Goal: Task Accomplishment & Management: Manage account settings

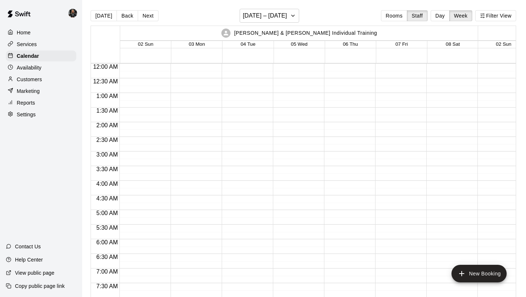
scroll to position [427, 0]
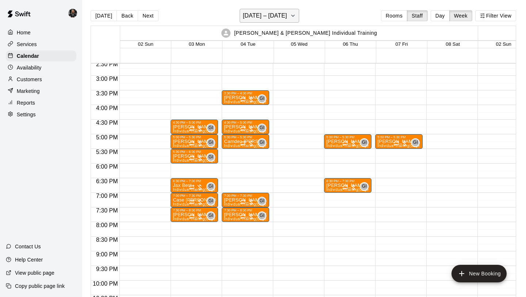
click at [277, 22] on button "November 02 – 08" at bounding box center [270, 16] width 60 height 14
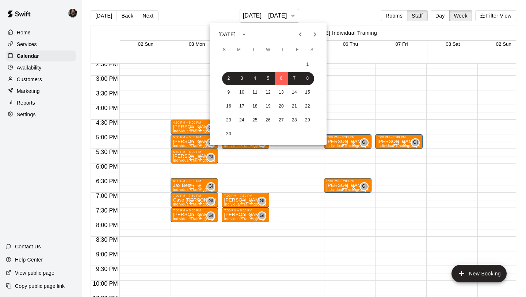
click at [299, 35] on icon "Previous month" at bounding box center [300, 34] width 9 height 9
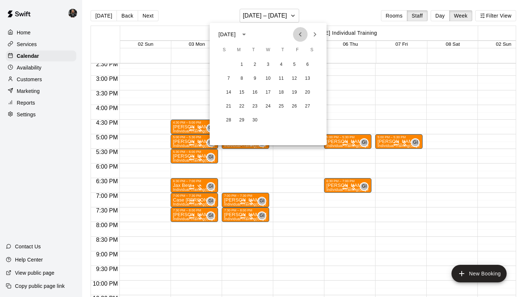
click at [299, 35] on icon "Previous month" at bounding box center [300, 34] width 9 height 9
click at [277, 109] on button "21" at bounding box center [281, 106] width 13 height 13
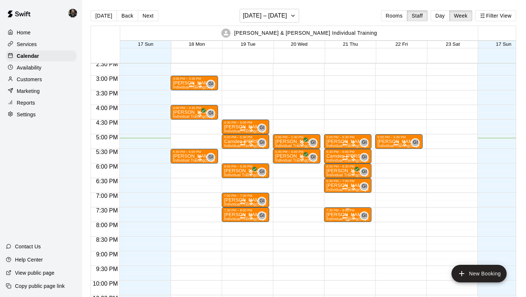
click at [351, 216] on div at bounding box center [349, 216] width 15 height 7
click at [351, 255] on icon "delete" at bounding box center [350, 255] width 5 height 7
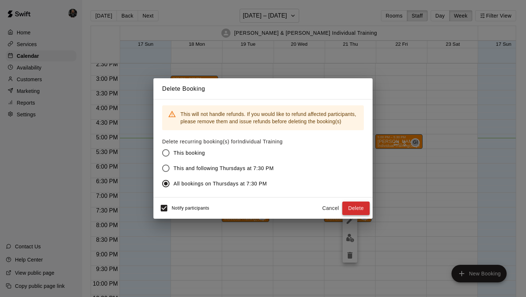
click at [360, 208] on button "Delete" at bounding box center [355, 208] width 27 height 14
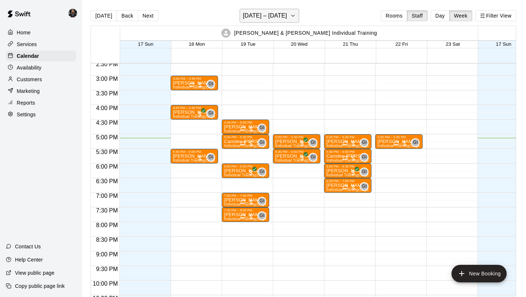
click at [272, 19] on h6 "[DATE] – [DATE]" at bounding box center [265, 16] width 44 height 10
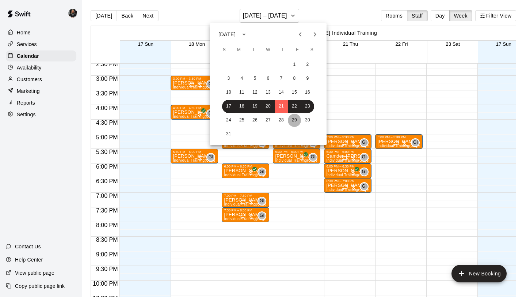
click at [299, 120] on button "29" at bounding box center [294, 120] width 13 height 13
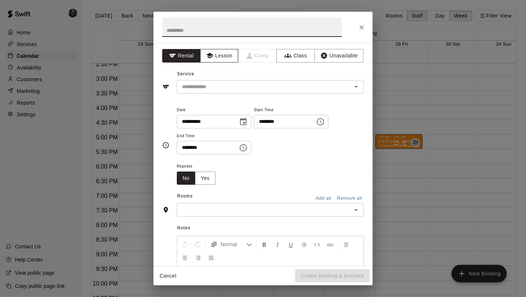
click at [218, 58] on button "Lesson" at bounding box center [219, 56] width 38 height 14
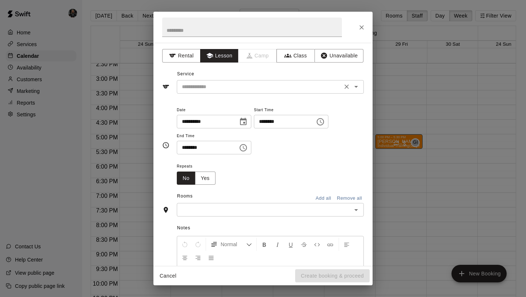
click at [227, 89] on input "text" at bounding box center [259, 86] width 161 height 9
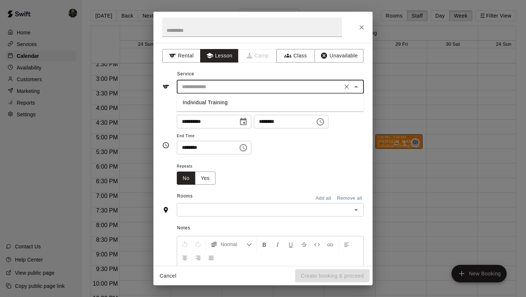
click at [228, 102] on li "Individual Training" at bounding box center [270, 102] width 187 height 12
type input "**********"
click at [206, 177] on button "Yes" at bounding box center [205, 178] width 20 height 14
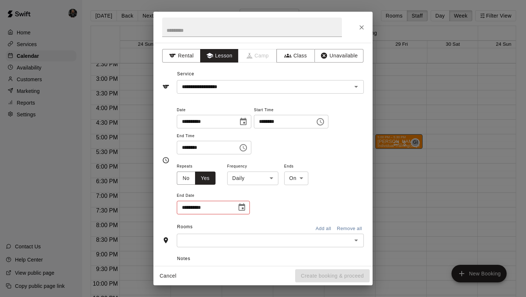
click at [259, 177] on body "Home Services Calendar Availability Customers Marketing Reports Settings Contac…" at bounding box center [263, 154] width 526 height 308
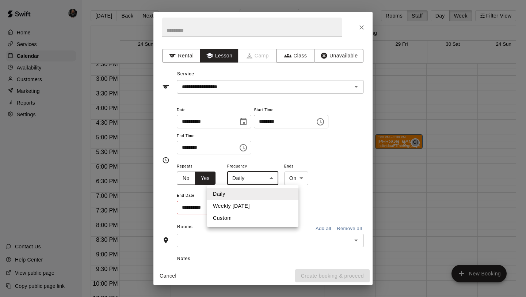
click at [255, 206] on li "Weekly on Friday" at bounding box center [252, 206] width 91 height 12
type input "******"
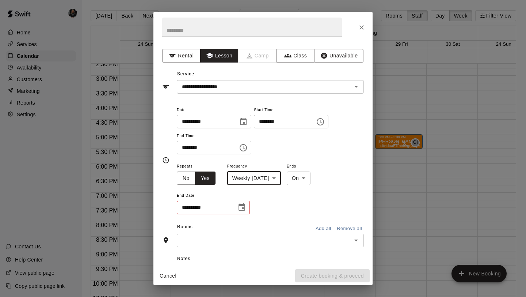
click at [240, 208] on icon "Choose date" at bounding box center [242, 207] width 9 height 9
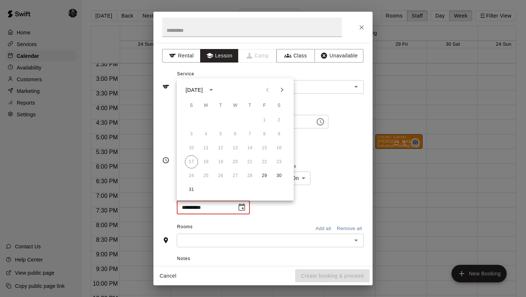
click at [284, 96] on button "Next month" at bounding box center [282, 90] width 15 height 15
click at [224, 147] on button "16" at bounding box center [220, 147] width 13 height 13
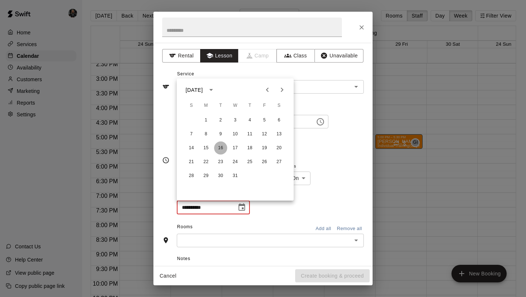
type input "**********"
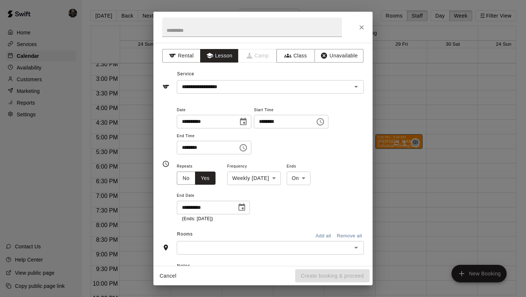
click at [291, 246] on input "text" at bounding box center [264, 247] width 171 height 9
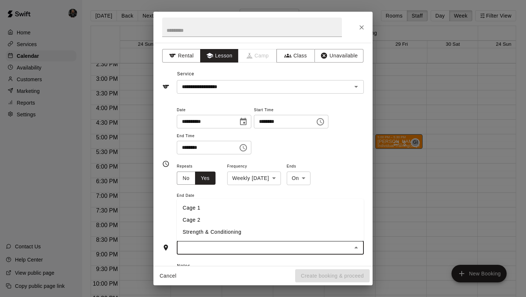
click at [238, 211] on li "Cage 1" at bounding box center [270, 208] width 187 height 12
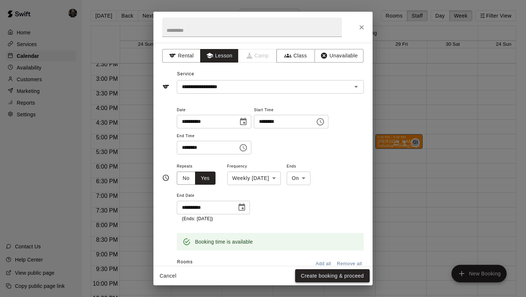
click at [317, 275] on button "Create booking & proceed" at bounding box center [332, 276] width 75 height 14
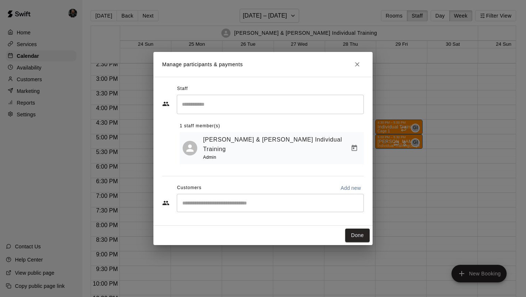
click at [254, 203] on div "​" at bounding box center [270, 203] width 187 height 18
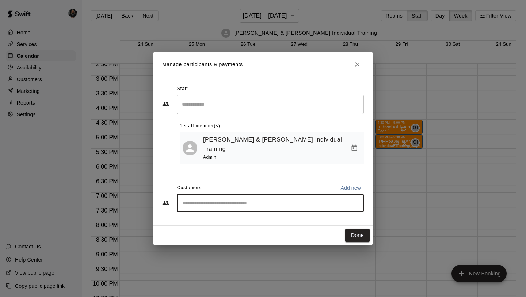
click at [255, 199] on input "Start typing to search customers..." at bounding box center [270, 202] width 181 height 7
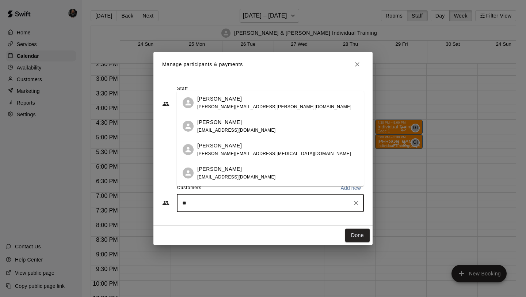
type input "***"
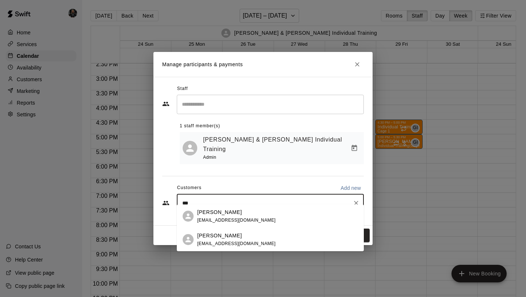
click at [240, 235] on div "[PERSON_NAME]" at bounding box center [236, 236] width 79 height 8
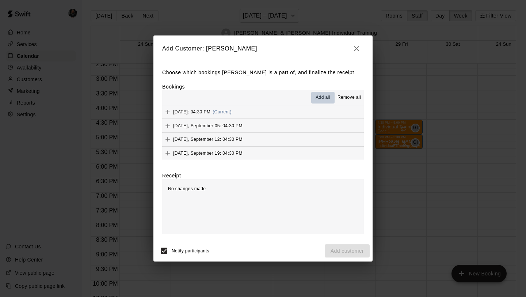
click at [324, 99] on span "Add all" at bounding box center [323, 97] width 15 height 7
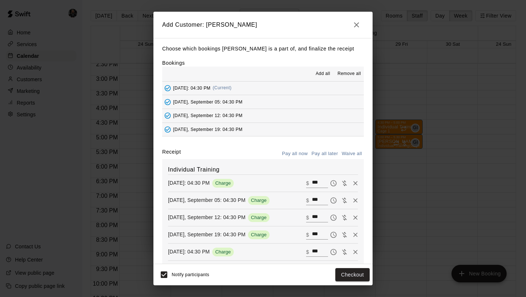
click at [326, 152] on button "Pay all later" at bounding box center [325, 153] width 30 height 11
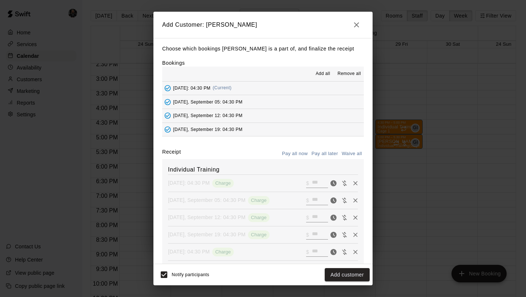
click at [346, 266] on div "Notify participants Add customer" at bounding box center [263, 274] width 219 height 21
click at [346, 282] on div "Notify participants Add customer" at bounding box center [262, 274] width 213 height 15
click at [346, 275] on button "Add customer" at bounding box center [347, 275] width 45 height 14
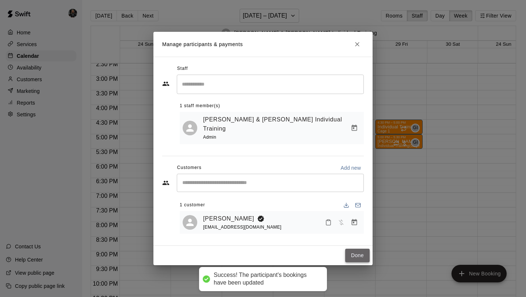
click at [352, 249] on button "Done" at bounding box center [357, 256] width 24 height 14
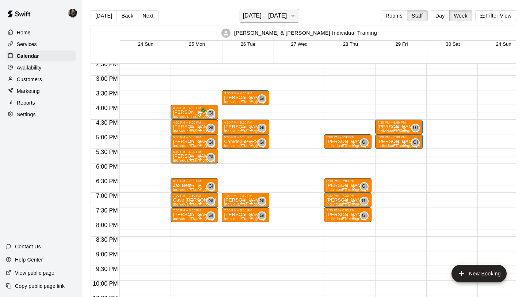
click at [279, 22] on button "[DATE] – [DATE]" at bounding box center [270, 16] width 60 height 14
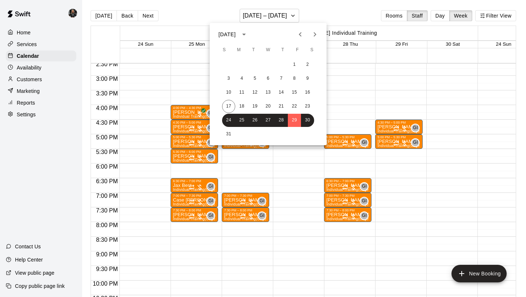
click at [314, 29] on button "Next month" at bounding box center [315, 34] width 15 height 15
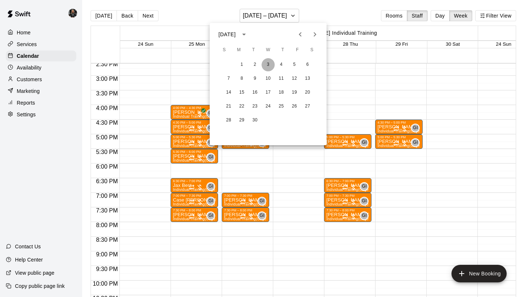
click at [267, 64] on button "3" at bounding box center [268, 64] width 13 height 13
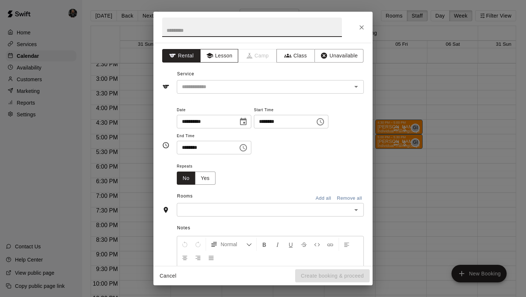
click at [220, 57] on button "Lesson" at bounding box center [219, 56] width 38 height 14
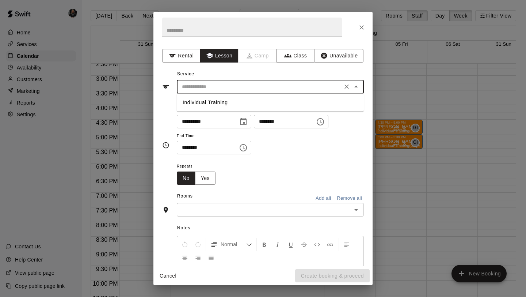
click at [229, 84] on input "text" at bounding box center [259, 86] width 161 height 9
click at [229, 105] on li "Individual Training" at bounding box center [270, 102] width 187 height 12
type input "**********"
click at [240, 212] on input "text" at bounding box center [264, 209] width 171 height 9
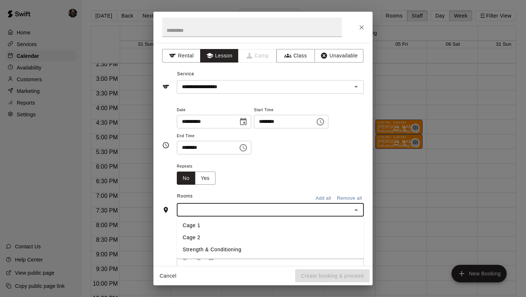
click at [235, 223] on li "Cage 1" at bounding box center [270, 225] width 187 height 12
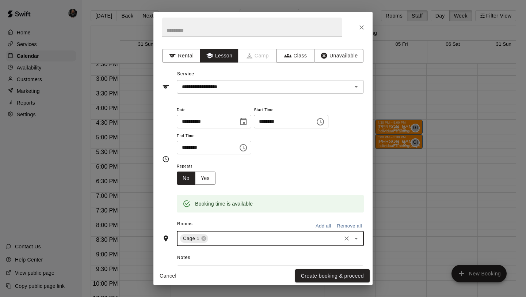
click at [322, 277] on button "Create booking & proceed" at bounding box center [332, 276] width 75 height 14
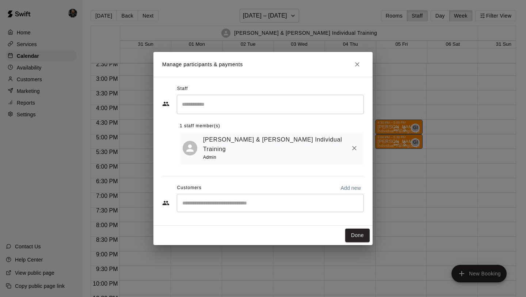
click at [355, 64] on icon "Close" at bounding box center [357, 64] width 7 height 7
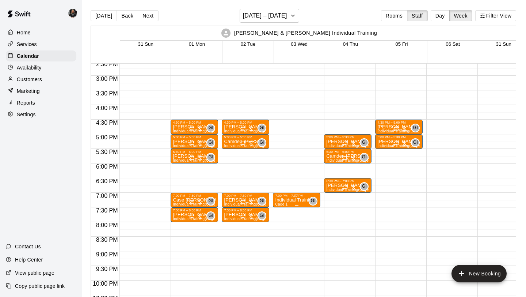
click at [299, 200] on p "Individual Training" at bounding box center [294, 200] width 39 height 0
click at [283, 242] on icon "delete" at bounding box center [282, 242] width 5 height 7
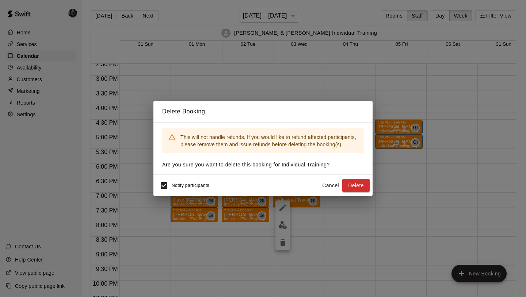
click at [359, 179] on button "Delete" at bounding box center [355, 186] width 27 height 14
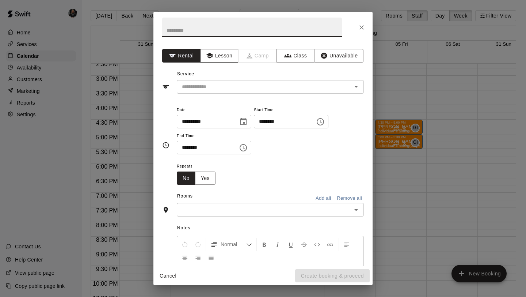
click at [215, 55] on button "Lesson" at bounding box center [219, 56] width 38 height 14
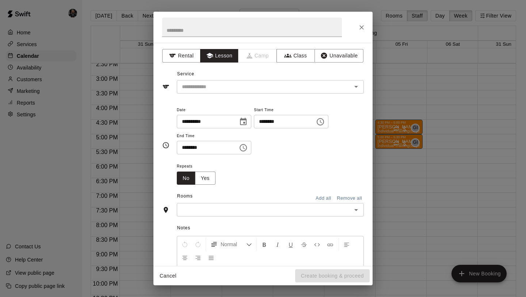
click at [221, 78] on div "Service ​" at bounding box center [263, 80] width 202 height 25
click at [222, 87] on input "text" at bounding box center [259, 86] width 161 height 9
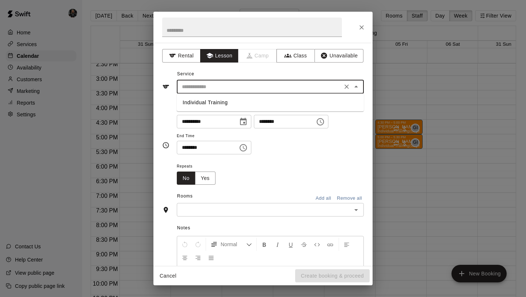
click at [222, 107] on li "Individual Training" at bounding box center [270, 102] width 187 height 12
type input "**********"
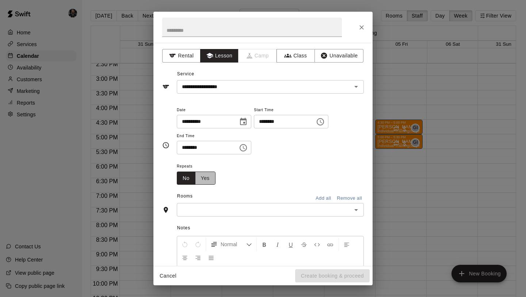
click at [205, 183] on button "Yes" at bounding box center [205, 178] width 20 height 14
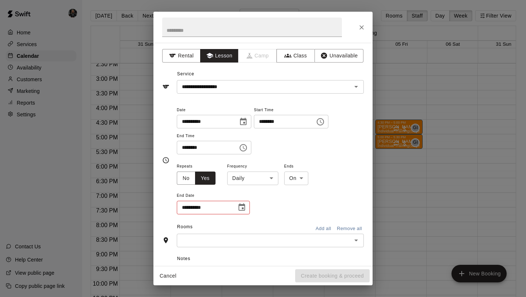
click at [261, 182] on body "Home Services Calendar Availability Customers Marketing Reports Settings Contac…" at bounding box center [263, 154] width 526 height 308
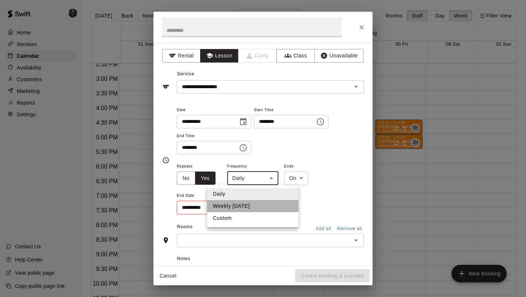
click at [256, 202] on li "Weekly [DATE]" at bounding box center [252, 206] width 91 height 12
type input "******"
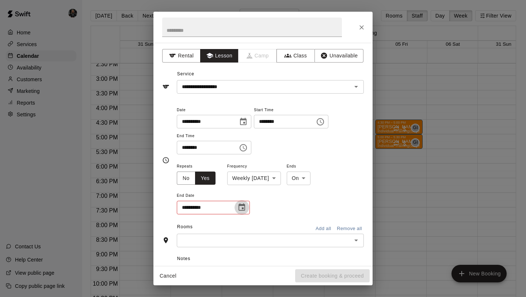
click at [244, 208] on icon "Choose date" at bounding box center [242, 207] width 9 height 9
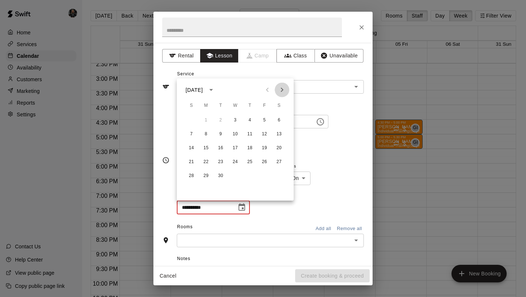
click at [280, 95] on button "Next month" at bounding box center [282, 90] width 15 height 15
click at [351, 38] on h2 at bounding box center [252, 27] width 197 height 31
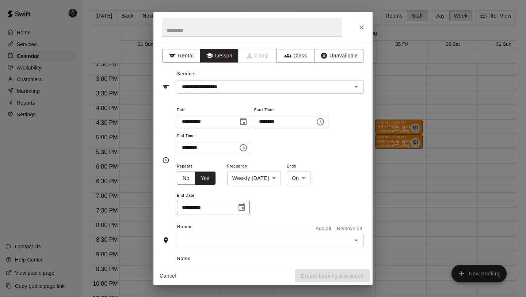
click at [242, 203] on icon "Choose date" at bounding box center [242, 207] width 9 height 9
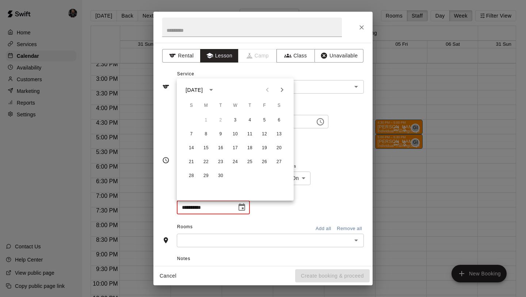
click at [283, 88] on icon "Next month" at bounding box center [282, 90] width 9 height 9
click at [260, 90] on button "Previous month" at bounding box center [267, 90] width 15 height 15
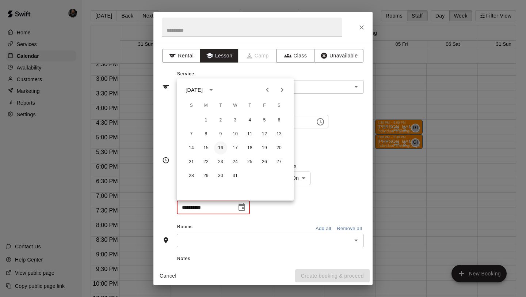
click at [217, 149] on button "16" at bounding box center [220, 147] width 13 height 13
type input "**********"
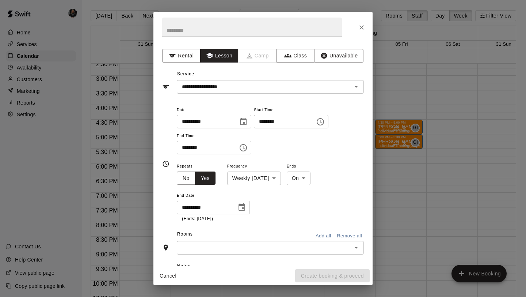
click at [283, 248] on input "text" at bounding box center [264, 247] width 171 height 9
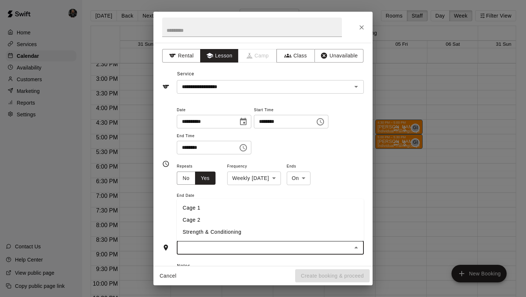
click at [230, 204] on li "Cage 1" at bounding box center [270, 208] width 187 height 12
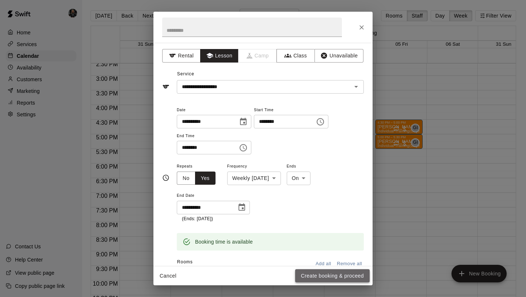
click at [349, 279] on button "Create booking & proceed" at bounding box center [332, 276] width 75 height 14
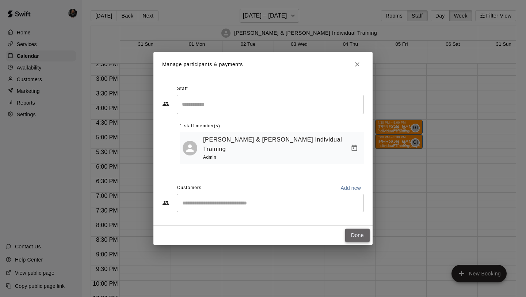
click at [357, 234] on button "Done" at bounding box center [357, 235] width 24 height 14
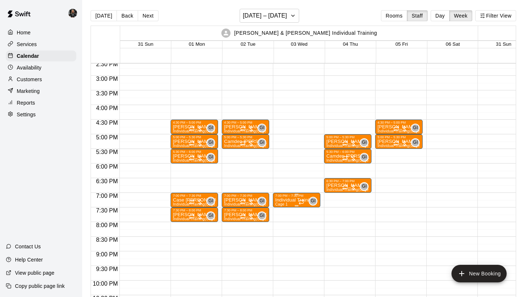
click at [291, 200] on p "Individual Training" at bounding box center [294, 200] width 39 height 0
click at [50, 82] on div at bounding box center [263, 148] width 526 height 297
click at [36, 80] on p "Customers" at bounding box center [29, 79] width 25 height 7
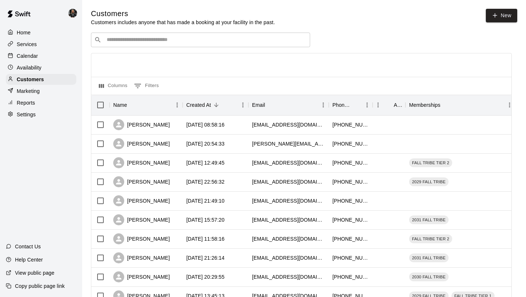
click at [154, 36] on div "​ ​" at bounding box center [200, 40] width 219 height 15
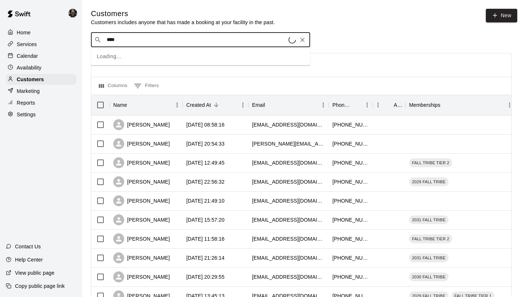
type input "*****"
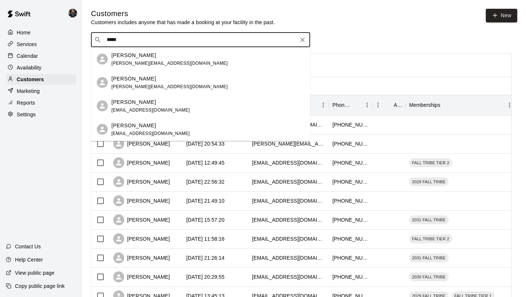
click at [154, 64] on span "sanchez.mauro1@gmail.com" at bounding box center [169, 62] width 116 height 5
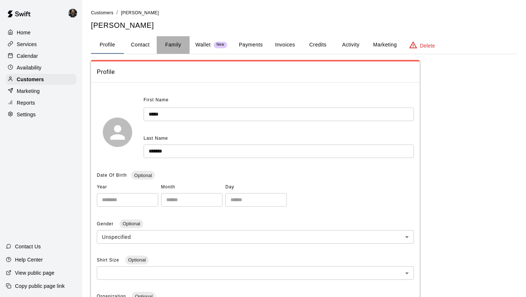
click at [183, 44] on button "Family" at bounding box center [173, 45] width 33 height 18
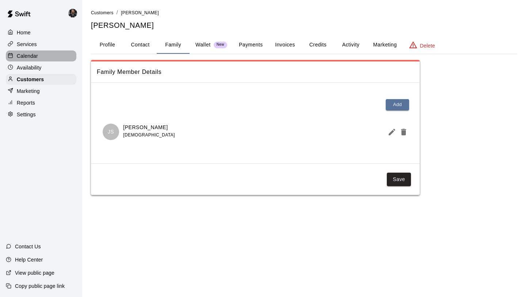
click at [26, 60] on div "Calendar" at bounding box center [41, 55] width 71 height 11
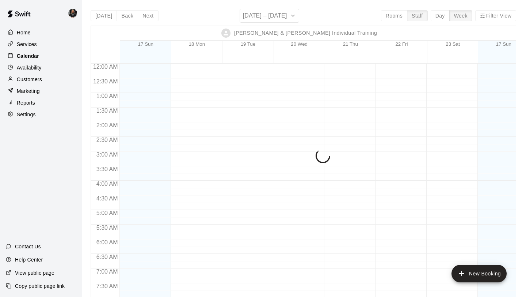
scroll to position [461, 0]
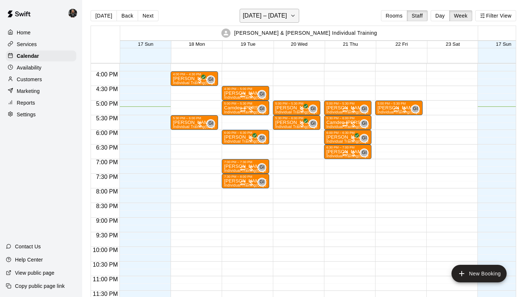
click at [269, 16] on h6 "[DATE] – [DATE]" at bounding box center [265, 16] width 44 height 10
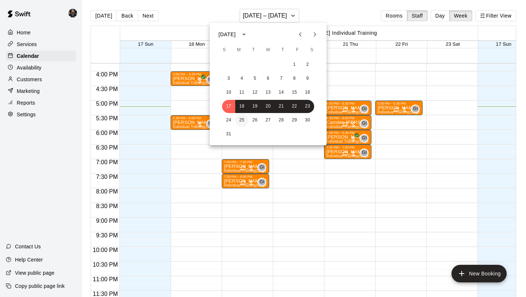
click at [245, 117] on button "25" at bounding box center [241, 120] width 13 height 13
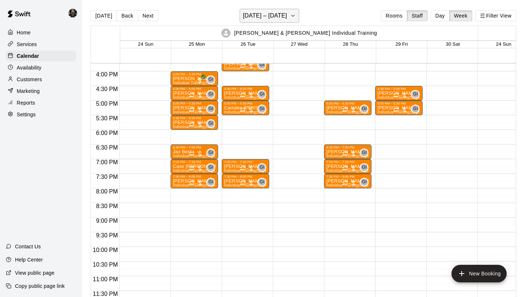
click at [258, 20] on h6 "[DATE] – [DATE]" at bounding box center [265, 16] width 44 height 10
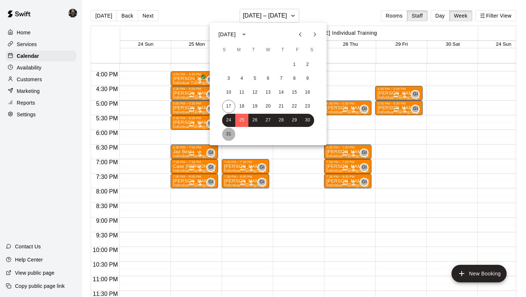
click at [226, 136] on button "31" at bounding box center [228, 134] width 13 height 13
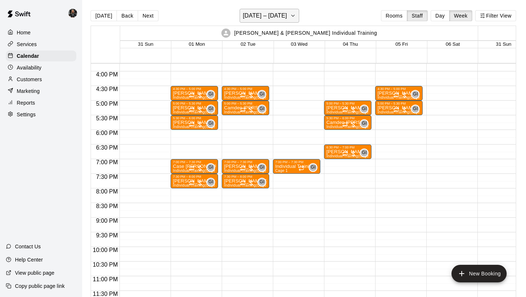
click at [254, 18] on h6 "[DATE] – [DATE]" at bounding box center [265, 16] width 44 height 10
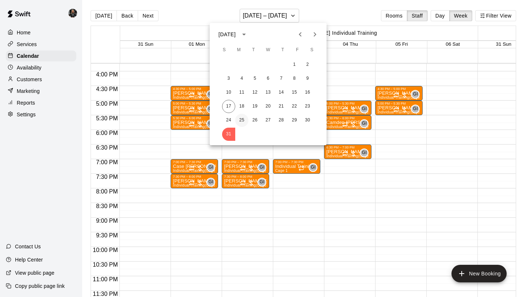
click at [243, 126] on button "25" at bounding box center [241, 120] width 13 height 13
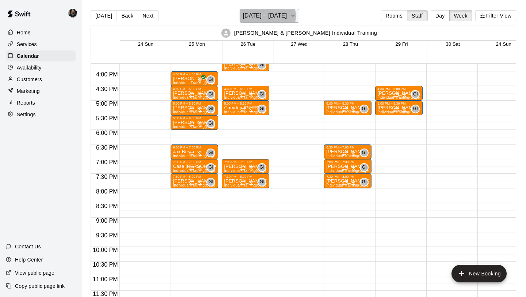
click at [267, 16] on h6 "[DATE] – [DATE]" at bounding box center [265, 16] width 44 height 10
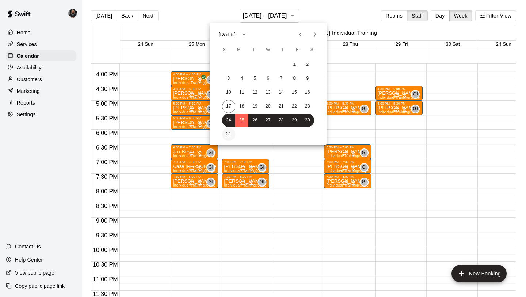
click at [228, 133] on button "31" at bounding box center [228, 134] width 13 height 13
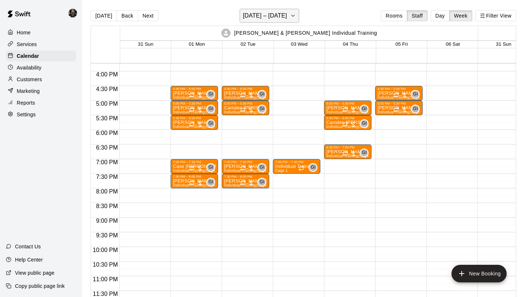
click at [250, 13] on h6 "[DATE] – [DATE]" at bounding box center [265, 16] width 44 height 10
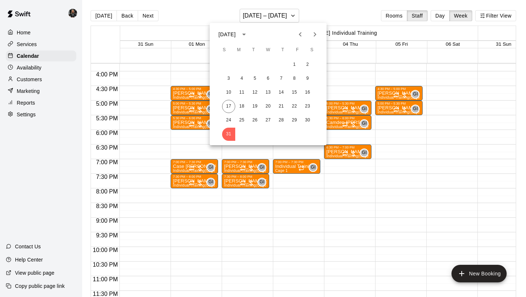
click at [317, 33] on icon "Next month" at bounding box center [315, 34] width 9 height 9
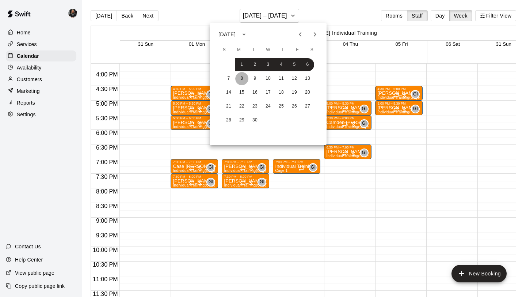
click at [241, 76] on button "8" at bounding box center [241, 78] width 13 height 13
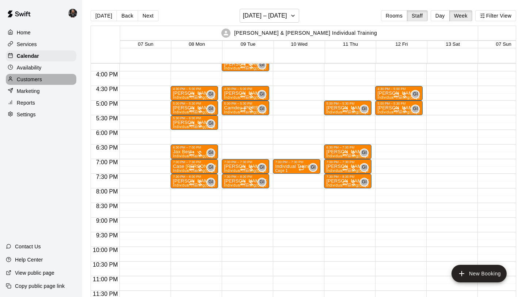
click at [32, 81] on p "Customers" at bounding box center [29, 79] width 25 height 7
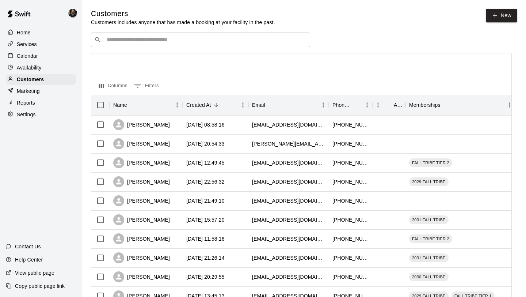
click at [118, 42] on input "Search customers by name or email" at bounding box center [206, 39] width 202 height 7
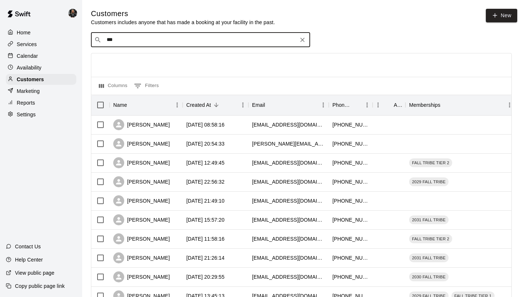
type input "****"
click at [129, 62] on span "[EMAIL_ADDRESS][DOMAIN_NAME]" at bounding box center [150, 62] width 79 height 5
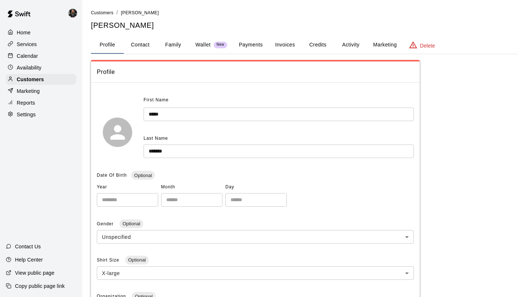
click at [178, 40] on button "Family" at bounding box center [173, 45] width 33 height 18
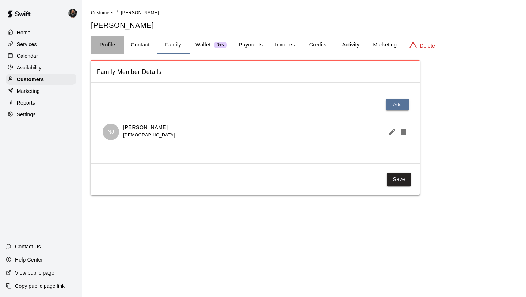
click at [106, 43] on button "Profile" at bounding box center [107, 45] width 33 height 18
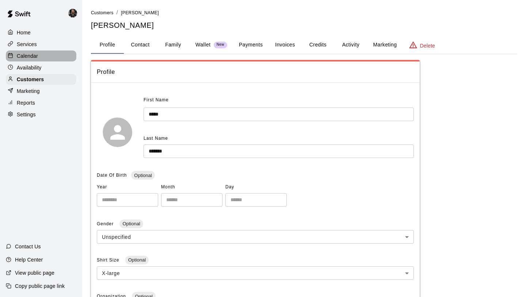
click at [39, 60] on div "Calendar" at bounding box center [41, 55] width 71 height 11
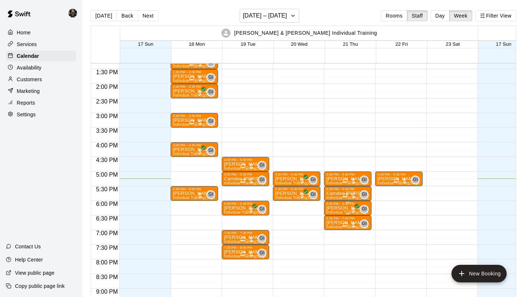
scroll to position [390, 0]
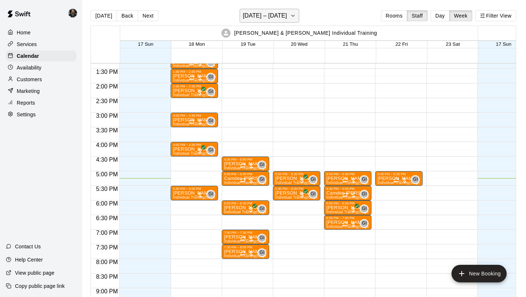
click at [270, 15] on h6 "[DATE] – [DATE]" at bounding box center [265, 16] width 44 height 10
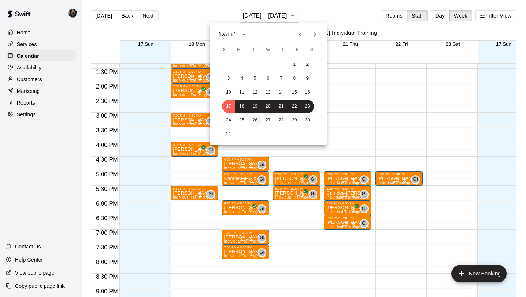
click at [255, 120] on button "26" at bounding box center [255, 120] width 13 height 13
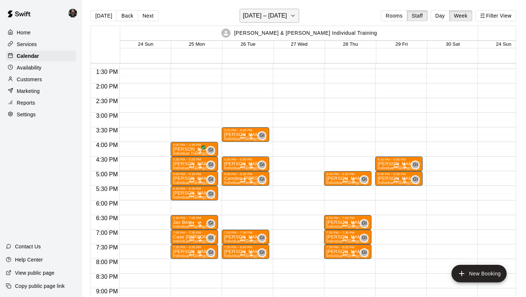
click at [254, 18] on h6 "[DATE] – [DATE]" at bounding box center [265, 16] width 44 height 10
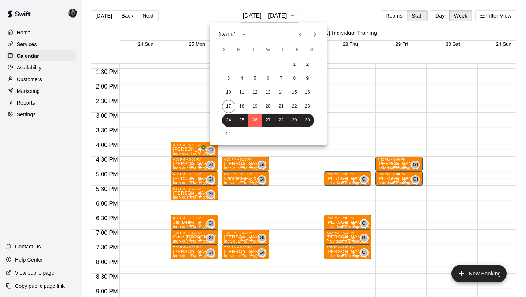
click at [314, 35] on icon "Next month" at bounding box center [315, 34] width 9 height 9
click at [251, 65] on button "2" at bounding box center [255, 64] width 13 height 13
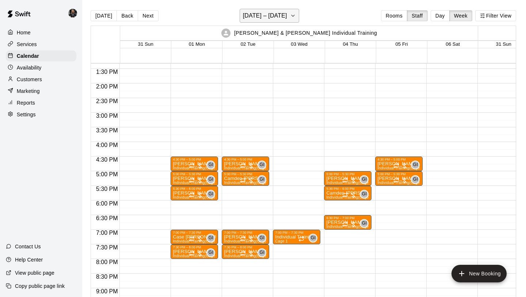
click at [262, 16] on h6 "[DATE] – [DATE]" at bounding box center [265, 16] width 44 height 10
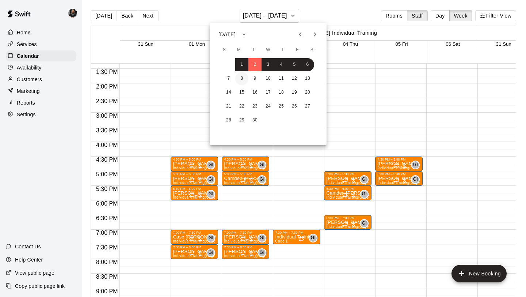
click at [247, 78] on button "8" at bounding box center [241, 78] width 13 height 13
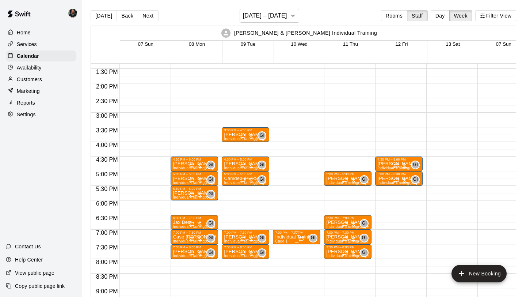
click at [289, 234] on div "7:00 PM – 7:30 PM" at bounding box center [296, 233] width 43 height 4
click at [281, 258] on img "edit" at bounding box center [283, 255] width 8 height 8
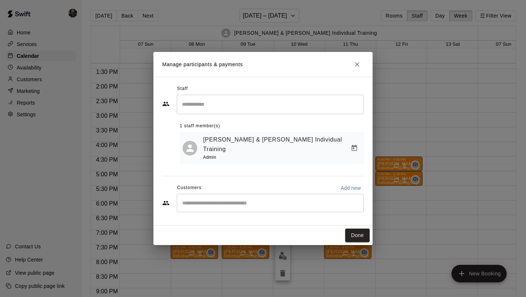
click at [253, 199] on input "Start typing to search customers..." at bounding box center [270, 202] width 181 height 7
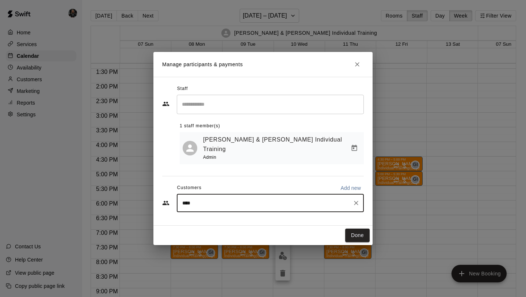
type input "*****"
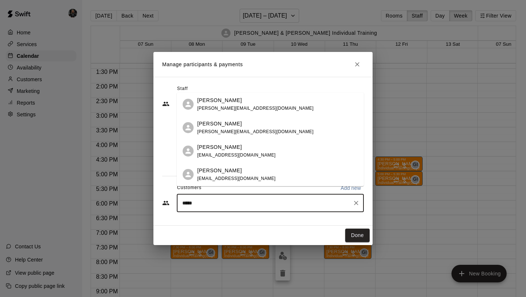
click at [233, 104] on div "Jacob Sanchez sanchez.mauro1@gmail.com" at bounding box center [255, 104] width 116 height 16
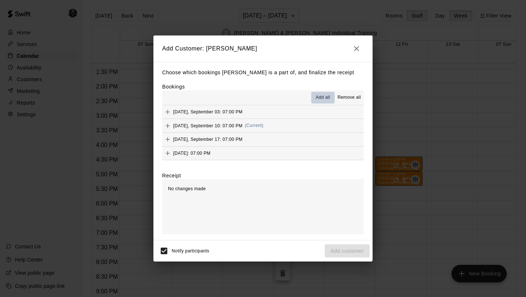
click at [318, 96] on span "Add all" at bounding box center [323, 97] width 15 height 7
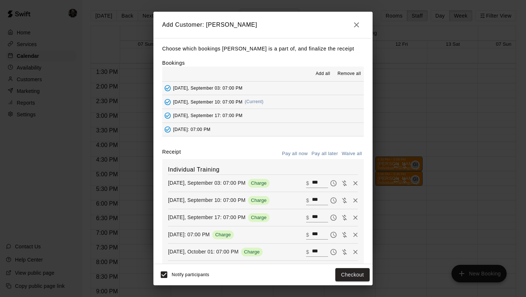
click at [323, 155] on button "Pay all later" at bounding box center [325, 153] width 30 height 11
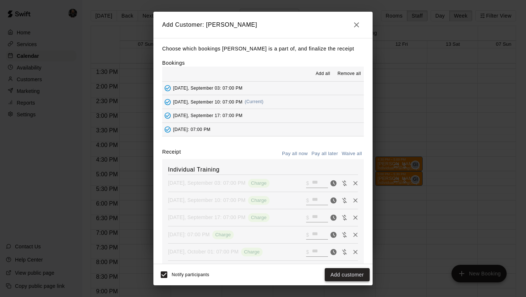
click at [341, 269] on button "Add customer" at bounding box center [347, 275] width 45 height 14
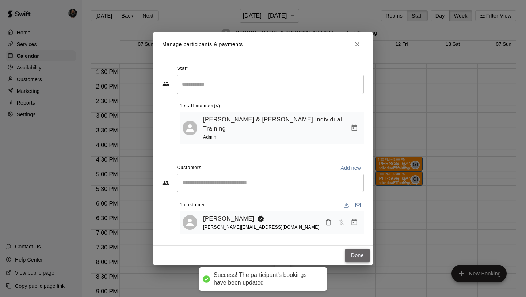
click at [355, 252] on button "Done" at bounding box center [357, 256] width 24 height 14
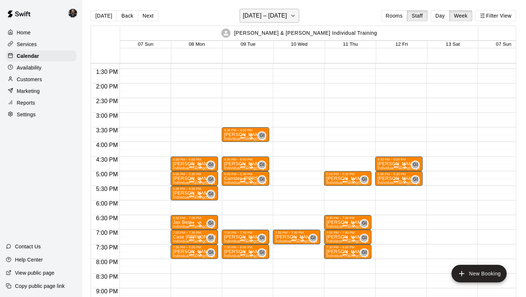
click at [253, 16] on h6 "[DATE] – [DATE]" at bounding box center [265, 16] width 44 height 10
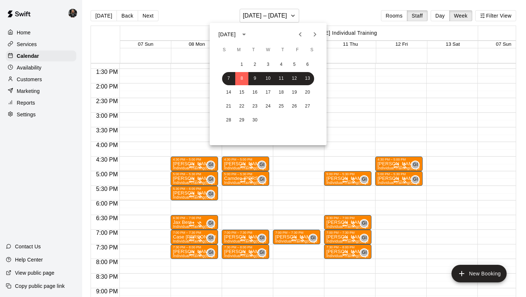
click at [300, 148] on div at bounding box center [263, 148] width 526 height 297
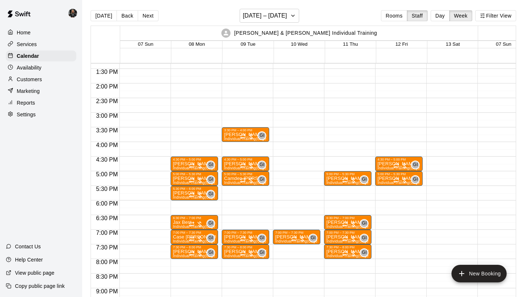
click at [183, 263] on div "4:30 PM – 5:00 PM Brody Tate Individual Training (Cage 1) GI 0 5:00 PM – 5:30 P…" at bounding box center [195, 25] width 48 height 702
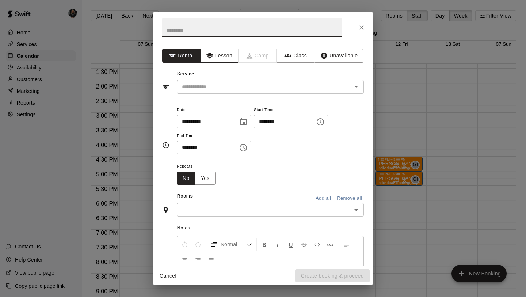
click at [215, 53] on button "Lesson" at bounding box center [219, 56] width 38 height 14
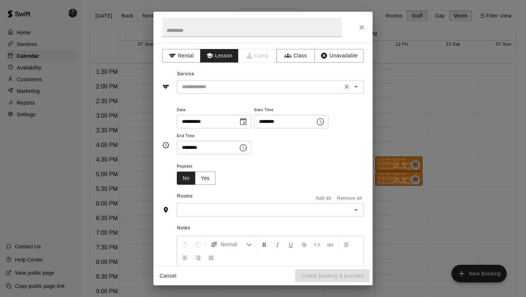
click at [216, 80] on div "​" at bounding box center [270, 87] width 187 height 14
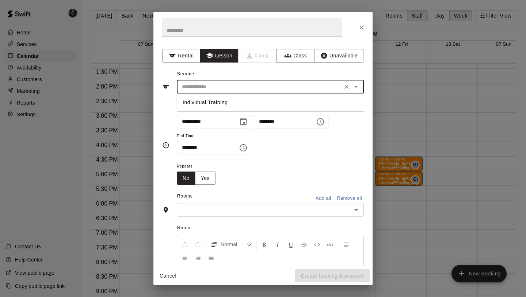
click at [217, 104] on li "Individual Training" at bounding box center [270, 102] width 187 height 12
type input "**********"
click at [209, 181] on button "Yes" at bounding box center [205, 178] width 20 height 14
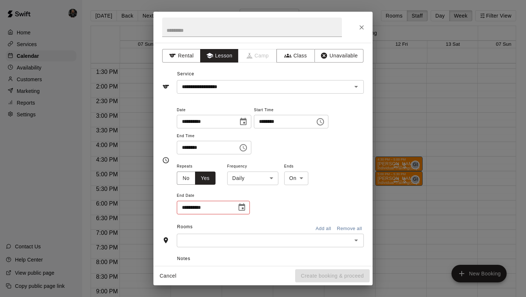
click at [267, 179] on body "Home Services Calendar Availability Customers Marketing Reports Settings Contac…" at bounding box center [263, 154] width 526 height 308
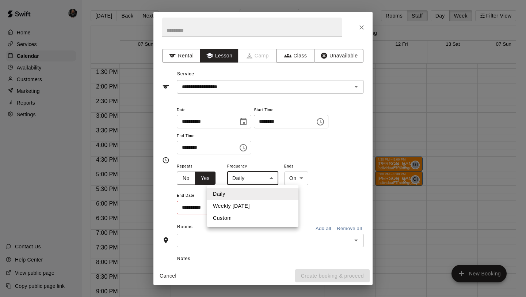
click at [262, 202] on li "Weekly [DATE]" at bounding box center [252, 206] width 91 height 12
type input "******"
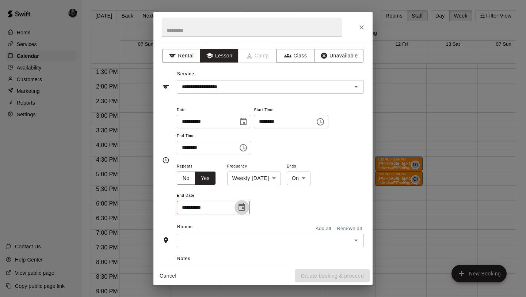
click at [235, 208] on button "Choose date" at bounding box center [242, 207] width 15 height 15
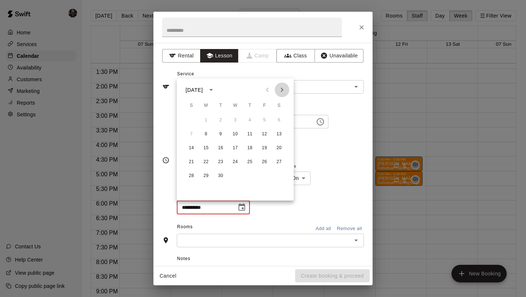
click at [283, 86] on icon "Next month" at bounding box center [282, 90] width 9 height 9
click at [282, 87] on icon "Next month" at bounding box center [282, 90] width 9 height 9
click at [220, 147] on button "16" at bounding box center [220, 147] width 13 height 13
type input "**********"
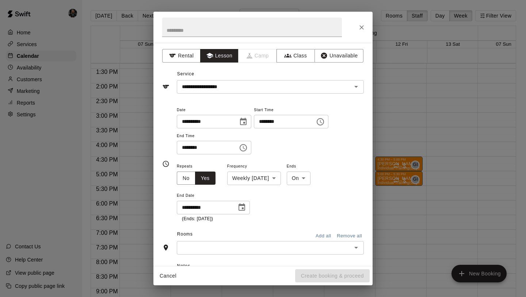
click at [260, 245] on input "text" at bounding box center [264, 247] width 171 height 9
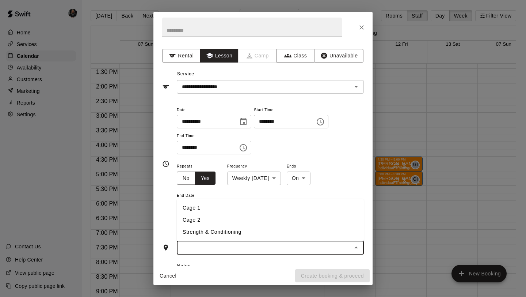
click at [221, 204] on li "Cage 1" at bounding box center [270, 208] width 187 height 12
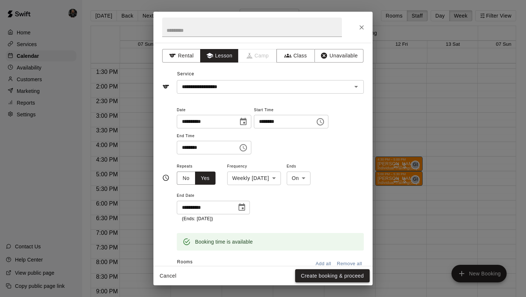
click at [312, 274] on button "Create booking & proceed" at bounding box center [332, 276] width 75 height 14
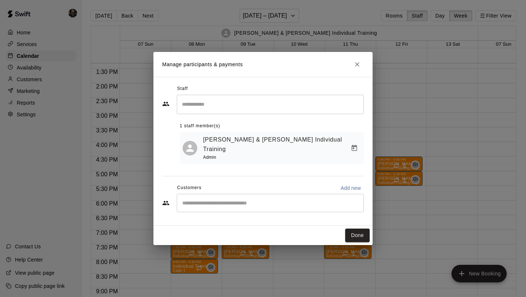
click at [254, 199] on input "Start typing to search customers..." at bounding box center [270, 202] width 181 height 7
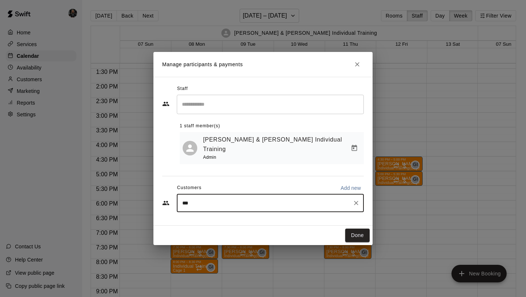
type input "****"
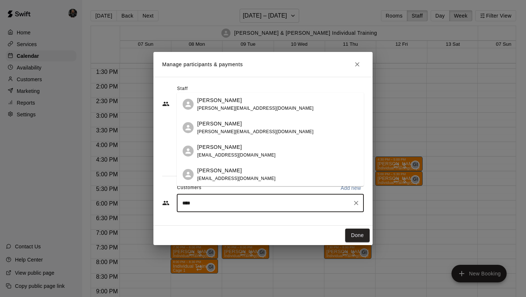
click at [239, 107] on span "sanchez.mauro1@gmail.com" at bounding box center [255, 108] width 116 height 5
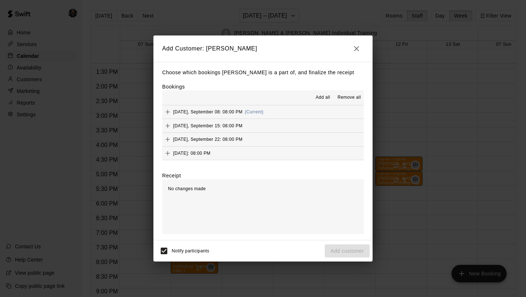
click at [319, 98] on span "Add all" at bounding box center [323, 97] width 15 height 7
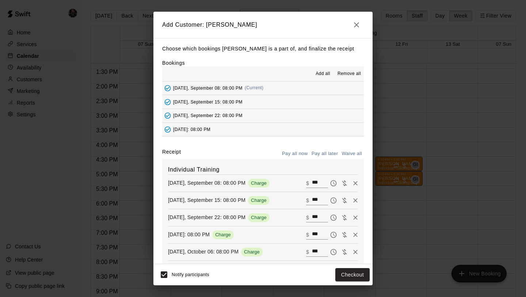
click at [326, 146] on div "Choose which bookings Jacob Sanchez is a part of, and finalize the receipt Book…" at bounding box center [263, 151] width 219 height 226
click at [327, 154] on button "Pay all later" at bounding box center [325, 153] width 30 height 11
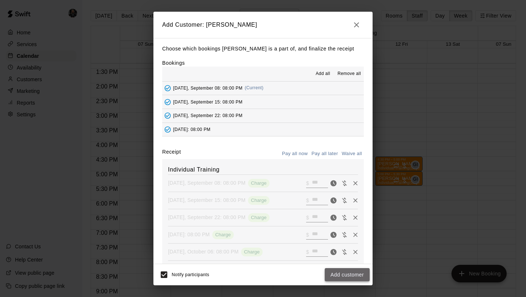
click at [345, 274] on button "Add customer" at bounding box center [347, 275] width 45 height 14
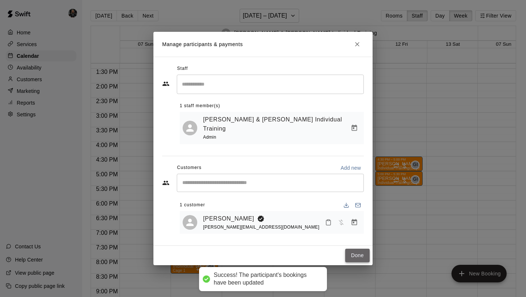
click at [360, 251] on button "Done" at bounding box center [357, 256] width 24 height 14
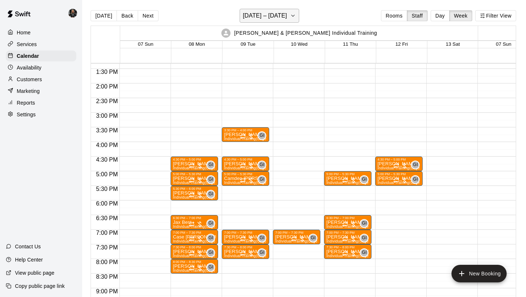
click at [254, 19] on h6 "[DATE] – [DATE]" at bounding box center [265, 16] width 44 height 10
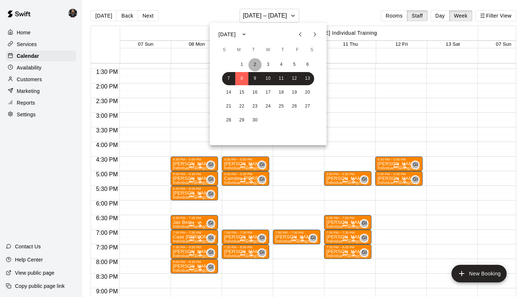
click at [257, 62] on button "2" at bounding box center [255, 64] width 13 height 13
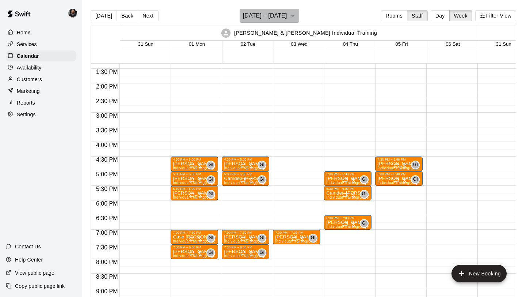
click at [260, 15] on h6 "[DATE] – [DATE]" at bounding box center [265, 16] width 44 height 10
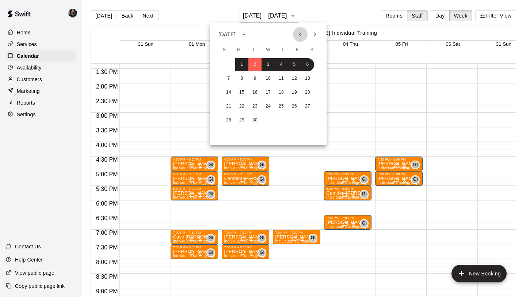
click at [302, 32] on icon "Previous month" at bounding box center [300, 34] width 9 height 9
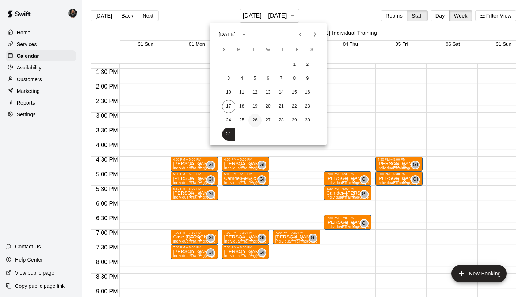
click at [254, 117] on button "26" at bounding box center [255, 120] width 13 height 13
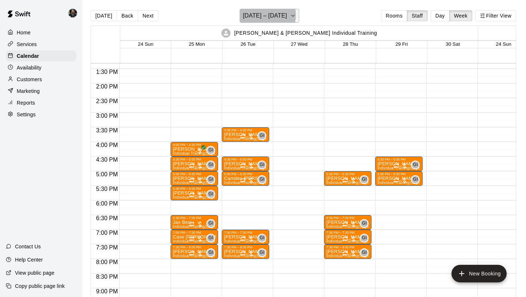
click at [265, 15] on h6 "[DATE] – [DATE]" at bounding box center [265, 16] width 44 height 10
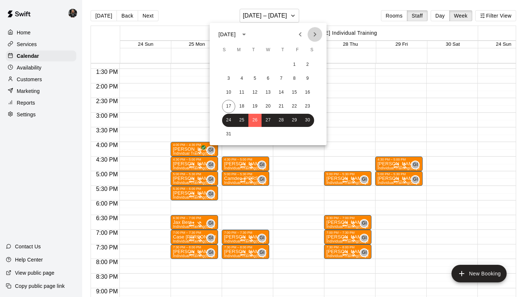
click at [317, 35] on icon "Next month" at bounding box center [315, 34] width 9 height 9
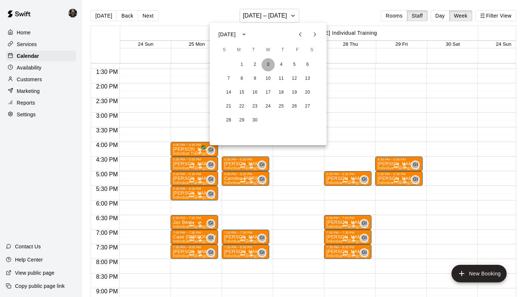
click at [269, 63] on button "3" at bounding box center [268, 64] width 13 height 13
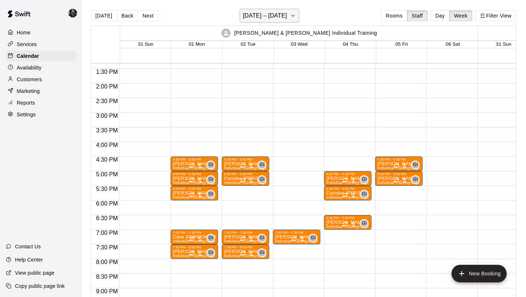
click at [266, 20] on h6 "[DATE] – [DATE]" at bounding box center [265, 16] width 44 height 10
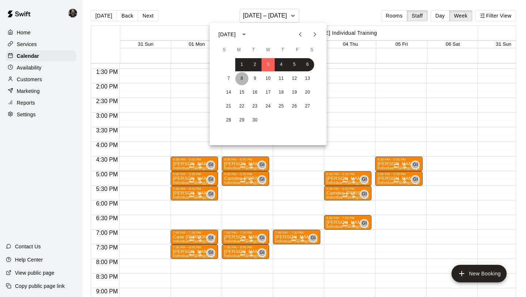
click at [245, 78] on button "8" at bounding box center [241, 78] width 13 height 13
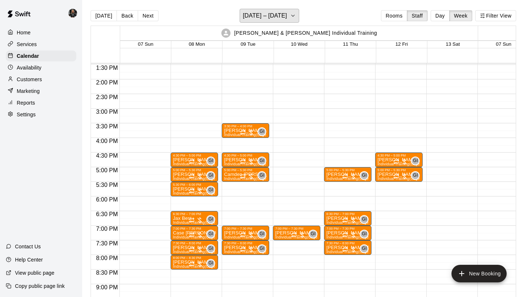
scroll to position [392, 0]
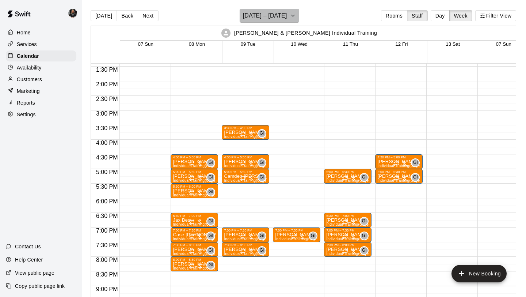
click at [250, 15] on h6 "[DATE] – [DATE]" at bounding box center [265, 16] width 44 height 10
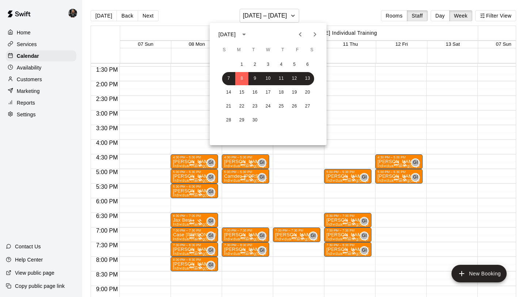
click at [306, 33] on button "Previous month" at bounding box center [300, 34] width 15 height 15
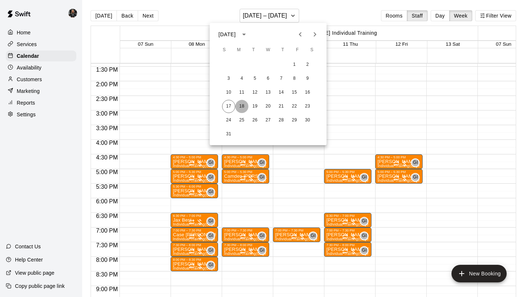
click at [241, 107] on button "18" at bounding box center [241, 106] width 13 height 13
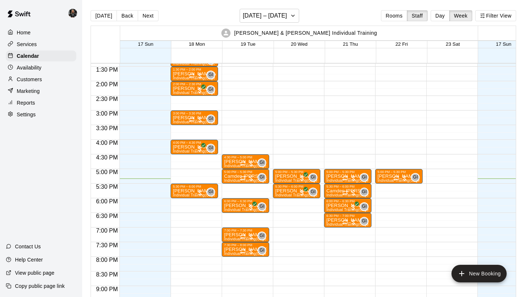
click at [238, 188] on div "4:30 PM – 5:00 PM Brennan Grover Individual Training (Cage 1) GI 0 5:00 PM – 5:…" at bounding box center [246, 23] width 48 height 702
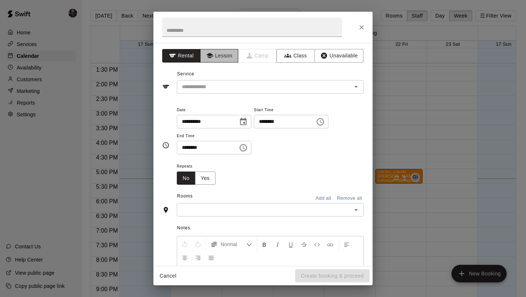
click at [223, 56] on button "Lesson" at bounding box center [219, 56] width 38 height 14
click at [223, 92] on div "​" at bounding box center [270, 87] width 187 height 14
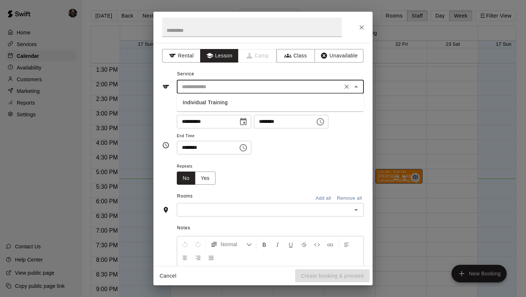
click at [223, 104] on li "Individual Training" at bounding box center [270, 102] width 187 height 12
type input "**********"
click at [210, 178] on button "Yes" at bounding box center [205, 178] width 20 height 14
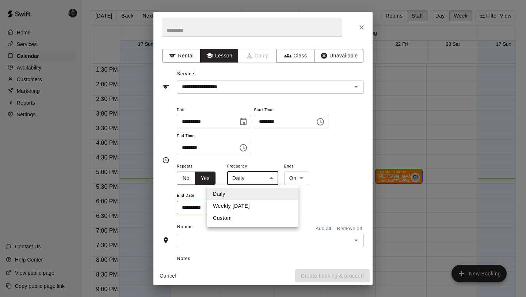
click at [250, 182] on body "Home Services Calendar Availability Customers Marketing Reports Settings Contac…" at bounding box center [263, 154] width 526 height 308
click at [242, 206] on li "Weekly [DATE]" at bounding box center [252, 206] width 91 height 12
type input "******"
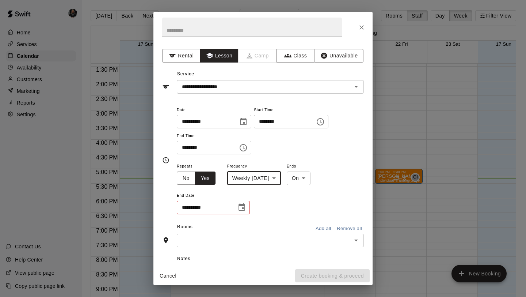
click at [242, 206] on icon "Choose date" at bounding box center [242, 207] width 9 height 9
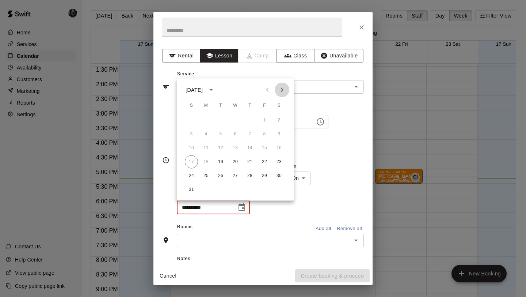
click at [283, 86] on icon "Next month" at bounding box center [282, 90] width 9 height 9
click at [227, 146] on button "16" at bounding box center [220, 147] width 13 height 13
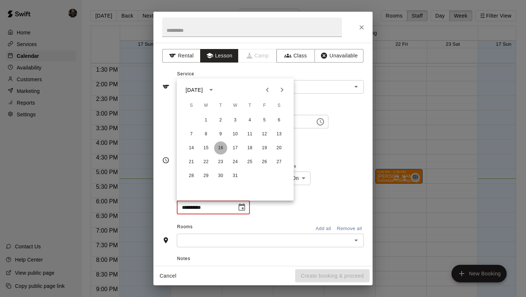
type input "**********"
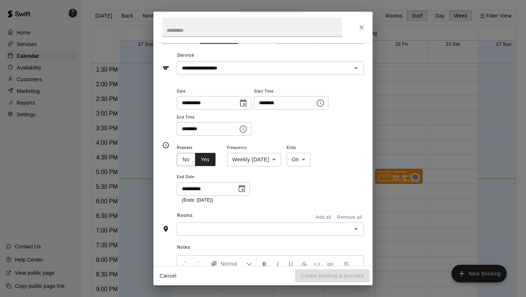
scroll to position [18, 0]
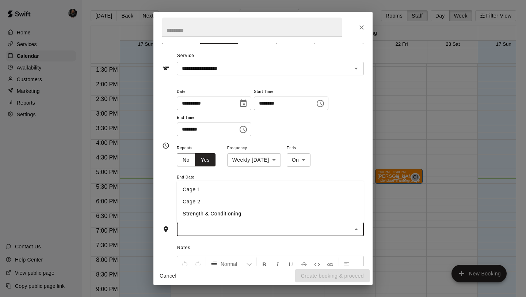
click at [300, 227] on input "text" at bounding box center [264, 229] width 171 height 9
click at [242, 194] on li "Cage 1" at bounding box center [270, 189] width 187 height 12
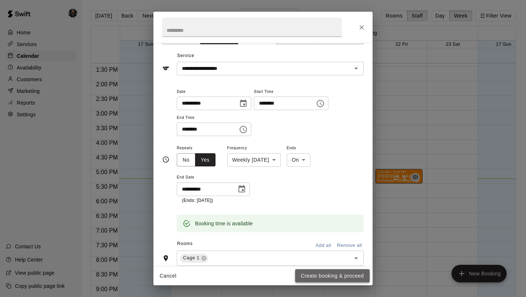
click at [316, 273] on button "Create booking & proceed" at bounding box center [332, 276] width 75 height 14
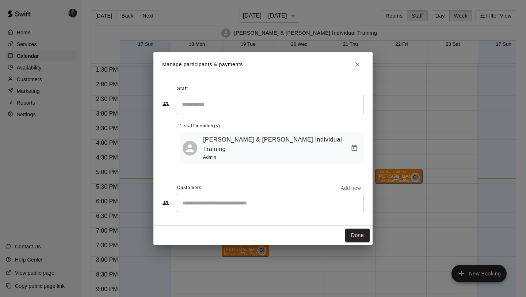
click at [199, 199] on input "Start typing to search customers..." at bounding box center [270, 202] width 181 height 7
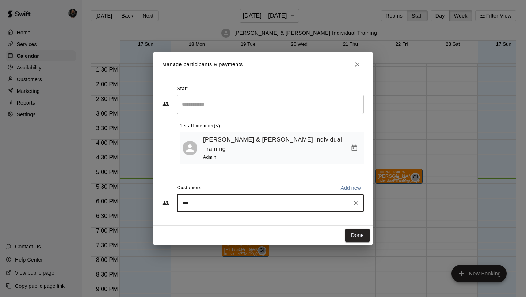
type input "****"
click at [202, 215] on p "[PERSON_NAME]" at bounding box center [219, 212] width 45 height 8
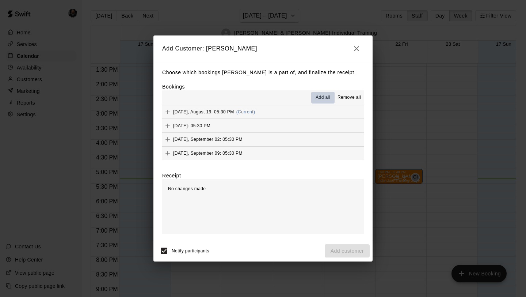
click at [319, 99] on span "Add all" at bounding box center [323, 97] width 15 height 7
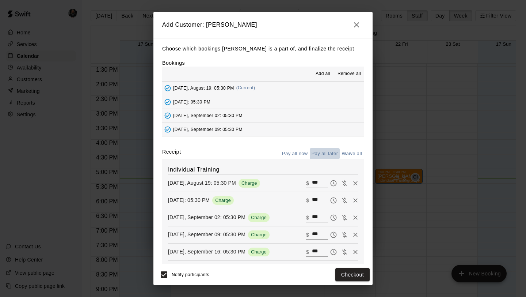
click at [321, 151] on button "Pay all later" at bounding box center [325, 153] width 30 height 11
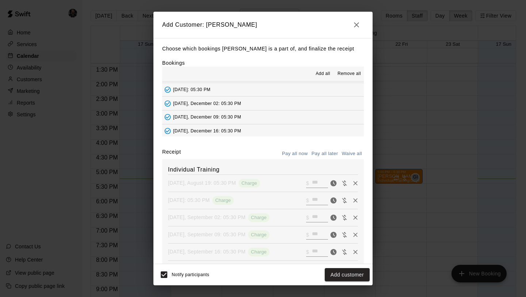
scroll to position [193, 0]
click at [340, 276] on button "Add customer" at bounding box center [347, 275] width 45 height 14
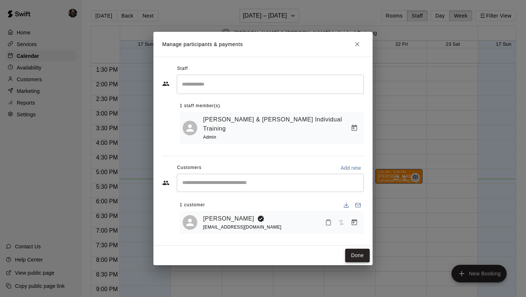
click at [360, 253] on button "Done" at bounding box center [357, 256] width 24 height 14
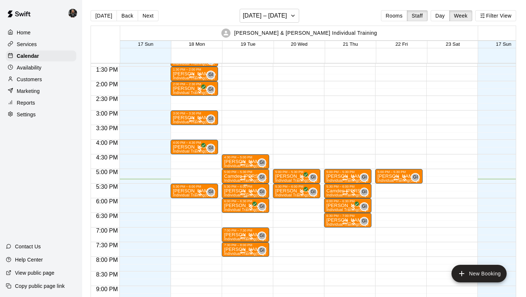
click at [231, 188] on div "5:30 PM – 6:00 PM" at bounding box center [245, 187] width 43 height 4
click at [228, 210] on img "edit" at bounding box center [232, 209] width 8 height 8
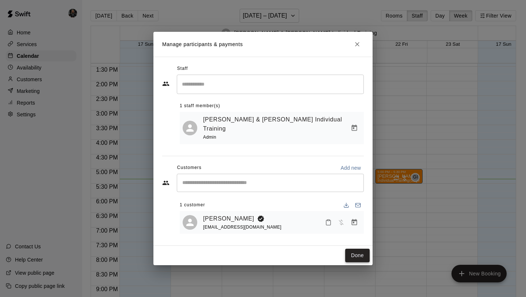
click at [360, 256] on button "Done" at bounding box center [357, 256] width 24 height 14
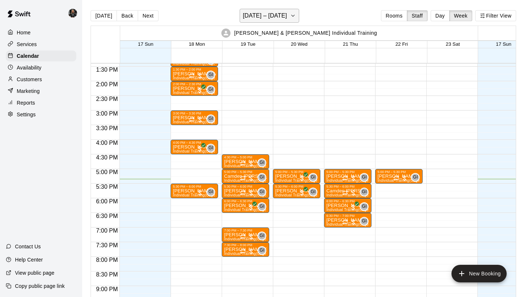
click at [271, 14] on h6 "[DATE] – [DATE]" at bounding box center [265, 16] width 44 height 10
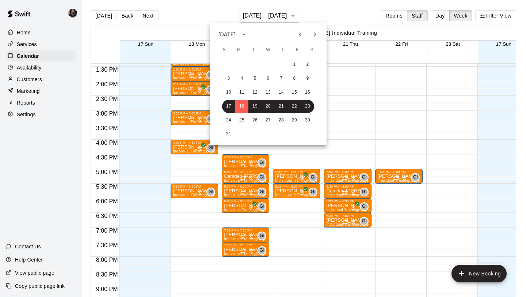
click at [316, 34] on icon "Next month" at bounding box center [315, 34] width 9 height 9
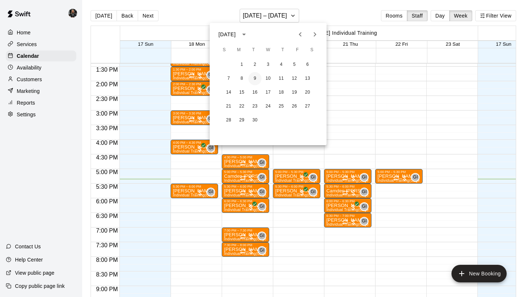
click at [255, 78] on button "9" at bounding box center [255, 78] width 13 height 13
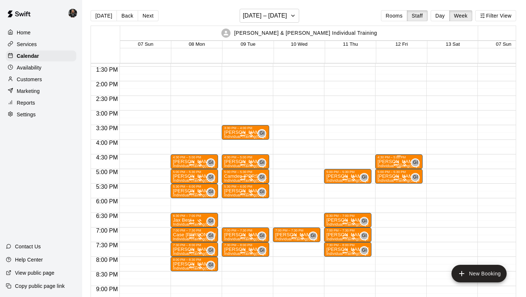
click at [394, 159] on div "GI 0" at bounding box center [407, 162] width 26 height 9
click at [405, 187] on img "edit" at bounding box center [401, 183] width 8 height 8
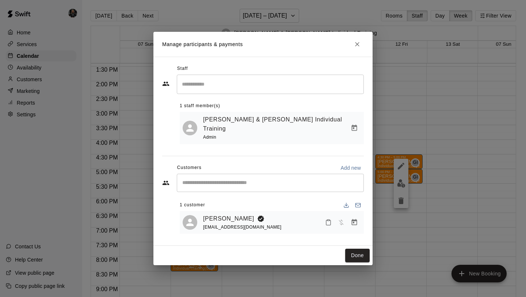
click at [359, 48] on icon "Close" at bounding box center [357, 44] width 7 height 7
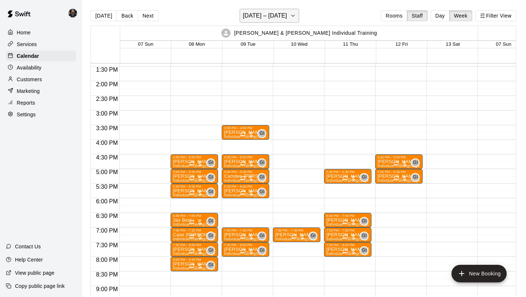
click at [268, 18] on h6 "[DATE] – [DATE]" at bounding box center [265, 16] width 44 height 10
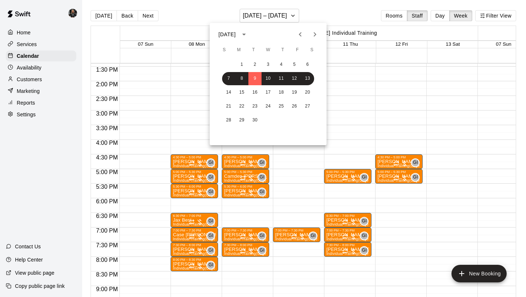
click at [299, 37] on icon "Previous month" at bounding box center [300, 34] width 9 height 9
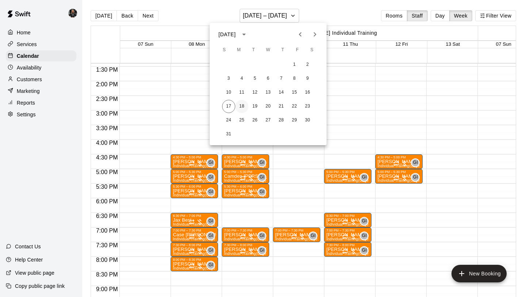
click at [238, 105] on button "18" at bounding box center [241, 106] width 13 height 13
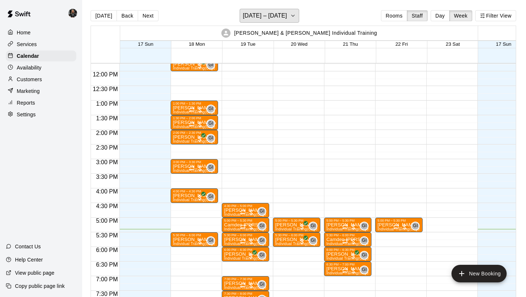
scroll to position [341, 0]
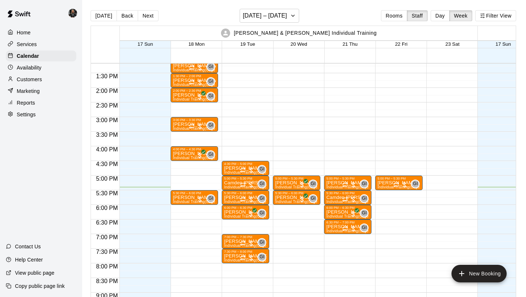
scroll to position [385, 0]
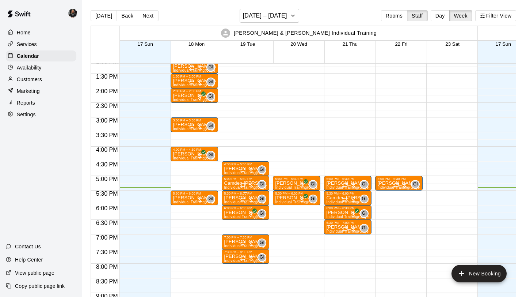
click at [253, 199] on div at bounding box center [247, 199] width 15 height 7
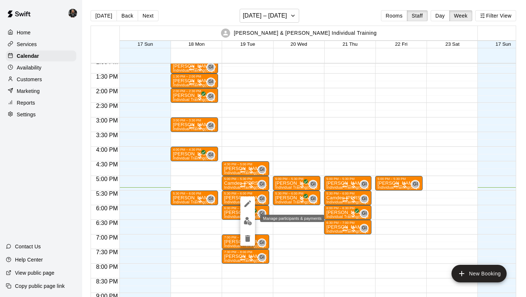
click at [246, 221] on img "edit" at bounding box center [248, 221] width 8 height 8
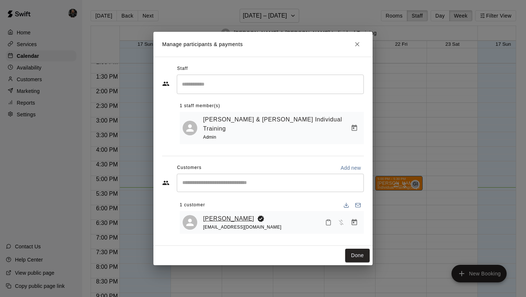
click at [222, 215] on link "[PERSON_NAME]" at bounding box center [228, 219] width 51 height 10
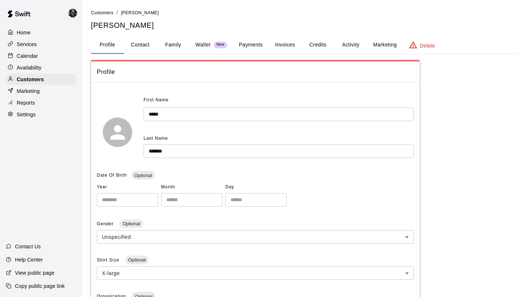
click at [31, 71] on p "Availability" at bounding box center [29, 67] width 25 height 7
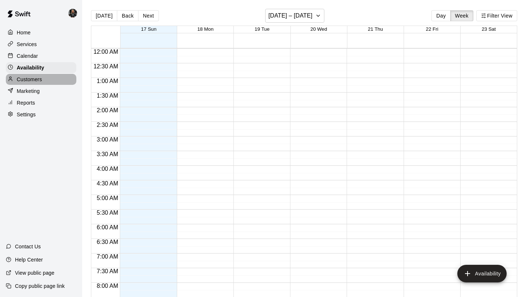
click at [35, 82] on p "Customers" at bounding box center [29, 79] width 25 height 7
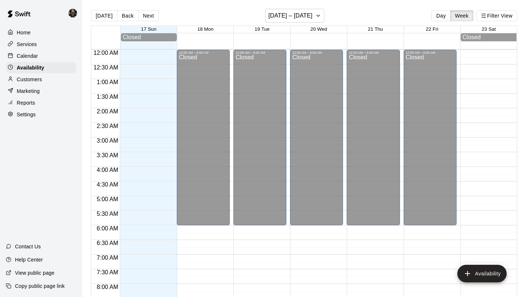
scroll to position [446, 0]
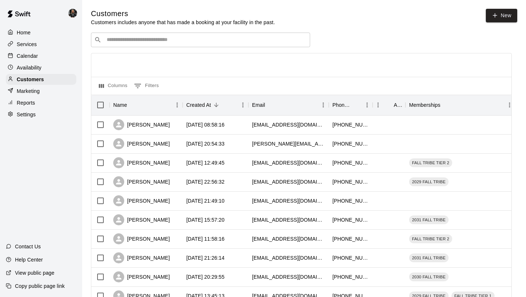
click at [31, 53] on p "Calendar" at bounding box center [27, 55] width 21 height 7
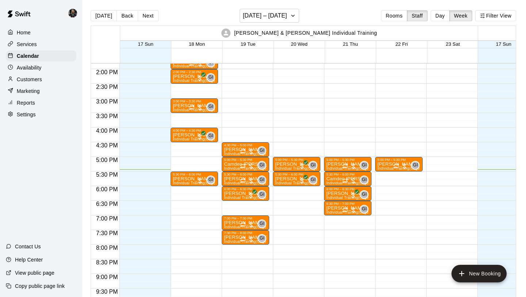
scroll to position [402, 0]
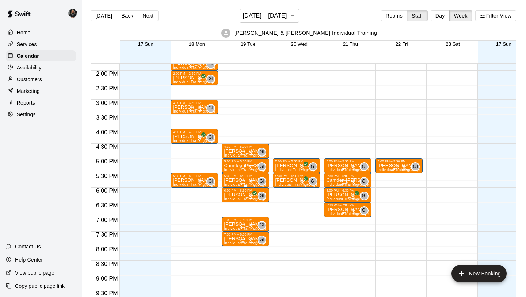
click at [248, 183] on div at bounding box center [247, 181] width 15 height 7
click at [249, 180] on button "edit" at bounding box center [247, 186] width 15 height 15
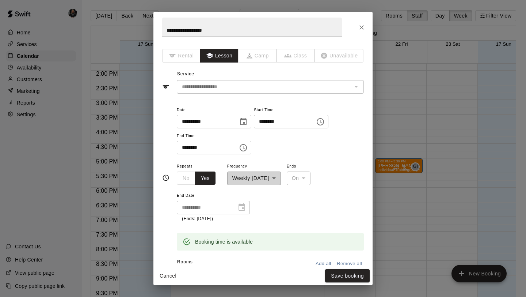
click at [281, 182] on div "**********" at bounding box center [254, 173] width 54 height 23
click at [364, 31] on button "Close" at bounding box center [361, 27] width 13 height 13
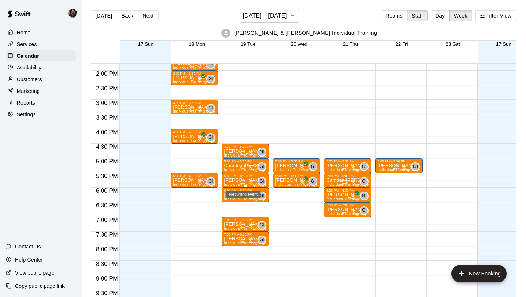
click at [245, 183] on icon "Recurring event" at bounding box center [243, 182] width 4 height 1
click at [250, 224] on icon "delete" at bounding box center [248, 224] width 5 height 7
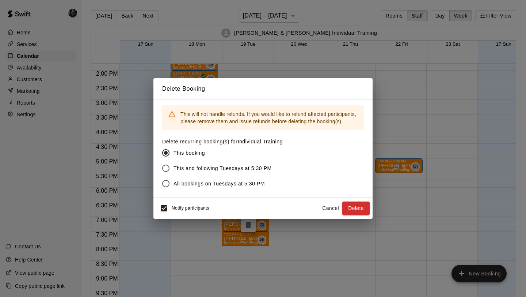
click at [197, 182] on span "All bookings on Tuesdays at 5:30 PM" at bounding box center [219, 184] width 91 height 8
click at [360, 209] on button "Delete" at bounding box center [355, 208] width 27 height 14
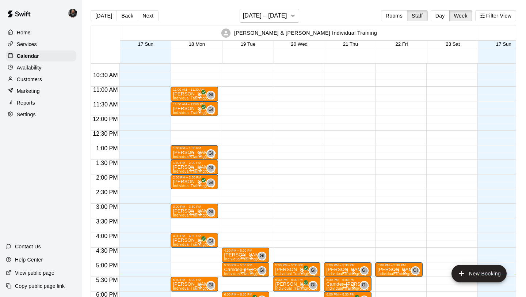
scroll to position [298, 0]
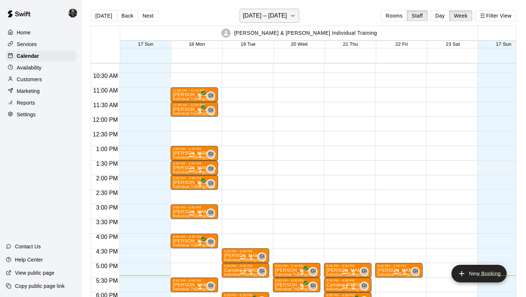
click at [269, 16] on h6 "[DATE] – [DATE]" at bounding box center [265, 16] width 44 height 10
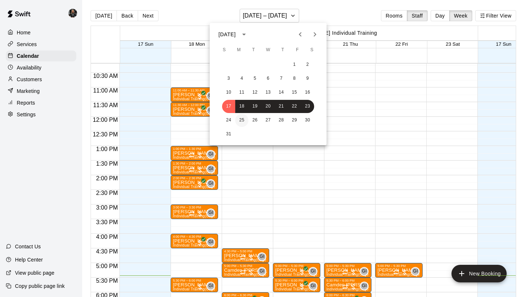
click at [238, 119] on button "25" at bounding box center [241, 120] width 13 height 13
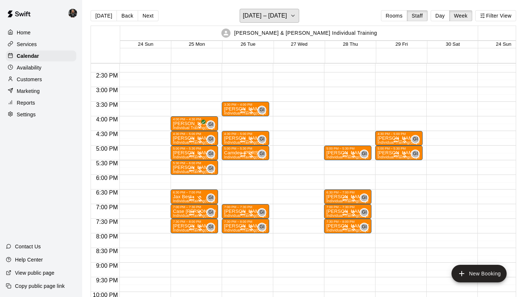
scroll to position [414, 0]
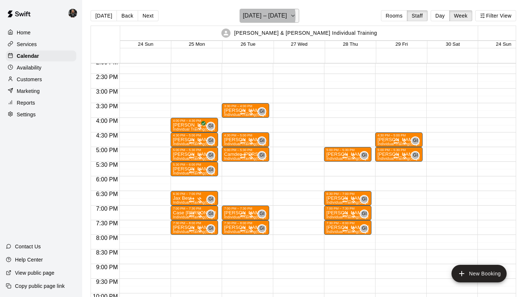
click at [254, 16] on h6 "[DATE] – [DATE]" at bounding box center [265, 16] width 44 height 10
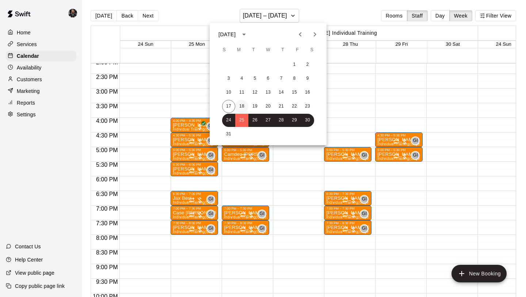
click at [237, 104] on button "18" at bounding box center [241, 106] width 13 height 13
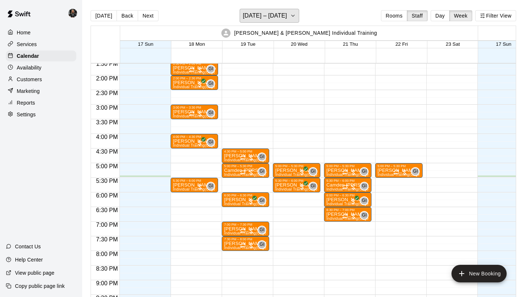
scroll to position [391, 0]
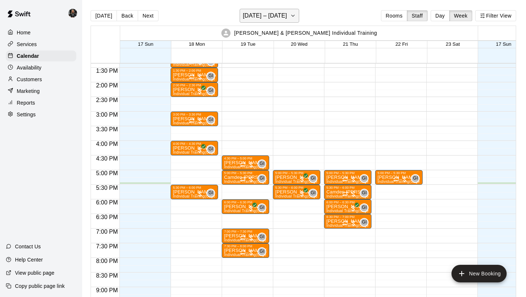
click at [266, 12] on h6 "[DATE] – [DATE]" at bounding box center [265, 16] width 44 height 10
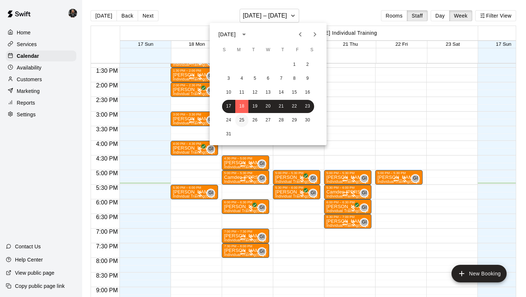
click at [243, 120] on button "25" at bounding box center [241, 120] width 13 height 13
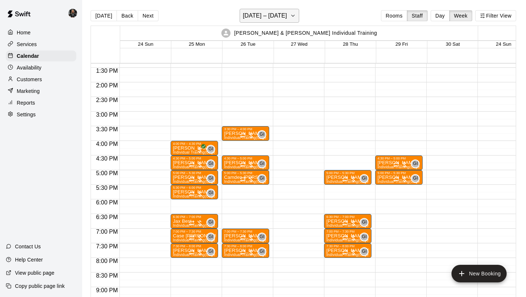
click at [264, 18] on h6 "[DATE] – [DATE]" at bounding box center [265, 16] width 44 height 10
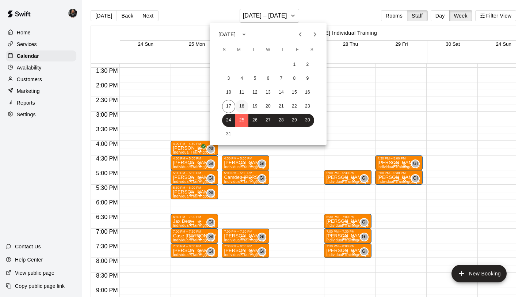
click at [245, 106] on button "18" at bounding box center [241, 106] width 13 height 13
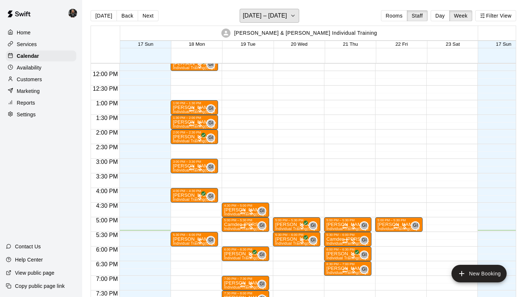
scroll to position [343, 0]
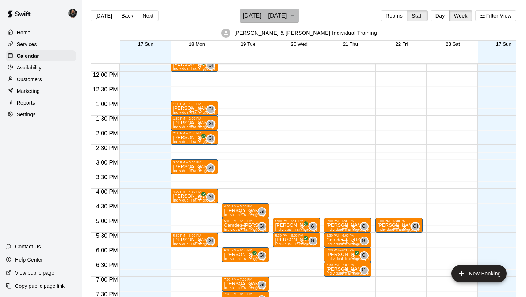
click at [278, 14] on h6 "[DATE] – [DATE]" at bounding box center [265, 16] width 44 height 10
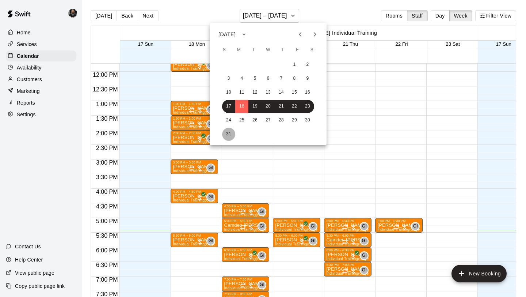
click at [228, 136] on button "31" at bounding box center [228, 134] width 13 height 13
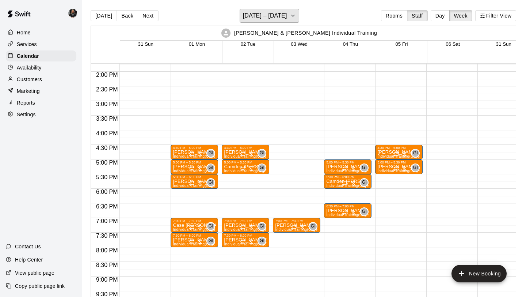
scroll to position [402, 0]
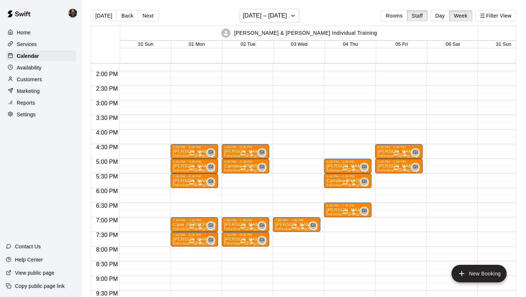
click at [236, 178] on div "4:30 PM – 5:00 PM [PERSON_NAME] Individual Training (Cage 1) GI 0 5:00 PM – 5:3…" at bounding box center [246, 13] width 48 height 702
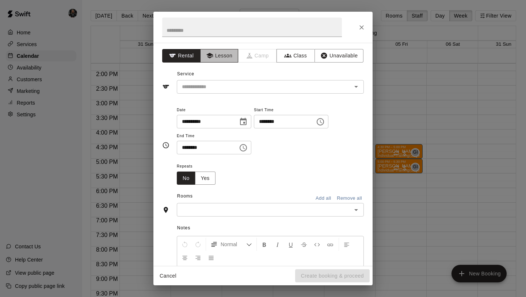
click at [220, 57] on button "Lesson" at bounding box center [219, 56] width 38 height 14
click at [229, 89] on input "text" at bounding box center [259, 86] width 161 height 9
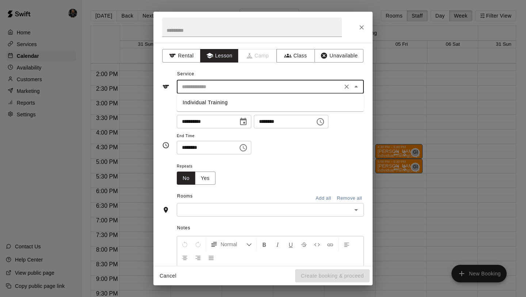
click at [230, 104] on li "Individual Training" at bounding box center [270, 102] width 187 height 12
type input "**********"
click at [207, 177] on button "Yes" at bounding box center [205, 178] width 20 height 14
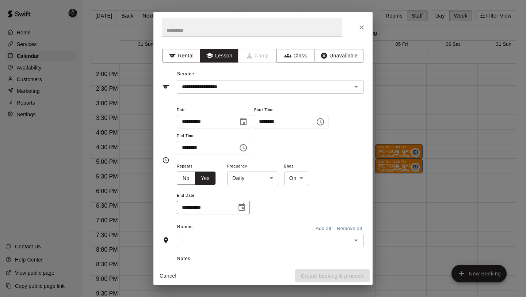
click at [255, 178] on body "Home Services Calendar Availability Customers Marketing Reports Settings Contac…" at bounding box center [263, 154] width 526 height 308
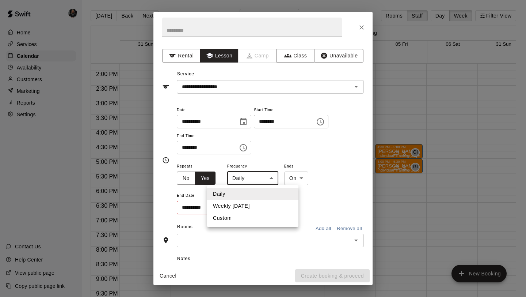
click at [247, 204] on li "Weekly [DATE]" at bounding box center [252, 206] width 91 height 12
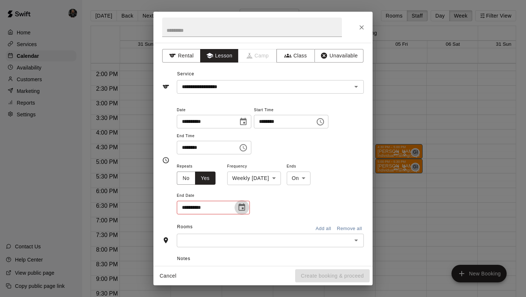
click at [239, 208] on icon "Choose date" at bounding box center [242, 206] width 7 height 7
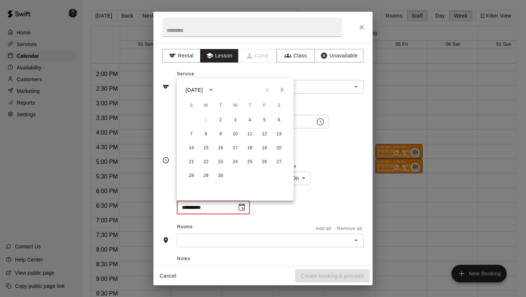
click at [302, 154] on div "**********" at bounding box center [270, 129] width 187 height 49
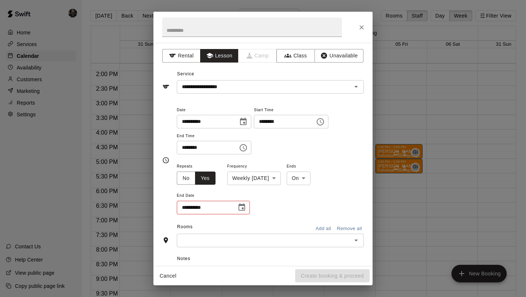
click at [265, 178] on body "Home Services Calendar Availability Customers Marketing Reports Settings Contac…" at bounding box center [263, 154] width 526 height 308
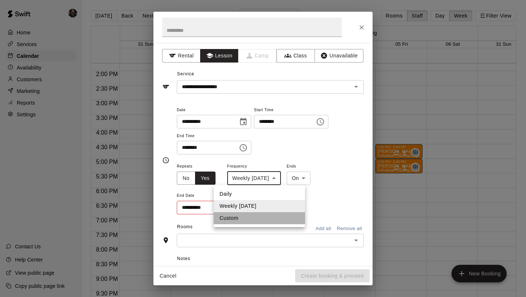
click at [240, 218] on li "Custom" at bounding box center [259, 218] width 91 height 12
type input "******"
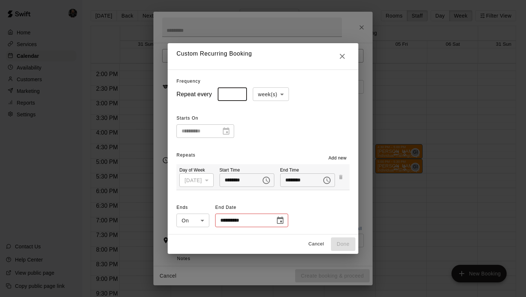
type input "*"
click at [238, 91] on input "*" at bounding box center [232, 94] width 29 height 14
click at [278, 219] on icon "Choose date" at bounding box center [280, 220] width 9 height 9
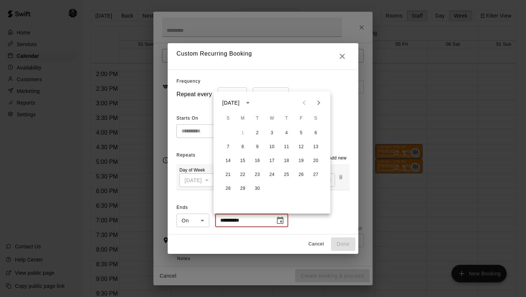
click at [318, 102] on icon "Next month" at bounding box center [319, 102] width 9 height 9
click at [257, 157] on button "16" at bounding box center [257, 160] width 13 height 13
type input "**********"
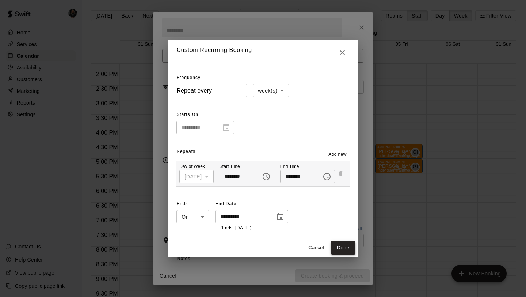
click at [346, 248] on button "Done" at bounding box center [343, 248] width 24 height 14
type input "**********"
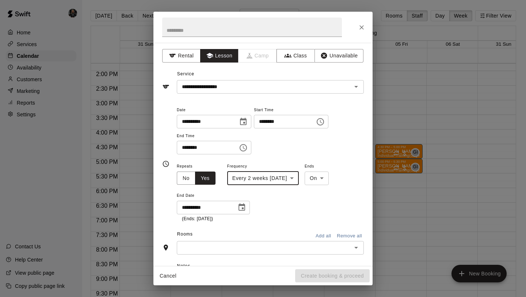
click at [284, 250] on input "text" at bounding box center [264, 247] width 171 height 9
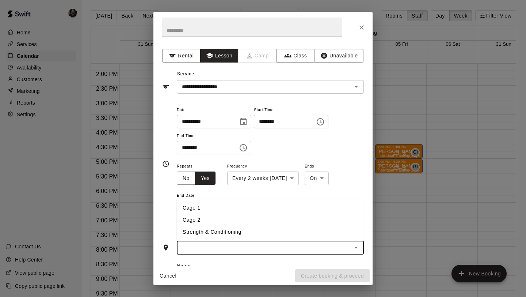
click at [227, 209] on li "Cage 1" at bounding box center [270, 208] width 187 height 12
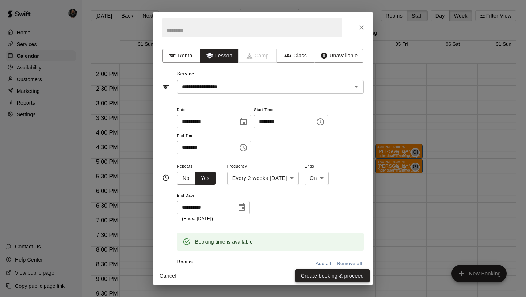
click at [323, 275] on button "Create booking & proceed" at bounding box center [332, 276] width 75 height 14
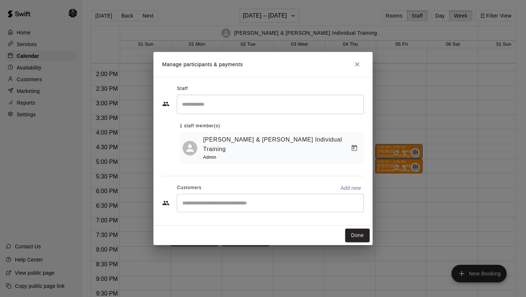
click at [327, 194] on div "​" at bounding box center [270, 203] width 187 height 18
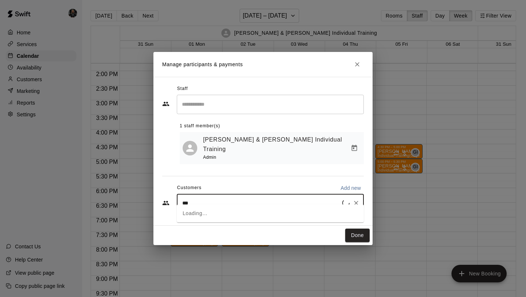
type input "****"
click at [300, 214] on div "[PERSON_NAME] [EMAIL_ADDRESS][DOMAIN_NAME]" at bounding box center [277, 216] width 161 height 16
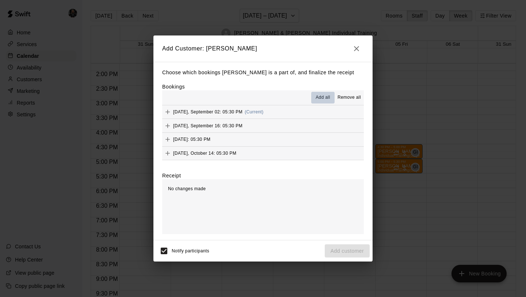
click at [323, 97] on span "Add all" at bounding box center [323, 97] width 15 height 7
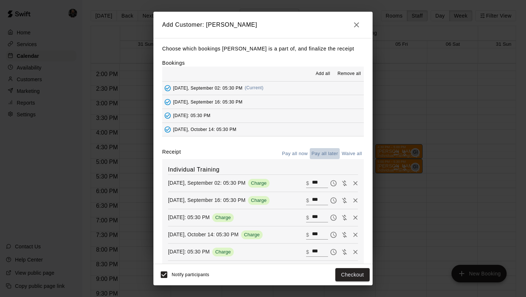
click at [319, 152] on button "Pay all later" at bounding box center [325, 153] width 30 height 11
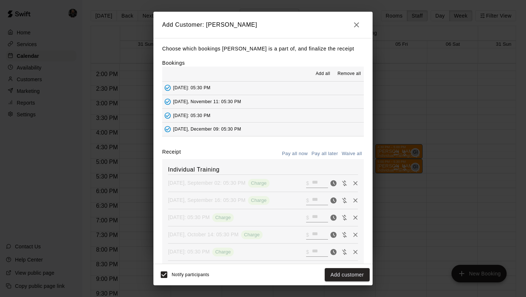
scroll to position [0, 0]
click at [345, 273] on button "Add customer" at bounding box center [347, 275] width 45 height 14
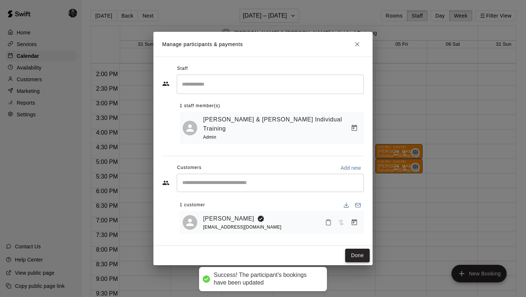
click at [353, 250] on button "Done" at bounding box center [357, 256] width 24 height 14
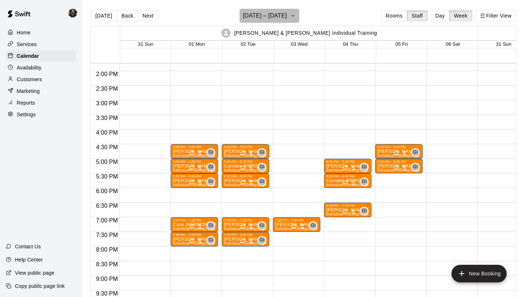
click at [272, 20] on h6 "[DATE] – [DATE]" at bounding box center [265, 16] width 44 height 10
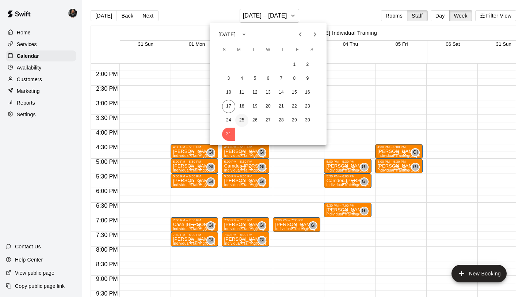
click at [242, 124] on button "25" at bounding box center [241, 120] width 13 height 13
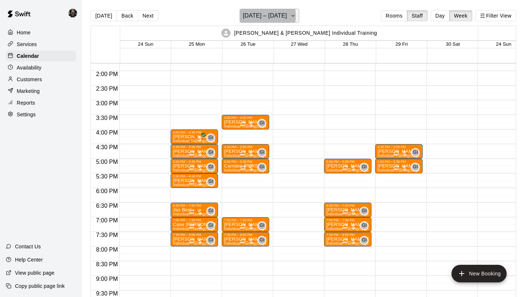
click at [261, 16] on h6 "[DATE] – [DATE]" at bounding box center [265, 16] width 44 height 10
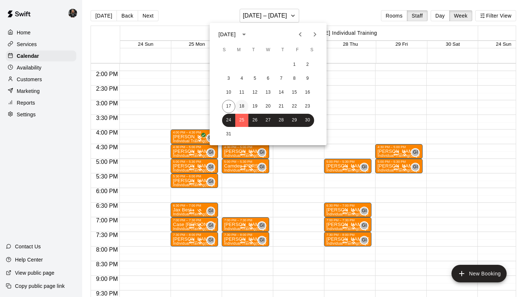
click at [244, 105] on button "18" at bounding box center [241, 106] width 13 height 13
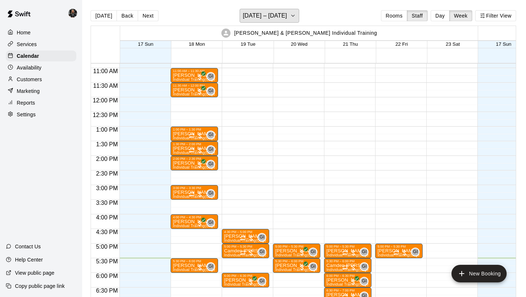
scroll to position [309, 0]
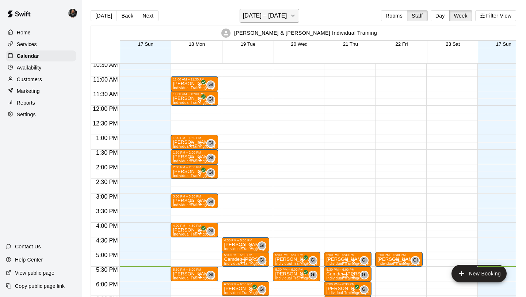
click at [274, 19] on h6 "[DATE] – [DATE]" at bounding box center [265, 16] width 44 height 10
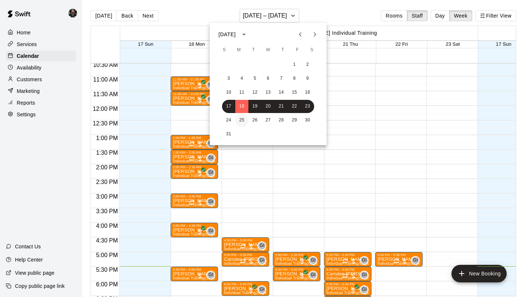
click at [242, 119] on button "25" at bounding box center [241, 120] width 13 height 13
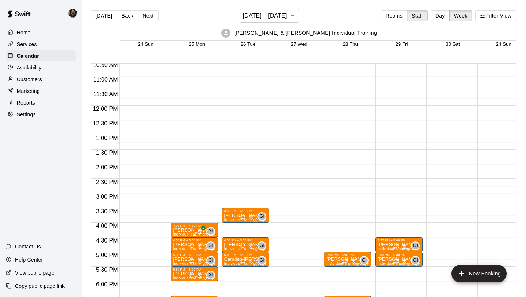
click at [186, 230] on p "[PERSON_NAME]" at bounding box center [194, 230] width 43 height 0
click at [176, 242] on icon "edit" at bounding box center [180, 237] width 9 height 9
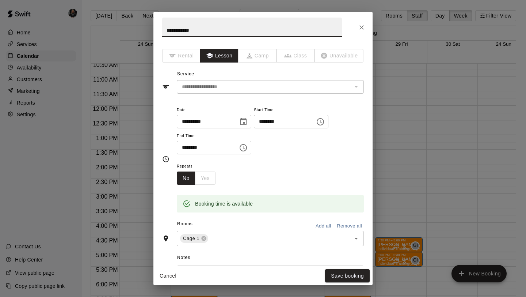
click at [328, 122] on button "Choose time, selected time is 4:00 PM" at bounding box center [320, 121] width 15 height 15
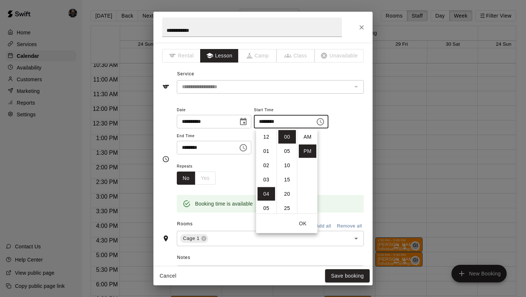
scroll to position [13, 0]
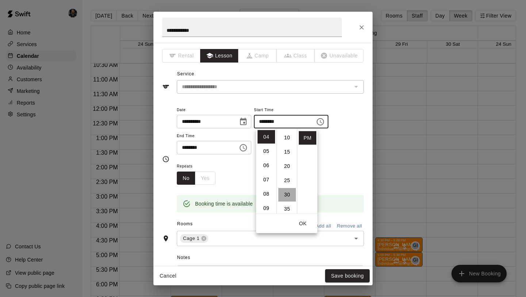
click at [288, 194] on li "30" at bounding box center [288, 195] width 18 height 14
type input "********"
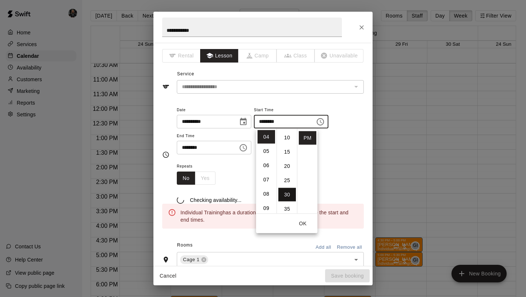
scroll to position [86, 0]
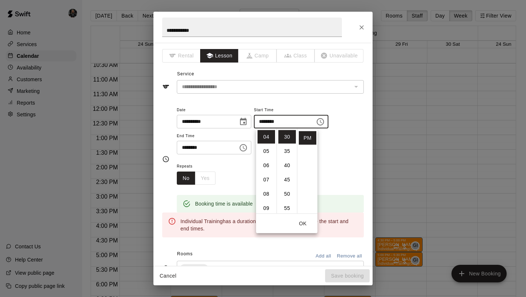
click at [325, 189] on div "Booking time is available" at bounding box center [270, 199] width 187 height 28
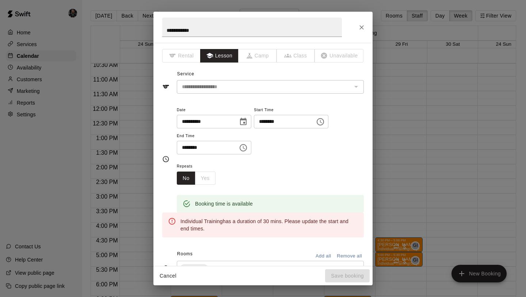
click at [246, 148] on icon "Choose time, selected time is 4:30 PM" at bounding box center [243, 147] width 9 height 9
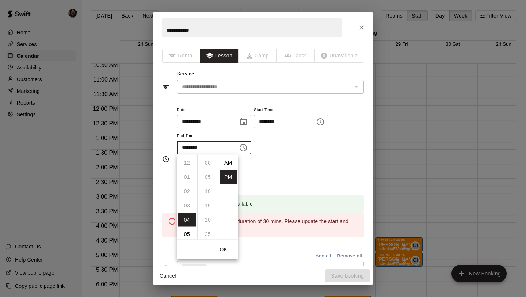
scroll to position [13, 0]
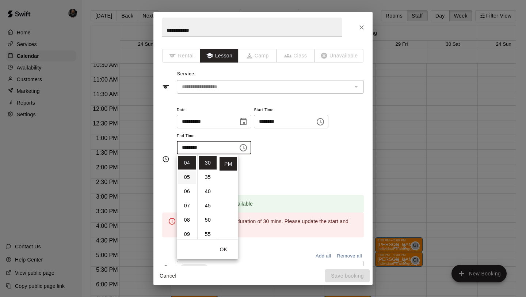
click at [185, 179] on li "05" at bounding box center [187, 177] width 18 height 14
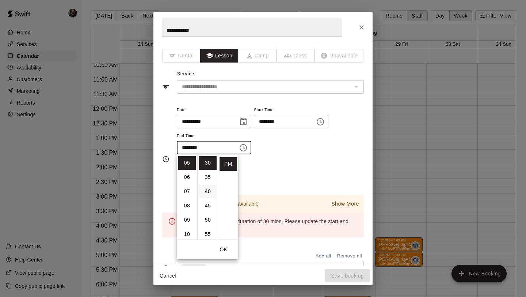
scroll to position [0, 0]
click at [209, 162] on li "00" at bounding box center [208, 163] width 18 height 14
type input "********"
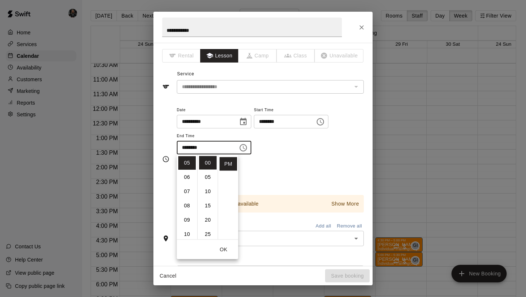
click at [289, 163] on div "Repeats No Yes" at bounding box center [270, 173] width 187 height 23
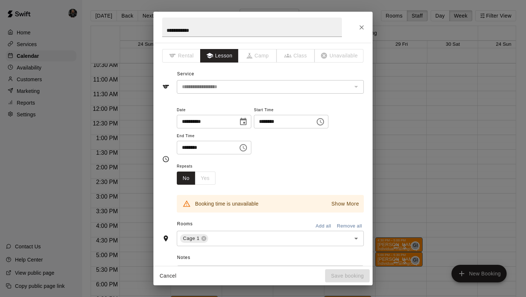
scroll to position [18, 0]
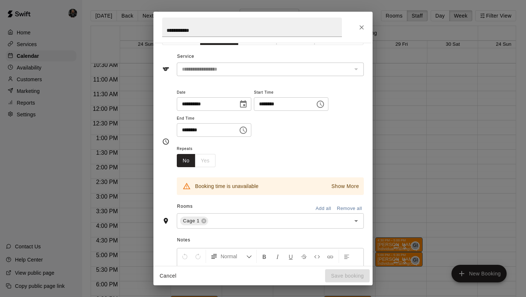
click at [245, 104] on icon "Choose date, selected date is Aug 25, 2025" at bounding box center [243, 104] width 9 height 9
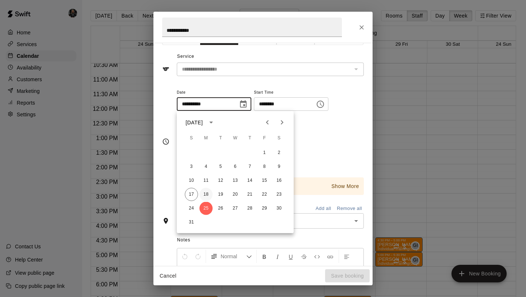
click at [207, 194] on button "18" at bounding box center [206, 194] width 13 height 13
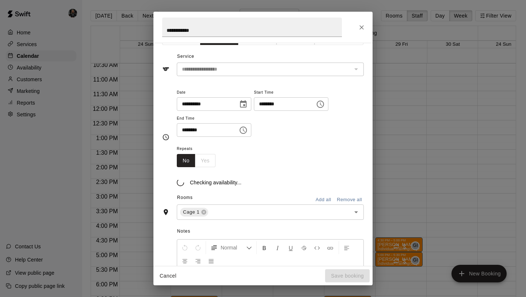
type input "**********"
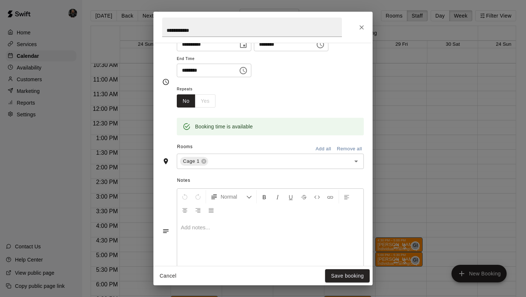
scroll to position [0, 0]
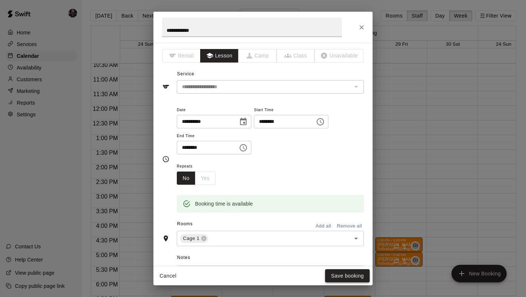
click at [341, 276] on button "Save booking" at bounding box center [347, 276] width 45 height 14
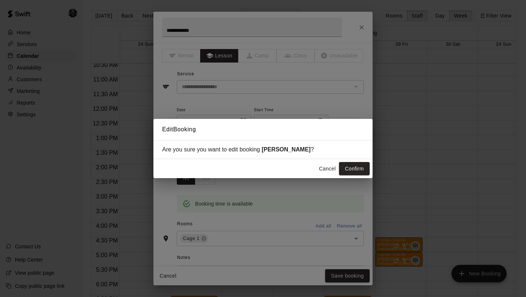
click at [360, 168] on button "Confirm" at bounding box center [354, 169] width 31 height 14
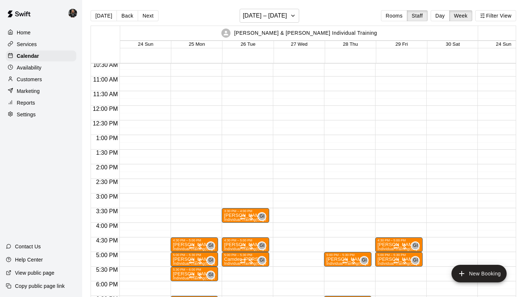
click at [279, 23] on div "[DATE] Back Next [DATE] – [DATE] Rooms Staff Day Week Filter View" at bounding box center [304, 17] width 426 height 17
click at [279, 15] on h6 "[DATE] – [DATE]" at bounding box center [265, 16] width 44 height 10
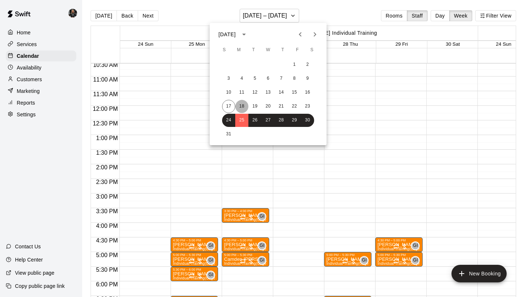
click at [238, 110] on button "18" at bounding box center [241, 106] width 13 height 13
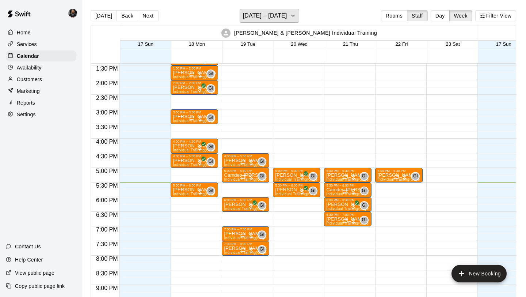
scroll to position [461, 0]
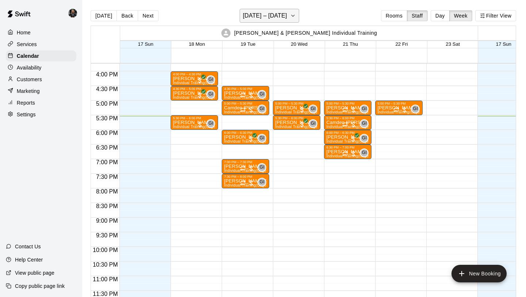
click at [259, 20] on h6 "[DATE] – [DATE]" at bounding box center [265, 16] width 44 height 10
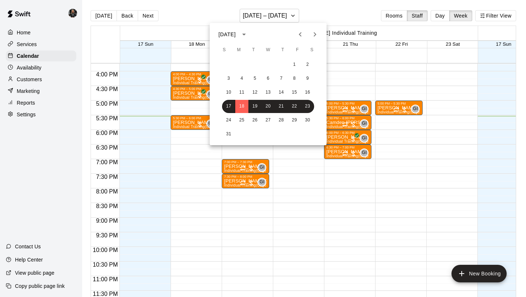
click at [220, 130] on div "31" at bounding box center [268, 134] width 117 height 13
click at [229, 130] on button "31" at bounding box center [228, 134] width 13 height 13
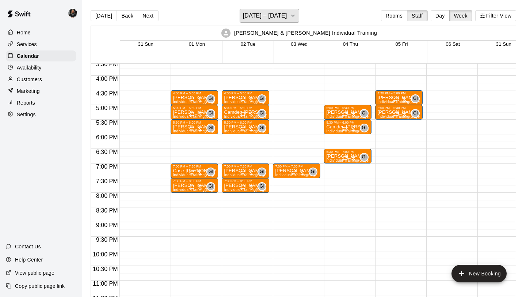
scroll to position [457, 0]
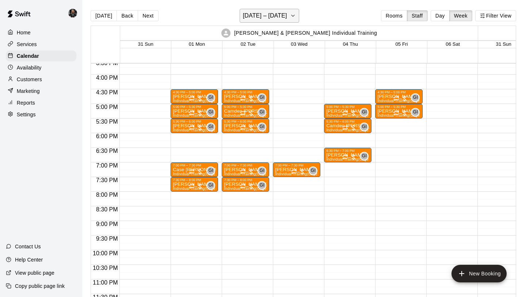
click at [263, 21] on button "[DATE] – [DATE]" at bounding box center [270, 16] width 60 height 14
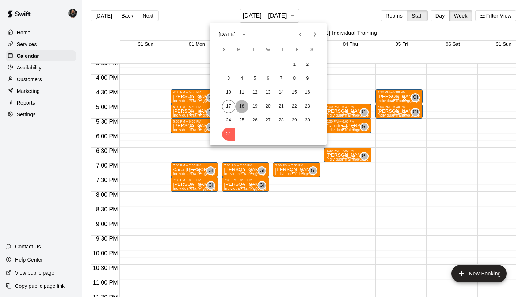
click at [243, 108] on button "18" at bounding box center [241, 106] width 13 height 13
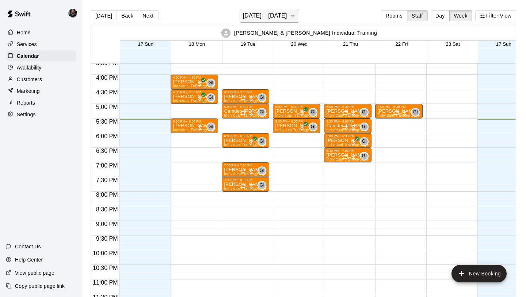
click at [263, 16] on h6 "[DATE] – [DATE]" at bounding box center [265, 16] width 44 height 10
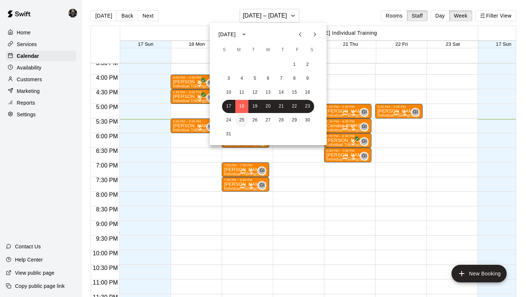
click at [243, 118] on button "25" at bounding box center [241, 120] width 13 height 13
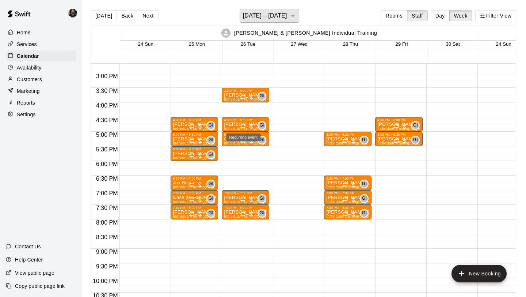
scroll to position [428, 0]
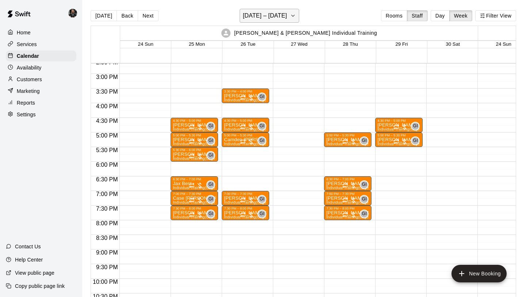
click at [267, 15] on h6 "[DATE] – [DATE]" at bounding box center [265, 16] width 44 height 10
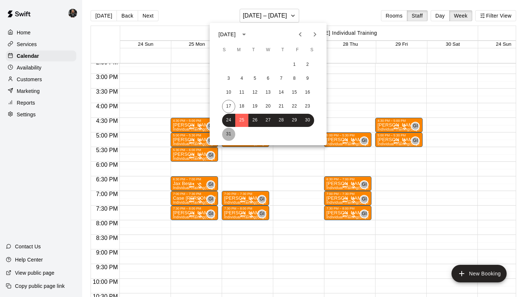
click at [227, 130] on button "31" at bounding box center [228, 134] width 13 height 13
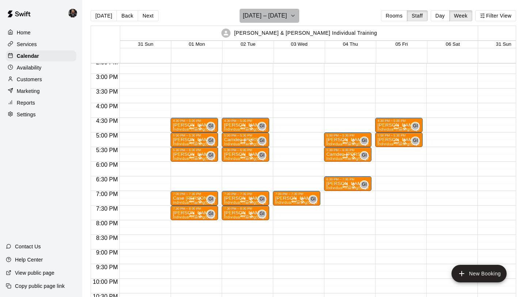
click at [261, 16] on h6 "[DATE] – [DATE]" at bounding box center [265, 16] width 44 height 10
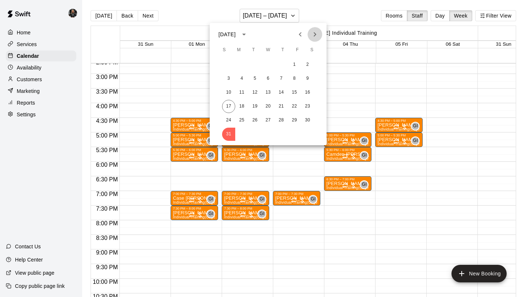
click at [312, 29] on button "Next month" at bounding box center [315, 34] width 15 height 15
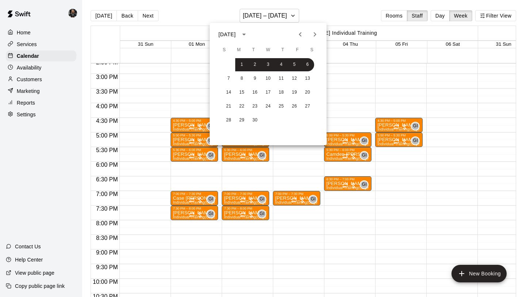
click at [262, 84] on div "7 8 9 10 11 12 13" at bounding box center [268, 78] width 117 height 13
click at [277, 75] on button "11" at bounding box center [281, 78] width 13 height 13
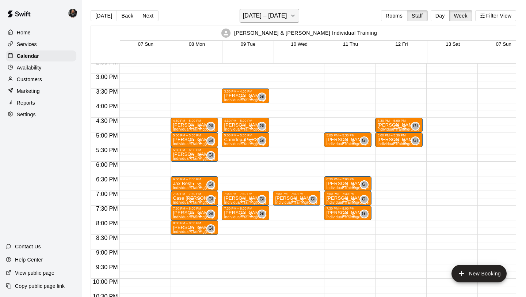
click at [251, 15] on h6 "[DATE] – [DATE]" at bounding box center [265, 16] width 44 height 10
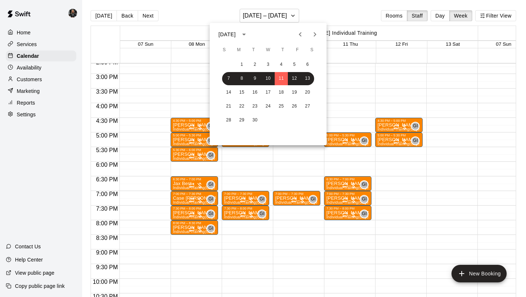
click at [299, 34] on icon "Previous month" at bounding box center [300, 34] width 3 height 4
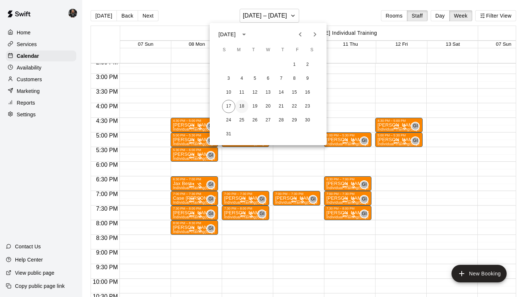
click at [242, 105] on button "18" at bounding box center [241, 106] width 13 height 13
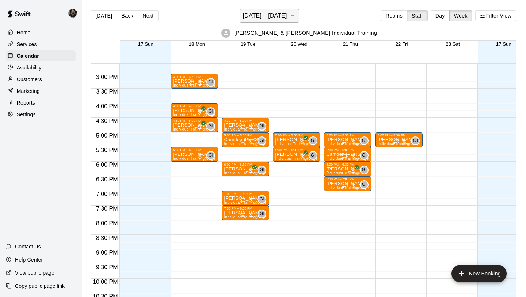
click at [264, 20] on h6 "[DATE] – [DATE]" at bounding box center [265, 16] width 44 height 10
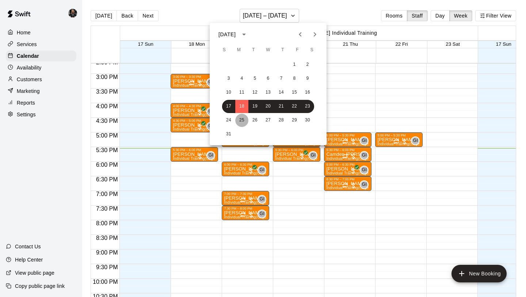
click at [241, 122] on button "25" at bounding box center [241, 120] width 13 height 13
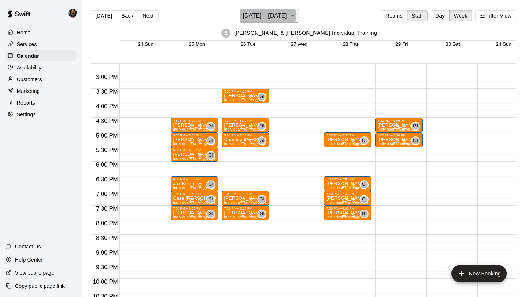
click at [265, 15] on h6 "[DATE] – [DATE]" at bounding box center [265, 16] width 44 height 10
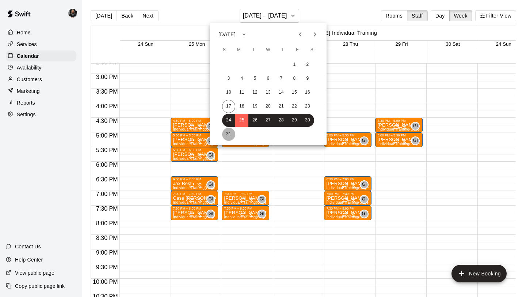
click at [229, 132] on button "31" at bounding box center [228, 134] width 13 height 13
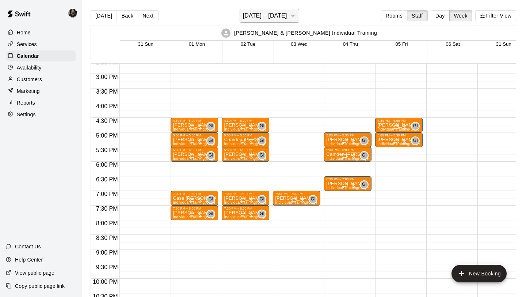
click at [284, 14] on h6 "[DATE] – [DATE]" at bounding box center [265, 16] width 44 height 10
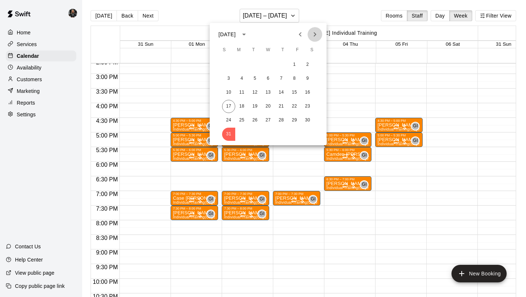
click at [314, 36] on icon "Next month" at bounding box center [315, 34] width 3 height 4
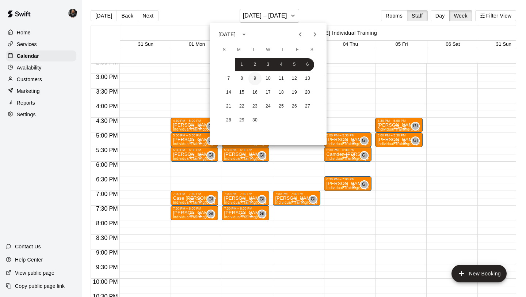
click at [253, 76] on button "9" at bounding box center [255, 78] width 13 height 13
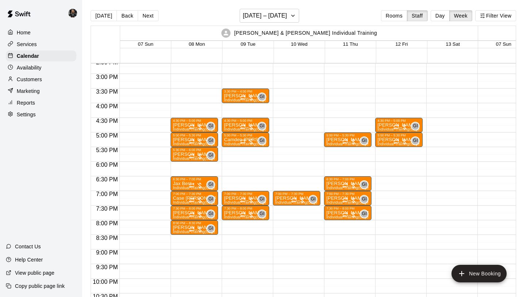
click at [37, 86] on div "Marketing" at bounding box center [41, 91] width 71 height 11
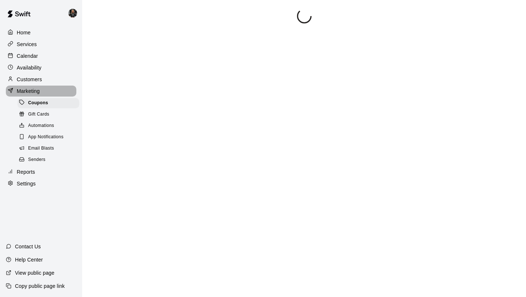
click at [37, 86] on div "Marketing" at bounding box center [41, 91] width 71 height 11
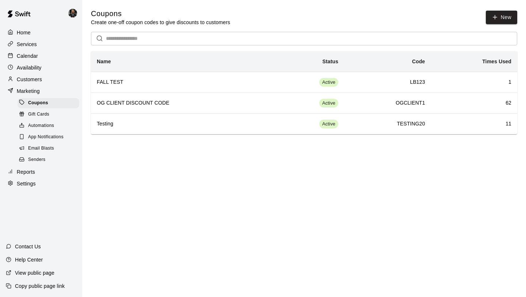
click at [41, 79] on p "Customers" at bounding box center [29, 79] width 25 height 7
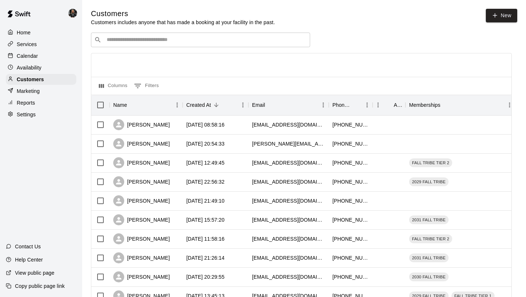
click at [116, 39] on input "Search customers by name or email" at bounding box center [206, 39] width 202 height 7
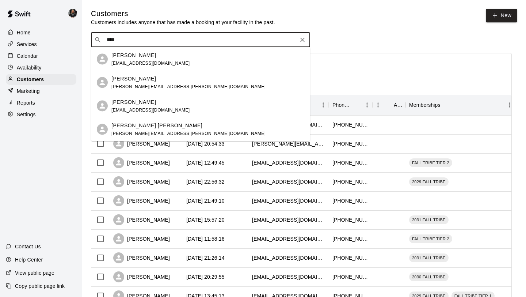
type input "*****"
click at [159, 85] on span "[PERSON_NAME][EMAIL_ADDRESS][PERSON_NAME][DOMAIN_NAME]" at bounding box center [188, 86] width 154 height 5
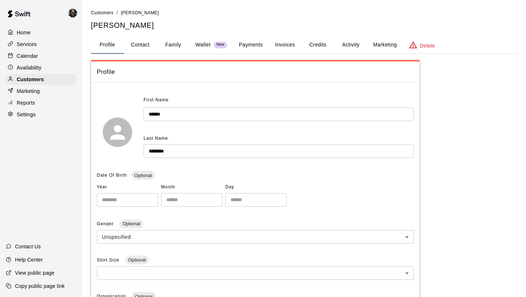
click at [174, 47] on button "Family" at bounding box center [173, 45] width 33 height 18
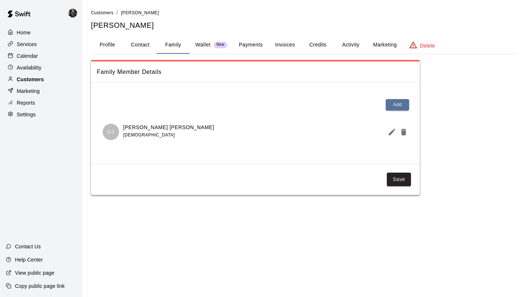
click at [58, 83] on div "Customers" at bounding box center [41, 79] width 71 height 11
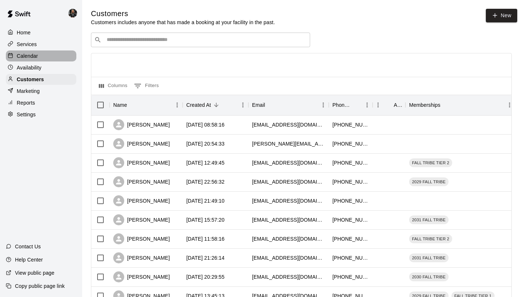
click at [43, 60] on div "Calendar" at bounding box center [41, 55] width 71 height 11
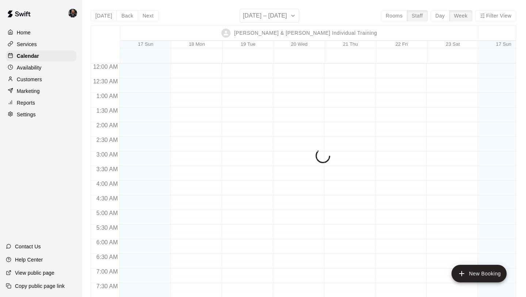
scroll to position [461, 0]
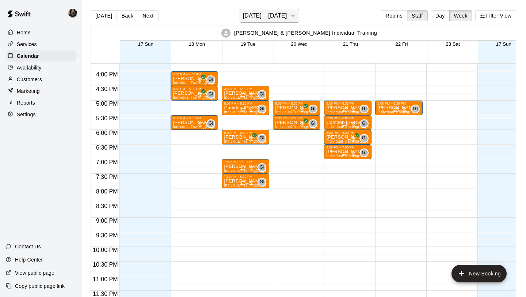
click at [270, 17] on h6 "[DATE] – [DATE]" at bounding box center [265, 16] width 44 height 10
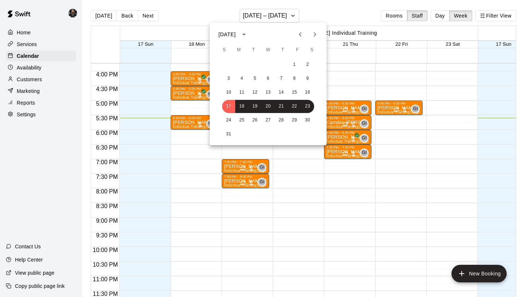
click at [275, 155] on div at bounding box center [263, 148] width 526 height 297
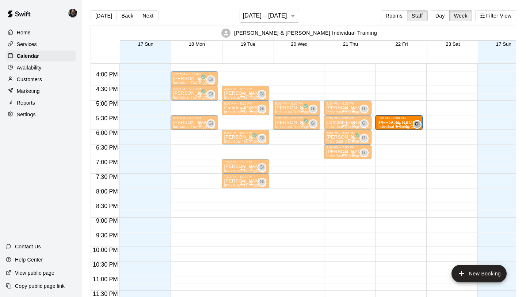
drag, startPoint x: 401, startPoint y: 110, endPoint x: 402, endPoint y: 128, distance: 17.9
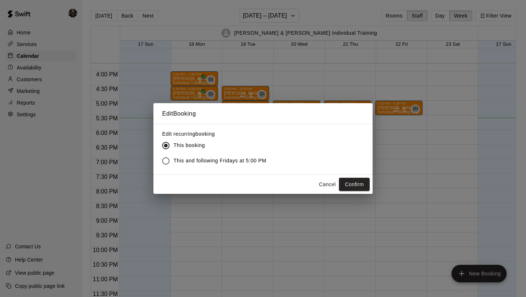
click at [204, 163] on span "This and following Fridays at 5:00 PM" at bounding box center [220, 161] width 93 height 8
click at [360, 182] on button "Confirm" at bounding box center [354, 185] width 31 height 14
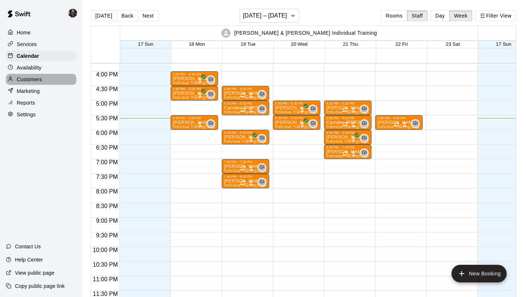
click at [37, 80] on p "Customers" at bounding box center [29, 79] width 25 height 7
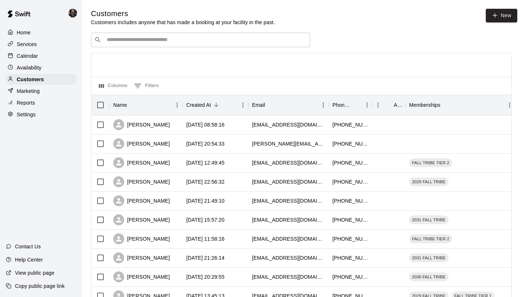
click at [140, 35] on div "​ ​" at bounding box center [200, 40] width 219 height 15
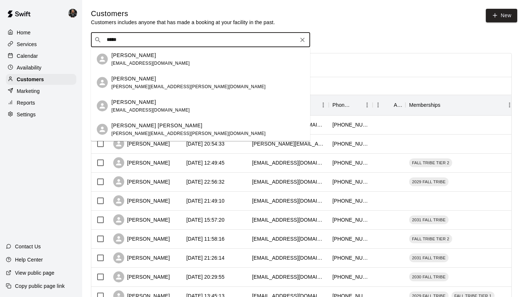
type input "*****"
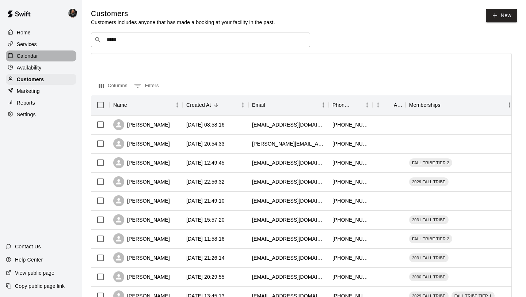
click at [35, 56] on p "Calendar" at bounding box center [27, 55] width 21 height 7
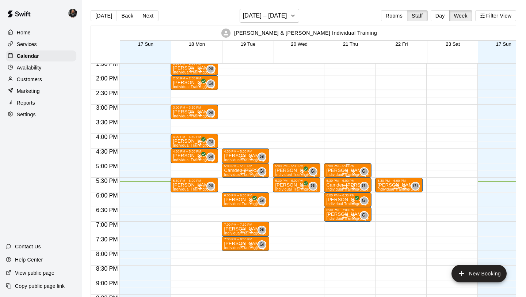
scroll to position [399, 0]
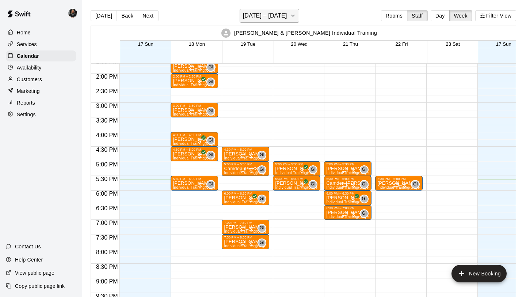
click at [269, 16] on h6 "[DATE] – [DATE]" at bounding box center [265, 16] width 44 height 10
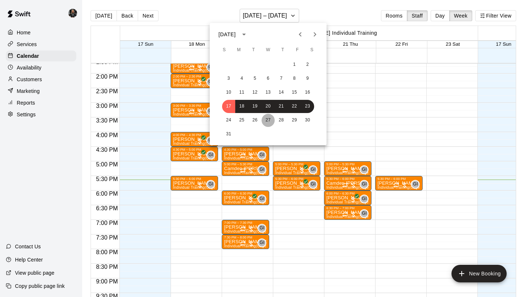
click at [270, 117] on button "27" at bounding box center [268, 120] width 13 height 13
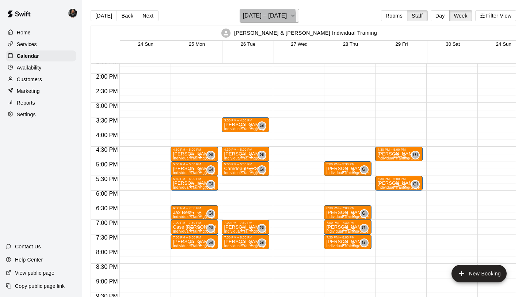
click at [259, 18] on h6 "[DATE] – [DATE]" at bounding box center [265, 16] width 44 height 10
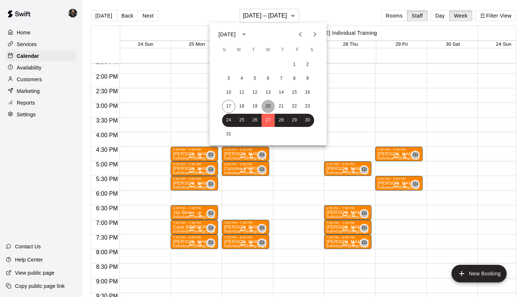
click at [269, 108] on button "20" at bounding box center [268, 106] width 13 height 13
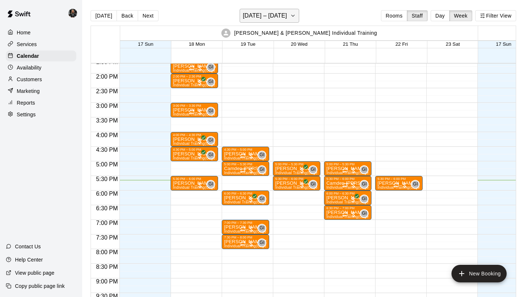
click at [282, 16] on h6 "[DATE] – [DATE]" at bounding box center [265, 16] width 44 height 10
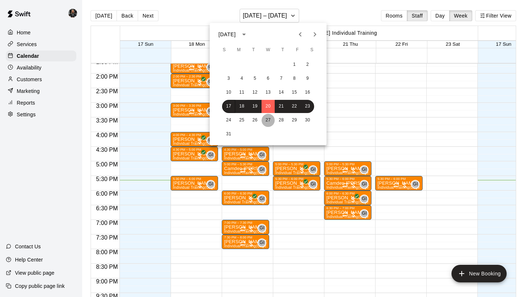
click at [269, 124] on button "27" at bounding box center [268, 120] width 13 height 13
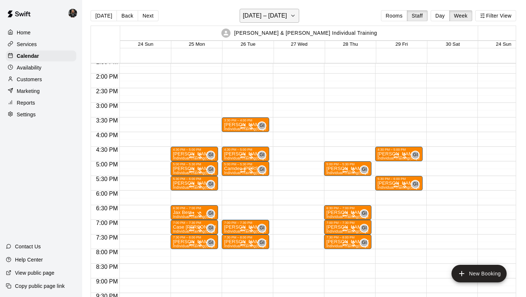
click at [263, 15] on h6 "[DATE] – [DATE]" at bounding box center [265, 16] width 44 height 10
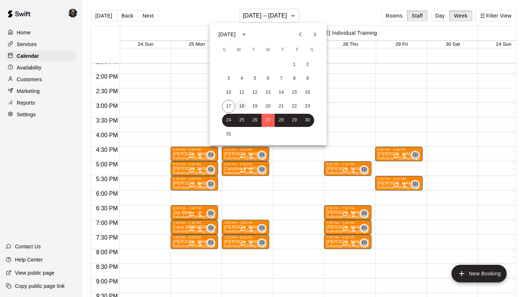
click at [239, 105] on button "18" at bounding box center [241, 106] width 13 height 13
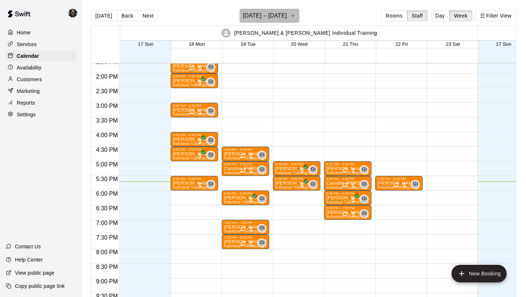
click at [271, 12] on h6 "[DATE] – [DATE]" at bounding box center [265, 16] width 44 height 10
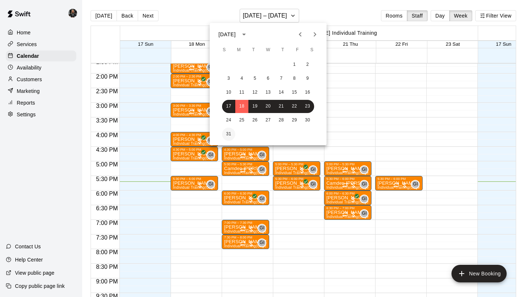
click at [229, 133] on button "31" at bounding box center [228, 134] width 13 height 13
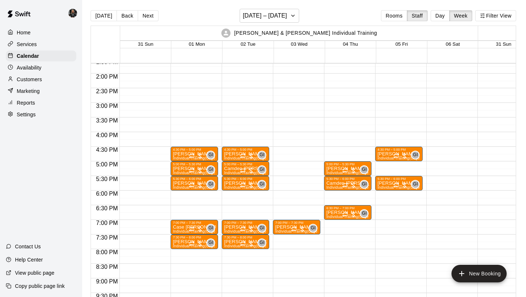
click at [237, 193] on div "4:30 PM – 5:00 PM [PERSON_NAME] Individual Training (Cage 1) GI 0 5:00 PM – 5:3…" at bounding box center [246, 15] width 48 height 702
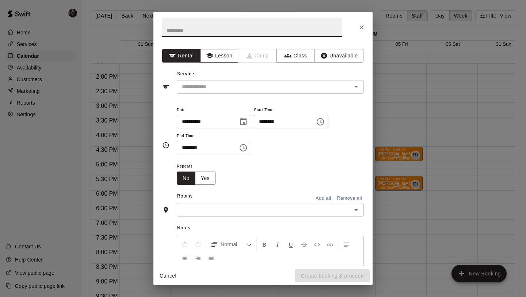
click at [225, 60] on button "Lesson" at bounding box center [219, 56] width 38 height 14
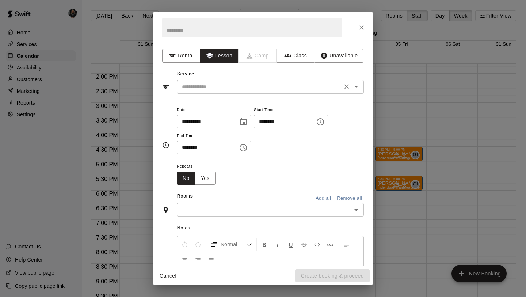
click at [231, 87] on input "text" at bounding box center [259, 86] width 161 height 9
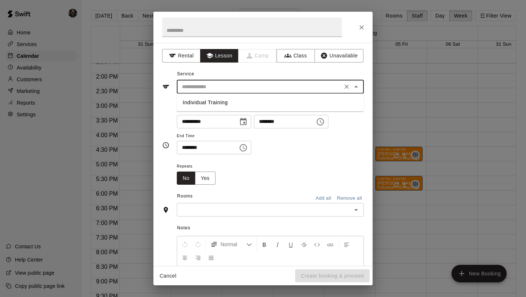
click at [230, 103] on li "Individual Training" at bounding box center [270, 102] width 187 height 12
type input "**********"
click at [207, 181] on button "Yes" at bounding box center [205, 178] width 20 height 14
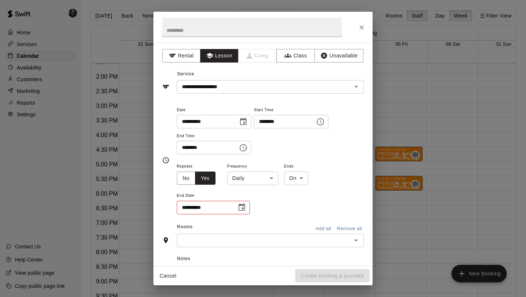
click at [251, 181] on body "Home Services Calendar Availability Customers Marketing Reports Settings Contac…" at bounding box center [263, 154] width 526 height 308
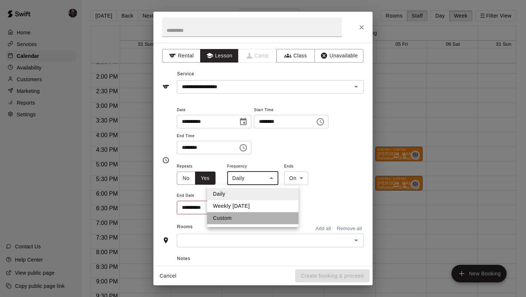
click at [237, 217] on li "Custom" at bounding box center [252, 218] width 91 height 12
type input "******"
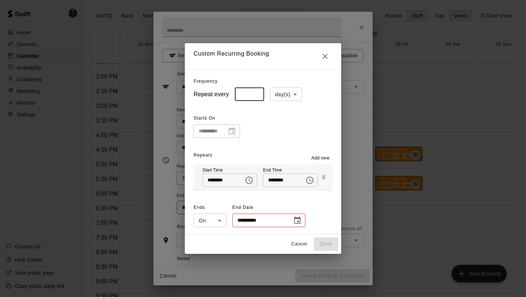
type input "*"
click at [257, 93] on input "*" at bounding box center [249, 94] width 29 height 14
click at [285, 95] on body "Home Services Calendar Availability Customers Marketing Reports Settings Contac…" at bounding box center [263, 154] width 526 height 308
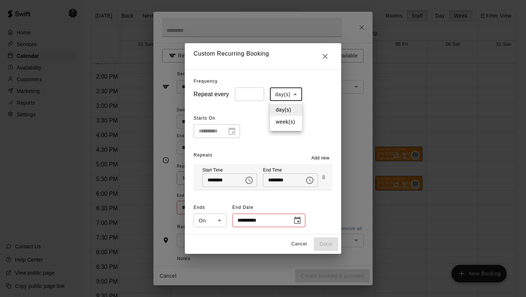
click at [283, 122] on li "week(s)" at bounding box center [286, 122] width 32 height 12
type input "******"
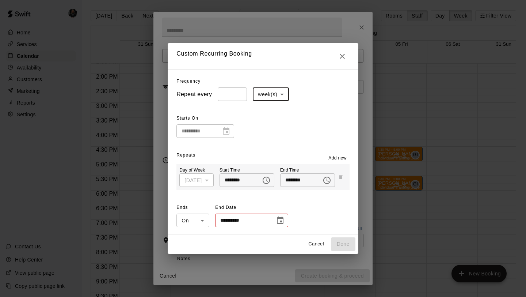
click at [280, 220] on icon "Choose date" at bounding box center [280, 220] width 9 height 9
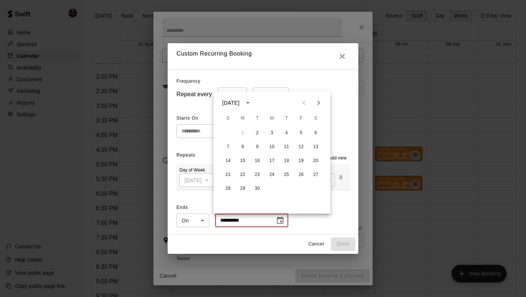
click at [321, 105] on icon "Next month" at bounding box center [319, 102] width 9 height 9
click at [258, 159] on button "16" at bounding box center [257, 160] width 13 height 13
type input "**********"
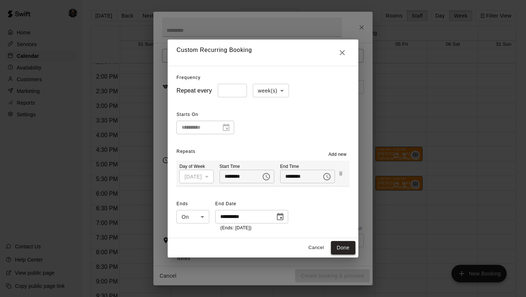
click at [344, 250] on button "Done" at bounding box center [343, 248] width 24 height 14
type input "**********"
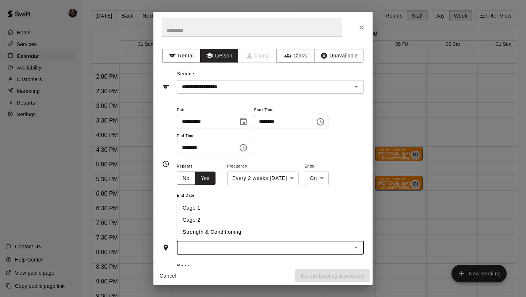
click at [316, 250] on input "text" at bounding box center [264, 247] width 171 height 9
click at [231, 200] on ul "Cage 1 Cage 2 Strength & Conditioning" at bounding box center [270, 220] width 187 height 42
click at [228, 204] on li "Cage 1" at bounding box center [270, 208] width 187 height 12
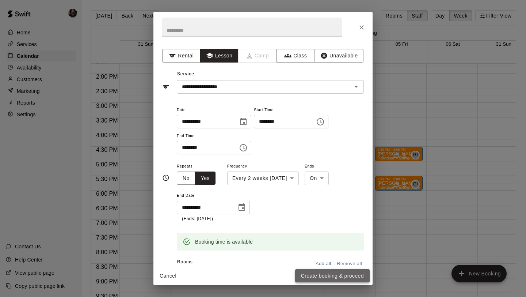
click at [321, 278] on button "Create booking & proceed" at bounding box center [332, 276] width 75 height 14
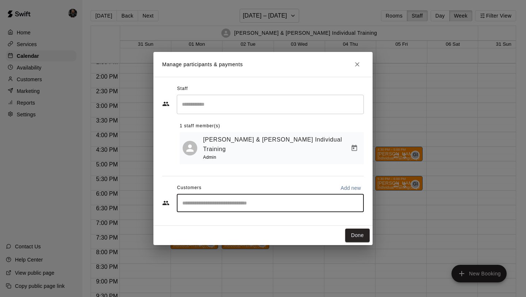
click at [265, 199] on input "Start typing to search customers..." at bounding box center [270, 202] width 181 height 7
type input "*****"
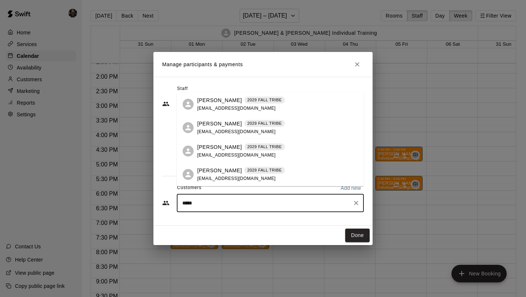
click at [231, 120] on div "[PERSON_NAME] 2029 FALL TRIBE" at bounding box center [241, 124] width 88 height 8
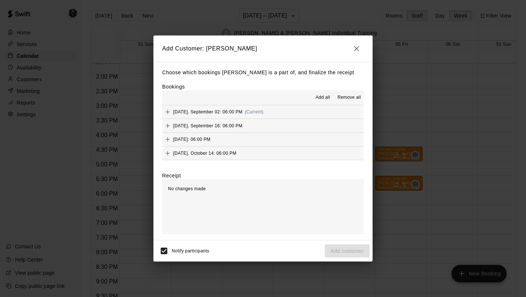
click at [327, 99] on span "Add all" at bounding box center [323, 97] width 15 height 7
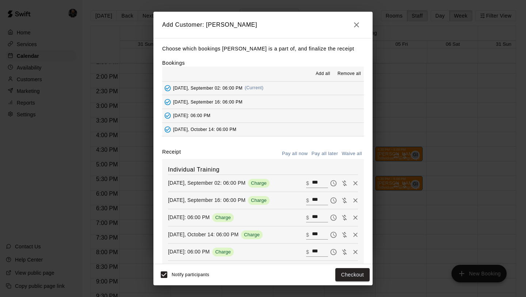
click at [330, 152] on button "Pay all later" at bounding box center [325, 153] width 30 height 11
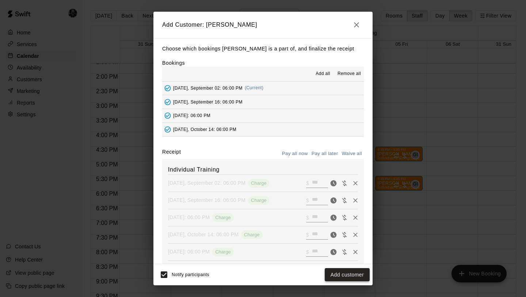
click at [342, 277] on button "Add customer" at bounding box center [347, 275] width 45 height 14
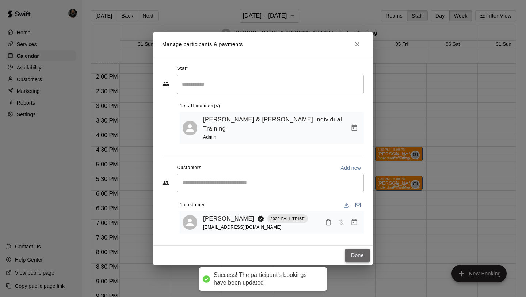
click at [356, 252] on button "Done" at bounding box center [357, 256] width 24 height 14
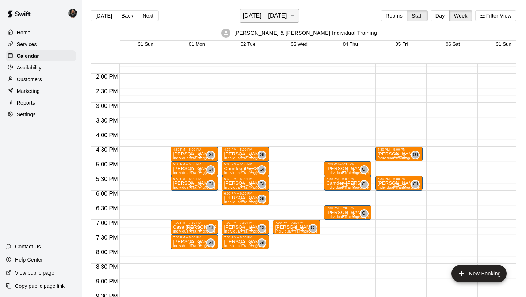
click at [246, 16] on h6 "[DATE] – [DATE]" at bounding box center [265, 16] width 44 height 10
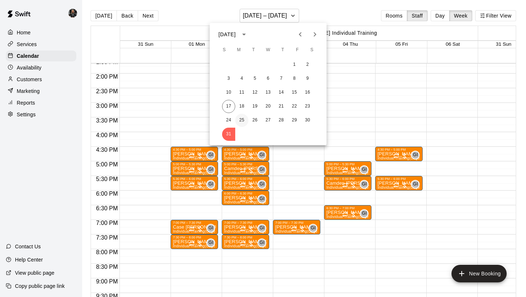
click at [244, 117] on button "25" at bounding box center [241, 120] width 13 height 13
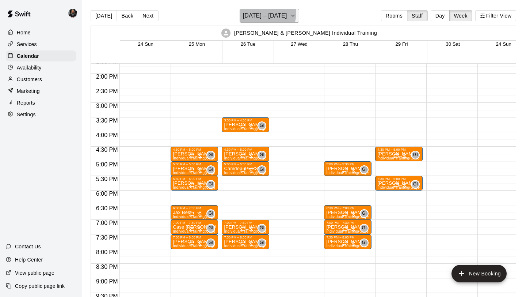
click at [255, 12] on h6 "[DATE] – [DATE]" at bounding box center [265, 16] width 44 height 10
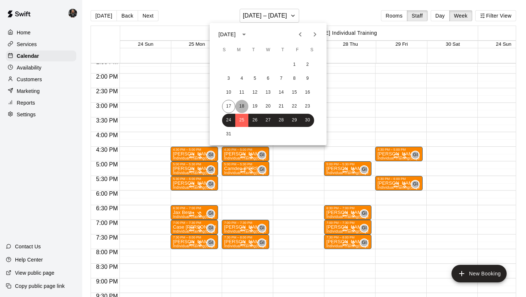
click at [243, 108] on button "18" at bounding box center [241, 106] width 13 height 13
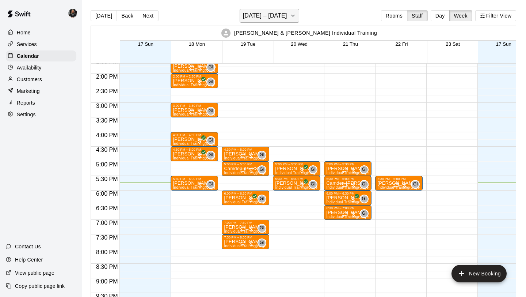
click at [254, 17] on h6 "[DATE] – [DATE]" at bounding box center [265, 16] width 44 height 10
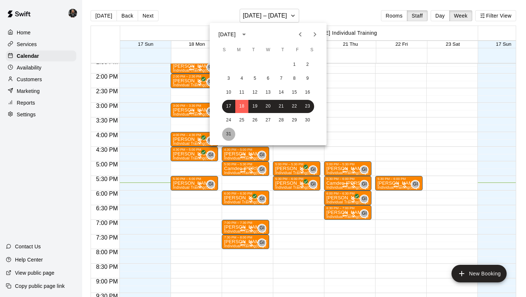
click at [227, 134] on button "31" at bounding box center [228, 134] width 13 height 13
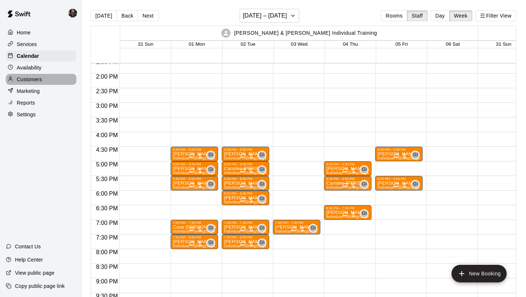
click at [43, 82] on div "Customers" at bounding box center [41, 79] width 71 height 11
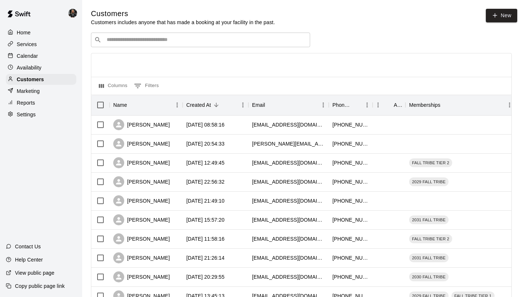
click at [120, 41] on input "Search customers by name or email" at bounding box center [206, 39] width 202 height 7
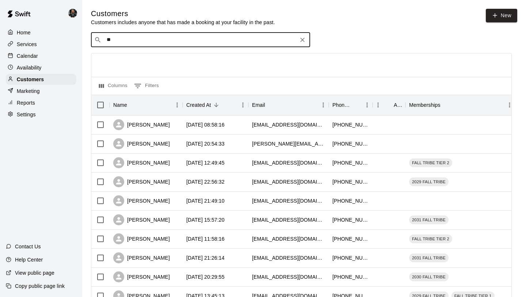
type input "***"
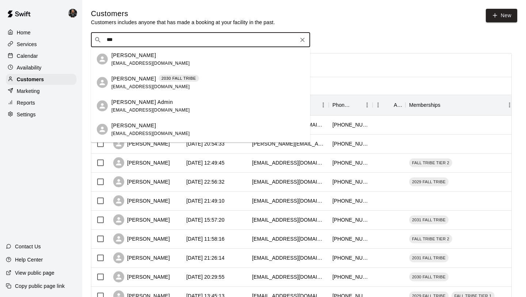
click at [145, 80] on p "[PERSON_NAME]" at bounding box center [133, 79] width 45 height 8
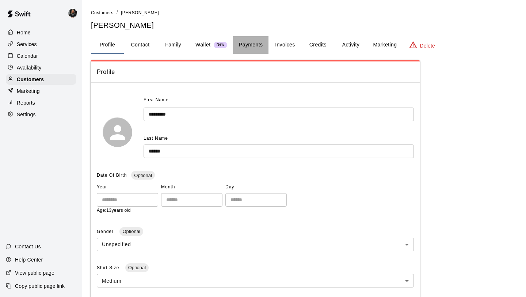
click at [246, 46] on button "Payments" at bounding box center [250, 45] width 35 height 18
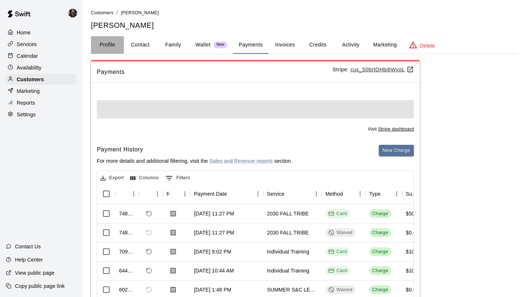
click at [118, 46] on button "Profile" at bounding box center [107, 45] width 33 height 18
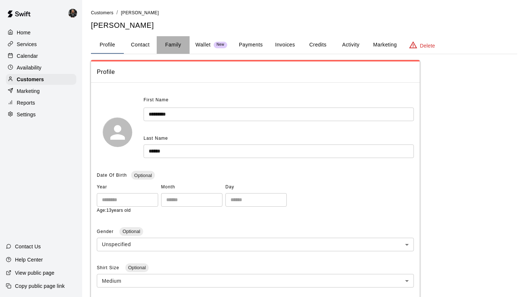
click at [173, 46] on button "Family" at bounding box center [173, 45] width 33 height 18
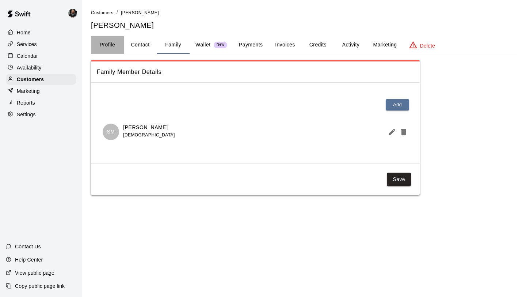
click at [108, 44] on button "Profile" at bounding box center [107, 45] width 33 height 18
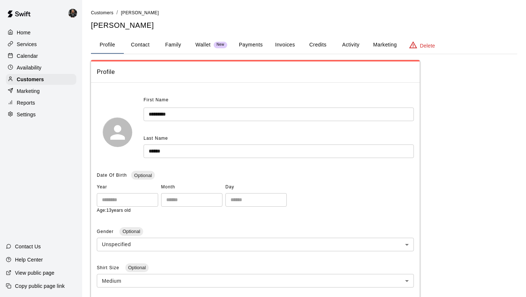
click at [43, 54] on div "Calendar" at bounding box center [41, 55] width 71 height 11
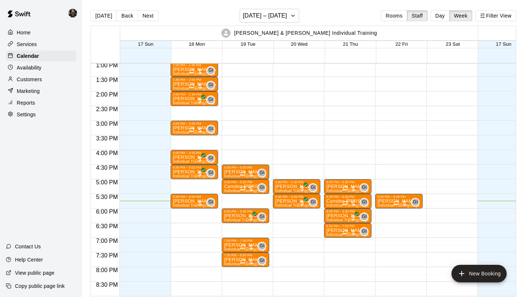
scroll to position [383, 0]
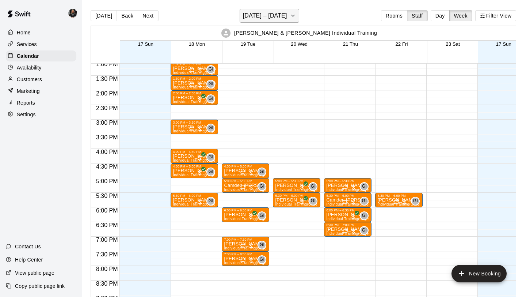
click at [273, 19] on h6 "[DATE] – [DATE]" at bounding box center [265, 16] width 44 height 10
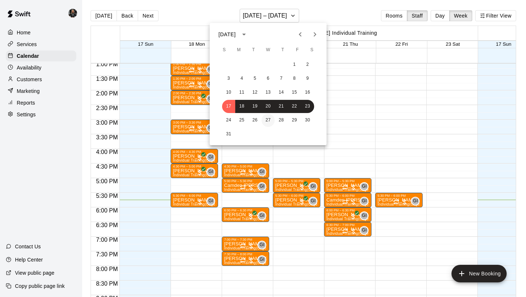
click at [267, 121] on button "27" at bounding box center [268, 120] width 13 height 13
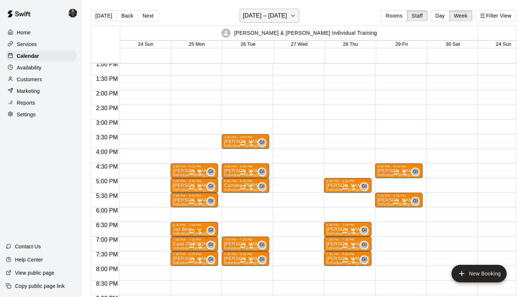
click at [285, 13] on button "[DATE] – [DATE]" at bounding box center [270, 16] width 60 height 14
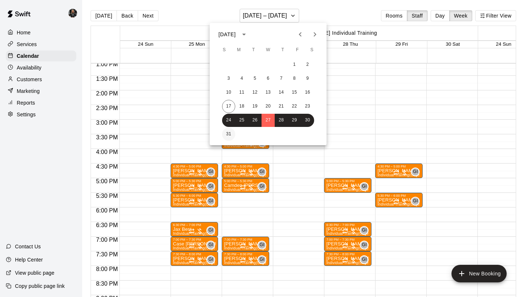
click at [228, 131] on button "31" at bounding box center [228, 134] width 13 height 13
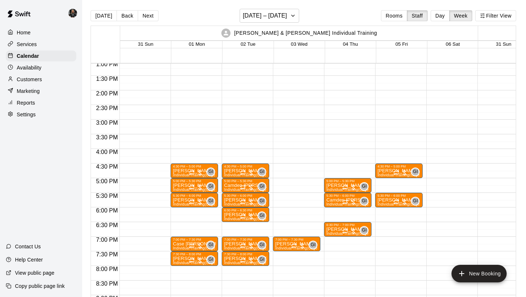
click at [32, 80] on p "Customers" at bounding box center [29, 79] width 25 height 7
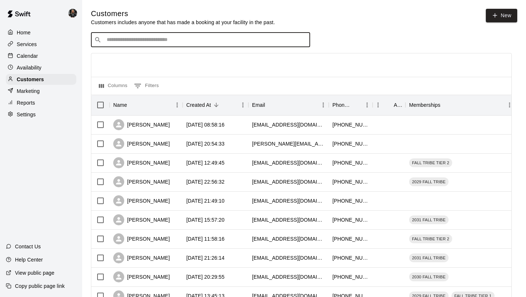
click at [124, 42] on input "Search customers by name or email" at bounding box center [206, 39] width 202 height 7
type input "***"
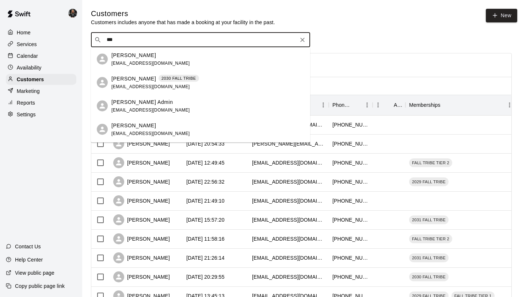
click at [137, 83] on div "[PERSON_NAME] 2030 FALL TRIBE [EMAIL_ADDRESS][DOMAIN_NAME]" at bounding box center [155, 83] width 88 height 16
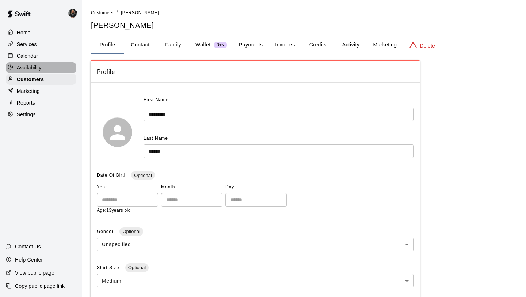
click at [29, 68] on p "Availability" at bounding box center [29, 67] width 25 height 7
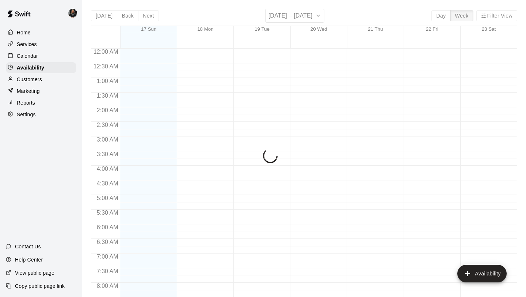
click at [37, 52] on p "Calendar" at bounding box center [27, 55] width 21 height 7
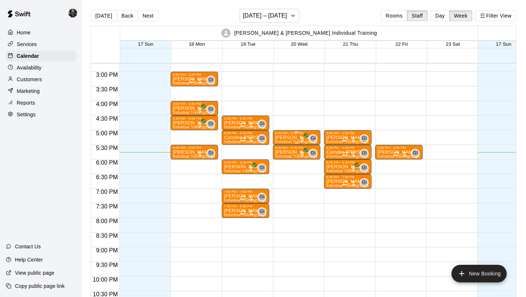
scroll to position [430, 0]
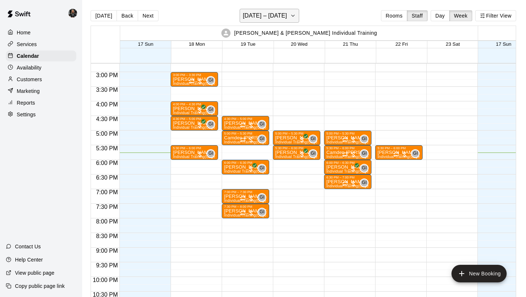
click at [284, 18] on h6 "[DATE] – [DATE]" at bounding box center [265, 16] width 44 height 10
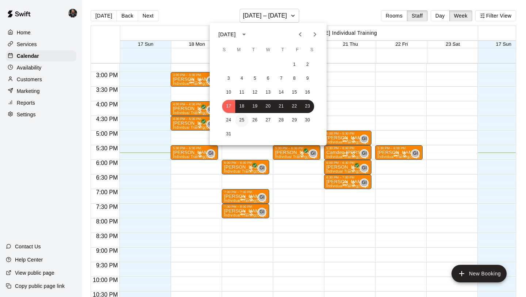
click at [245, 120] on button "25" at bounding box center [241, 120] width 13 height 13
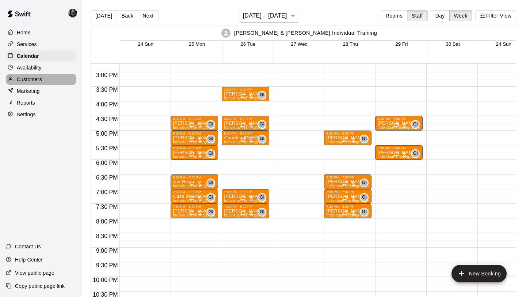
click at [26, 80] on p "Customers" at bounding box center [29, 79] width 25 height 7
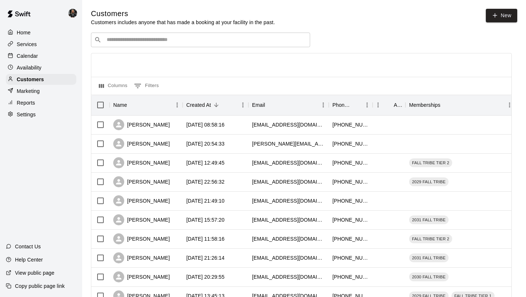
click at [126, 35] on div "​ ​" at bounding box center [200, 40] width 219 height 15
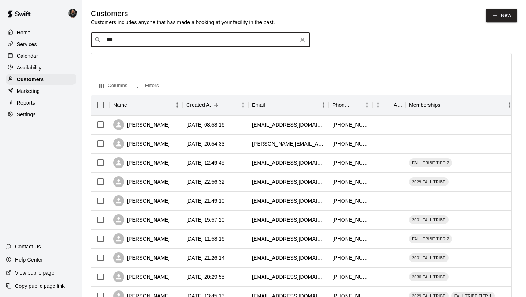
type input "****"
click at [139, 56] on p "[PERSON_NAME]" at bounding box center [133, 55] width 45 height 8
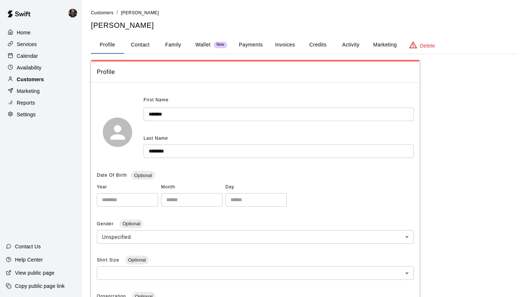
click at [42, 78] on p "Customers" at bounding box center [30, 79] width 27 height 7
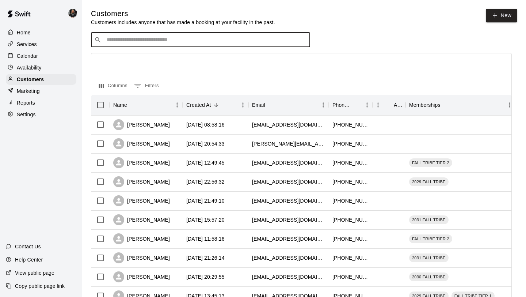
click at [133, 42] on input "Search customers by name or email" at bounding box center [206, 39] width 202 height 7
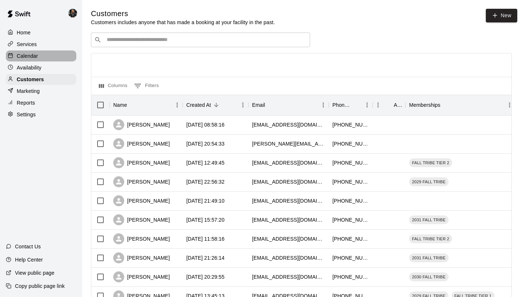
click at [34, 57] on p "Calendar" at bounding box center [27, 55] width 21 height 7
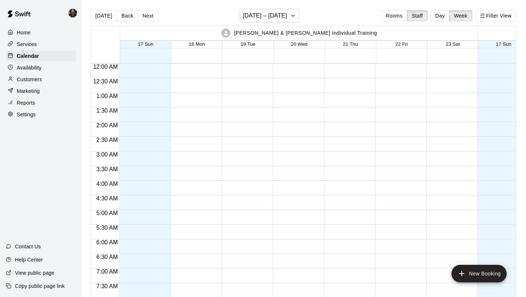
scroll to position [401, 0]
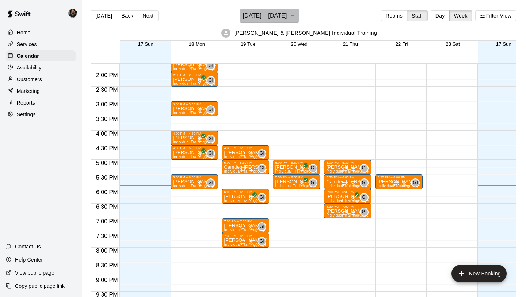
click at [274, 15] on h6 "[DATE] – [DATE]" at bounding box center [265, 16] width 44 height 10
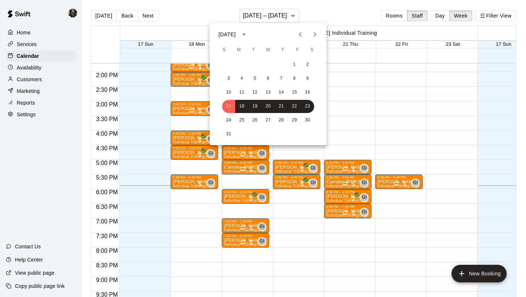
click at [368, 122] on div at bounding box center [263, 148] width 526 height 297
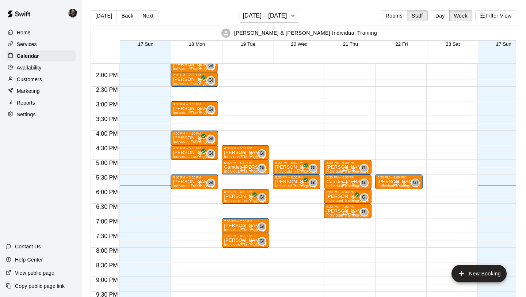
click at [293, 134] on div "5:00 PM – 5:30 PM [PERSON_NAME] Individual Training (Cage 1) GI 0 5:30 PM – 6:0…" at bounding box center [297, 14] width 48 height 702
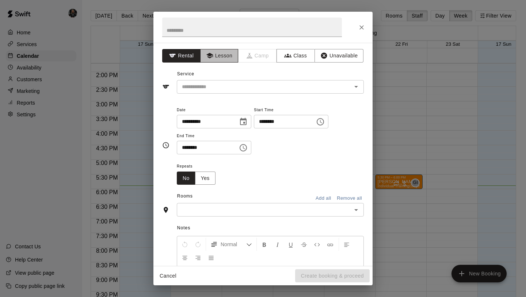
click at [226, 55] on button "Lesson" at bounding box center [219, 56] width 38 height 14
click at [244, 86] on input "text" at bounding box center [259, 86] width 161 height 9
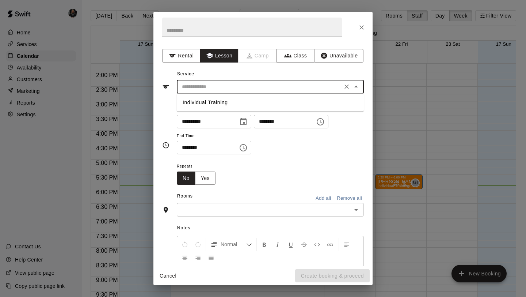
click at [244, 103] on li "Individual Training" at bounding box center [270, 102] width 187 height 12
type input "**********"
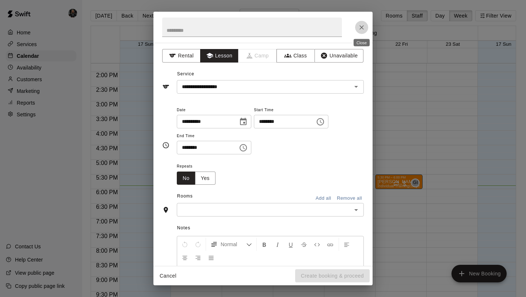
click at [364, 30] on icon "Close" at bounding box center [361, 27] width 7 height 7
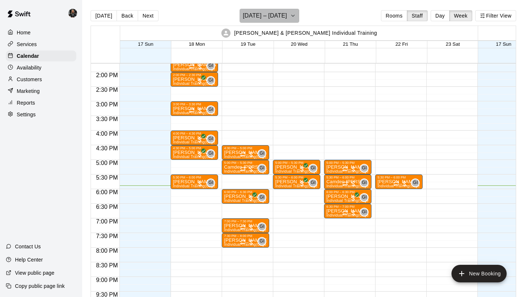
click at [284, 11] on button "[DATE] – [DATE]" at bounding box center [270, 16] width 60 height 14
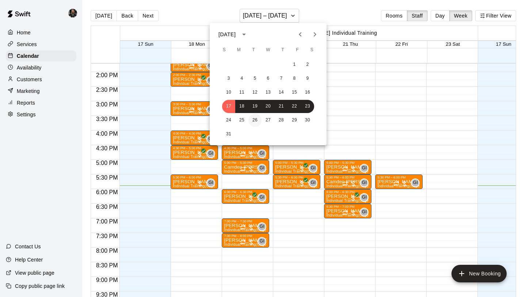
click at [255, 121] on button "26" at bounding box center [255, 120] width 13 height 13
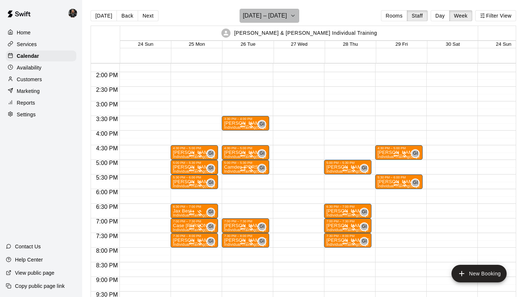
click at [277, 15] on h6 "[DATE] – [DATE]" at bounding box center [265, 16] width 44 height 10
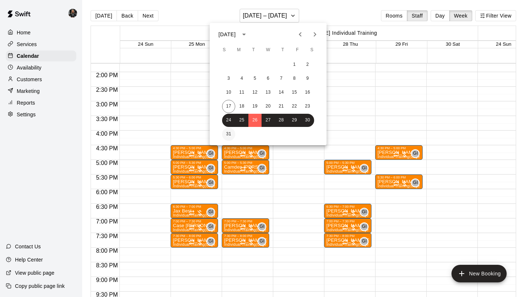
click at [230, 136] on button "31" at bounding box center [228, 134] width 13 height 13
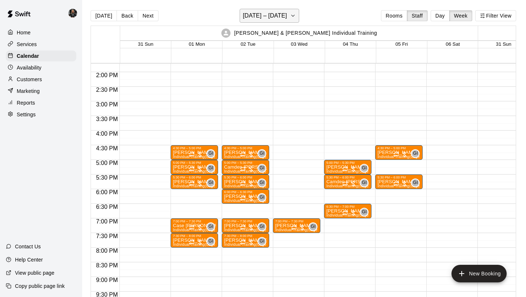
click at [278, 9] on button "[DATE] – [DATE]" at bounding box center [270, 16] width 60 height 14
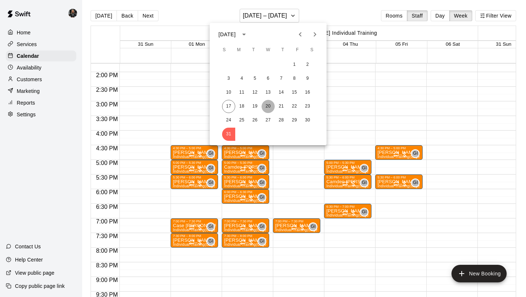
click at [264, 107] on button "20" at bounding box center [268, 106] width 13 height 13
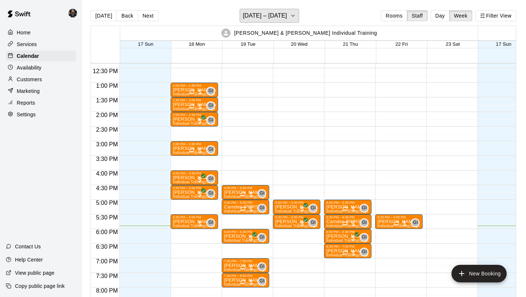
scroll to position [361, 0]
click at [300, 174] on div "5:00 PM – 5:30 PM [PERSON_NAME] Individual Training (Cage 1) GI 0 5:30 PM – 6:0…" at bounding box center [297, 53] width 48 height 702
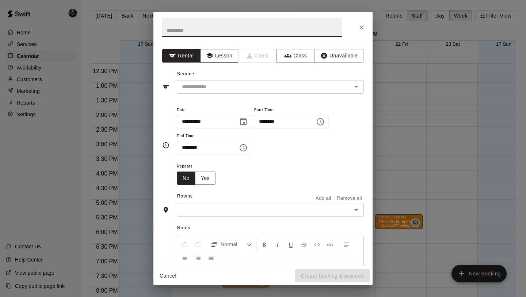
click at [231, 60] on button "Lesson" at bounding box center [219, 56] width 38 height 14
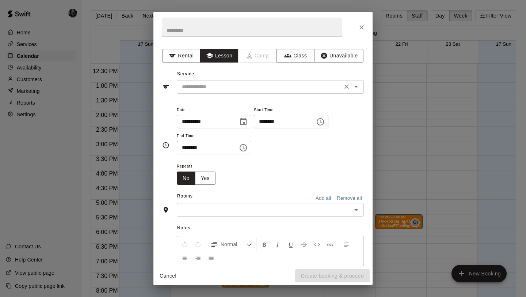
click at [234, 85] on input "text" at bounding box center [259, 86] width 161 height 9
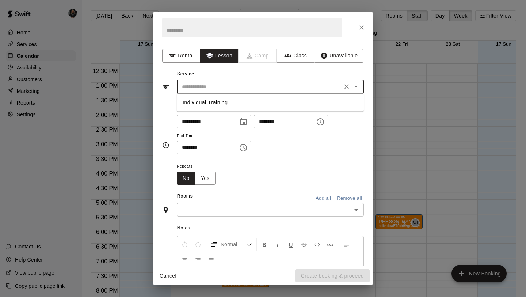
click at [234, 101] on li "Individual Training" at bounding box center [270, 102] width 187 height 12
type input "**********"
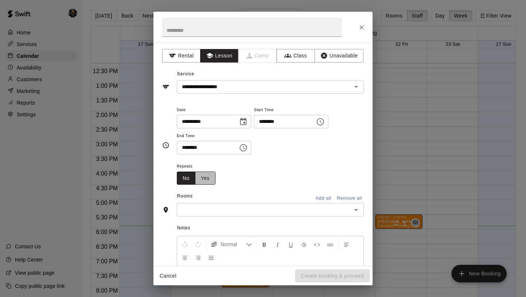
click at [207, 182] on button "Yes" at bounding box center [205, 178] width 20 height 14
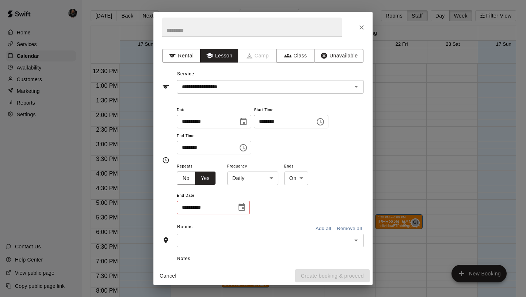
click at [253, 182] on body "Home Services Calendar Availability Customers Marketing Reports Settings Contac…" at bounding box center [263, 154] width 526 height 308
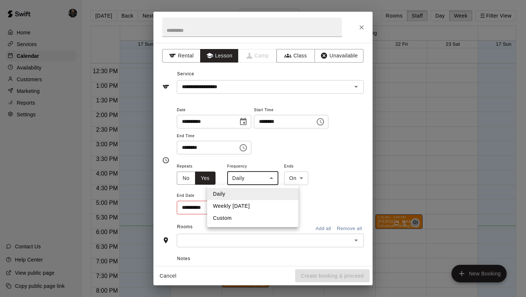
click at [250, 207] on li "Weekly [DATE]" at bounding box center [252, 206] width 91 height 12
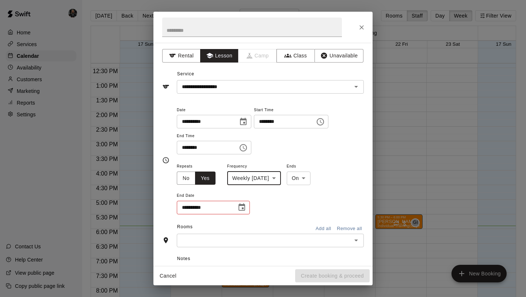
click at [255, 181] on body "Home Services Calendar Availability Customers Marketing Reports Settings Contac…" at bounding box center [263, 154] width 526 height 308
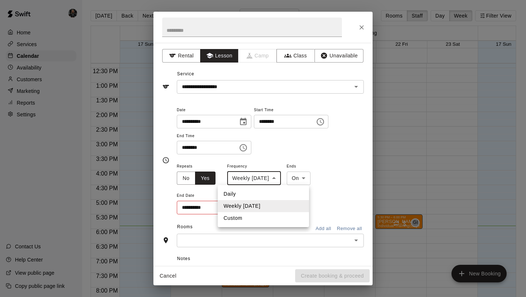
drag, startPoint x: 250, startPoint y: 211, endPoint x: 249, endPoint y: 219, distance: 8.4
click at [249, 219] on ul "Daily Weekly [DATE] Custom" at bounding box center [263, 206] width 91 height 42
click at [249, 220] on li "Custom" at bounding box center [263, 218] width 91 height 12
type input "******"
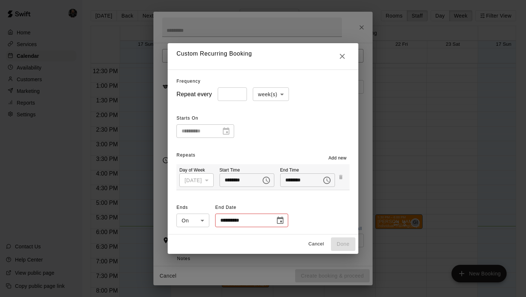
type input "*"
click at [235, 92] on input "*" at bounding box center [232, 94] width 29 height 14
click at [277, 218] on icon "Choose date" at bounding box center [280, 219] width 7 height 7
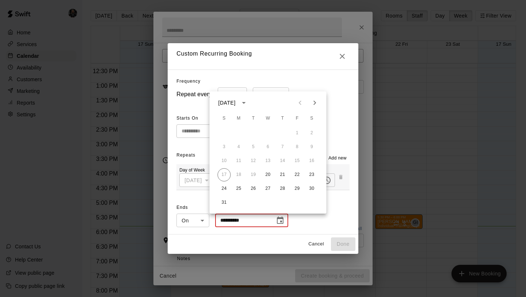
click at [314, 102] on icon "Next month" at bounding box center [315, 102] width 9 height 9
click at [252, 159] on button "16" at bounding box center [253, 160] width 13 height 13
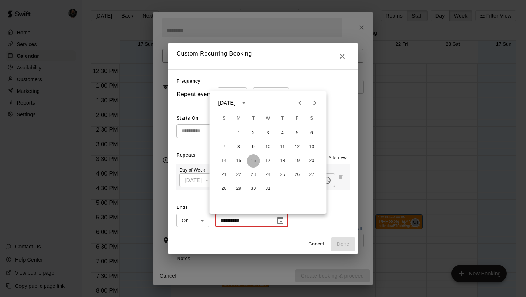
type input "**********"
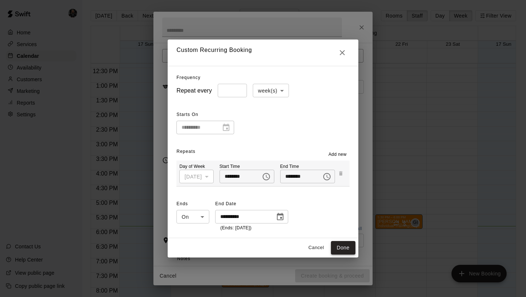
click at [348, 245] on button "Done" at bounding box center [343, 248] width 24 height 14
type input "**********"
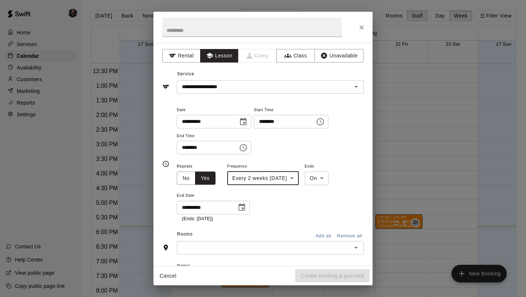
click at [323, 249] on input "text" at bounding box center [264, 247] width 171 height 9
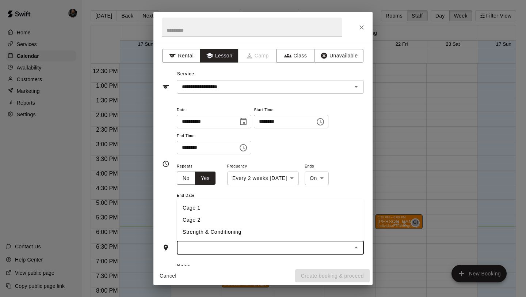
click at [217, 204] on li "Cage 1" at bounding box center [270, 208] width 187 height 12
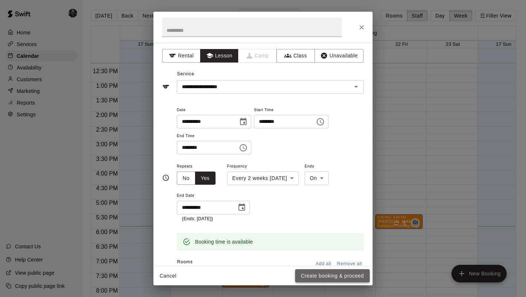
click at [320, 273] on button "Create booking & proceed" at bounding box center [332, 276] width 75 height 14
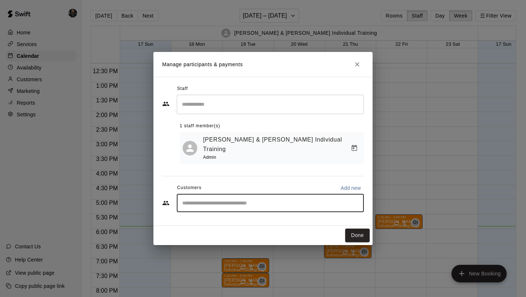
click at [292, 199] on input "Start typing to search customers..." at bounding box center [270, 202] width 181 height 7
type input "***"
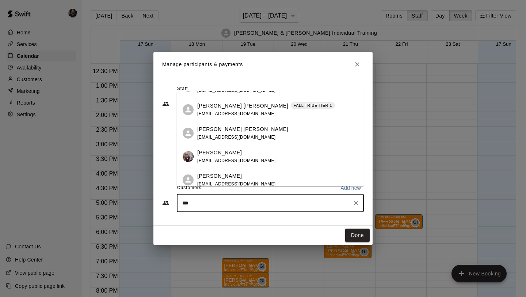
scroll to position [92, 0]
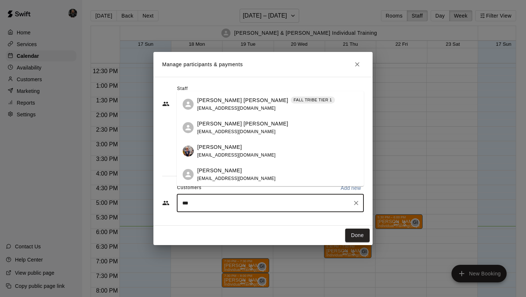
click at [224, 173] on div "[PERSON_NAME]" at bounding box center [236, 171] width 79 height 8
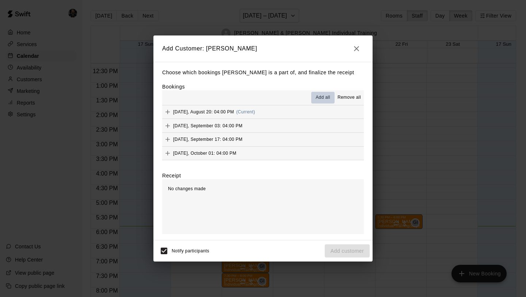
click at [323, 93] on button "Add all" at bounding box center [322, 98] width 23 height 12
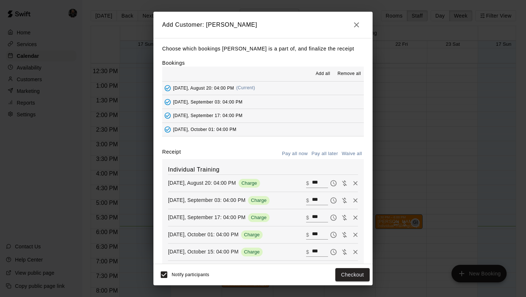
click at [322, 155] on button "Pay all later" at bounding box center [325, 153] width 30 height 11
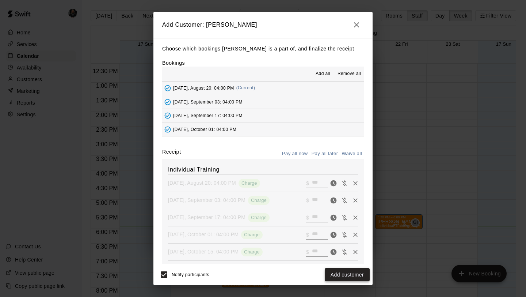
click at [345, 269] on button "Add customer" at bounding box center [347, 275] width 45 height 14
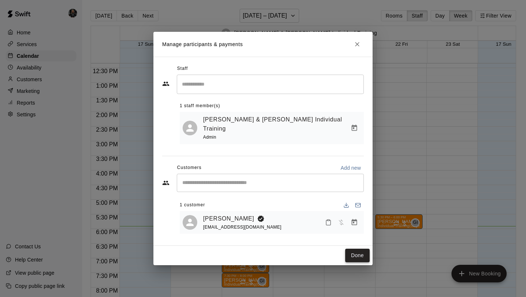
click at [361, 255] on button "Done" at bounding box center [357, 256] width 24 height 14
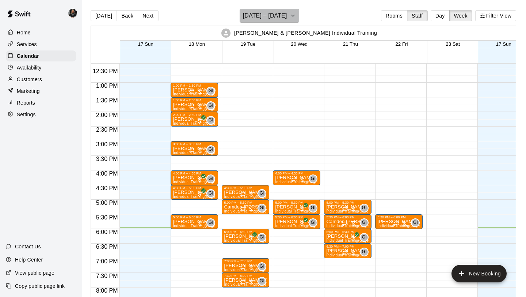
click at [279, 17] on h6 "[DATE] – [DATE]" at bounding box center [265, 16] width 44 height 10
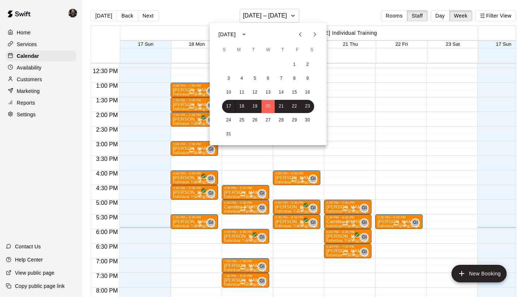
click at [363, 96] on div at bounding box center [263, 148] width 526 height 297
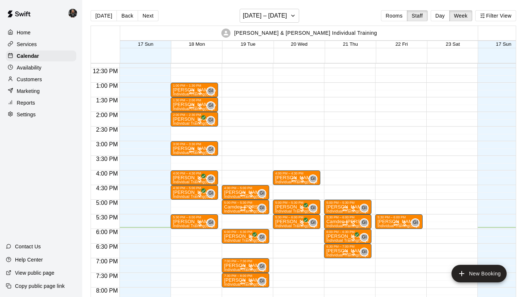
click at [290, 246] on div "4:00 PM – 4:30 PM [PERSON_NAME] Individual Training (Cage 1) GI 0 5:00 PM – 5:3…" at bounding box center [297, 53] width 48 height 702
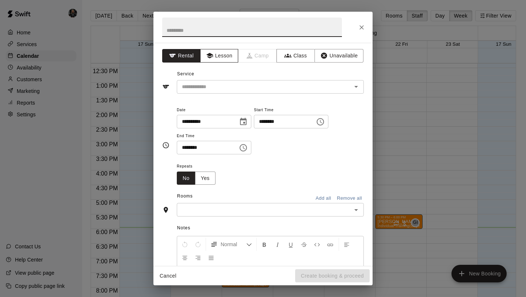
click at [227, 56] on button "Lesson" at bounding box center [219, 56] width 38 height 14
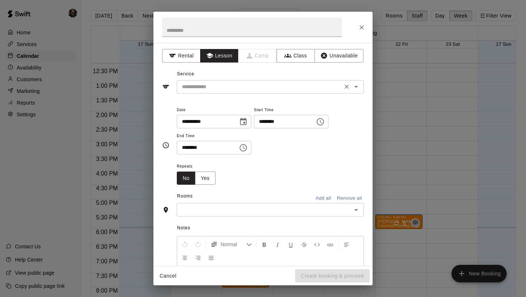
click at [233, 80] on div "​" at bounding box center [270, 87] width 187 height 14
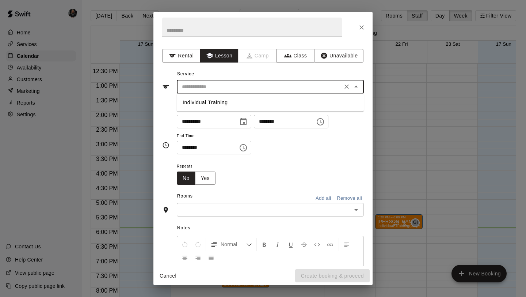
click at [230, 102] on li "Individual Training" at bounding box center [270, 102] width 187 height 12
type input "**********"
click at [230, 209] on input "text" at bounding box center [264, 209] width 171 height 9
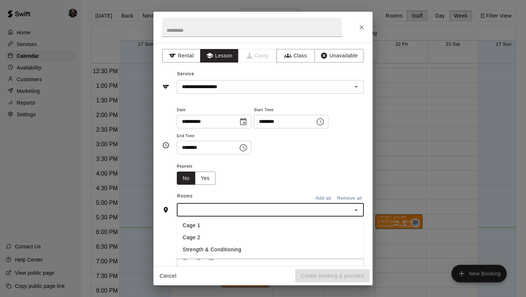
click at [217, 228] on li "Cage 1" at bounding box center [270, 225] width 187 height 12
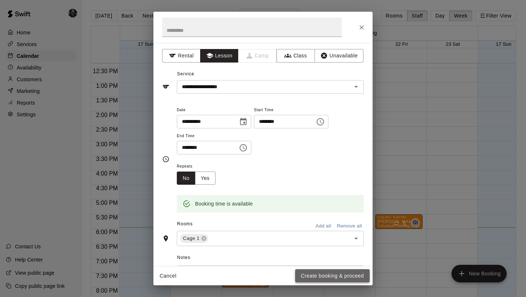
click at [330, 274] on button "Create booking & proceed" at bounding box center [332, 276] width 75 height 14
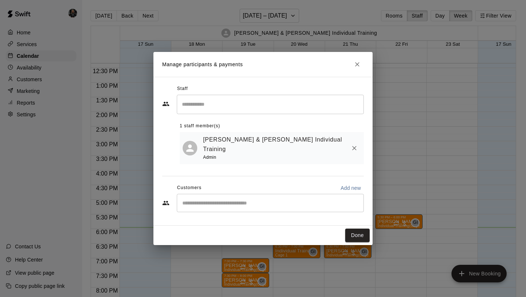
click at [232, 203] on div "​" at bounding box center [270, 203] width 187 height 18
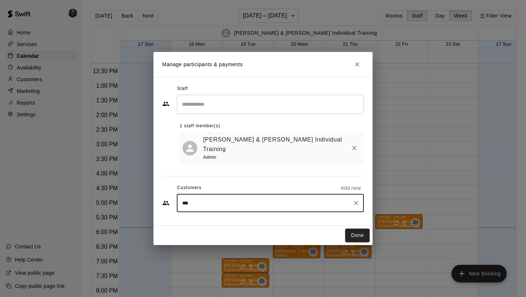
type input "****"
click at [213, 216] on div "[PERSON_NAME] [PERSON_NAME][EMAIL_ADDRESS][DOMAIN_NAME]" at bounding box center [236, 216] width 79 height 16
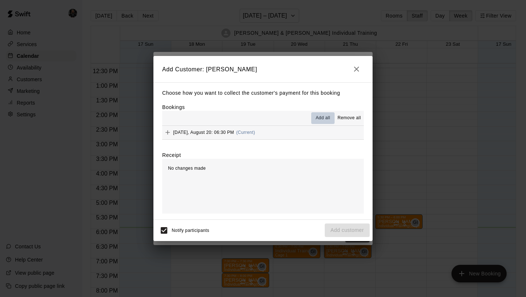
click at [324, 116] on span "Add all" at bounding box center [323, 117] width 15 height 7
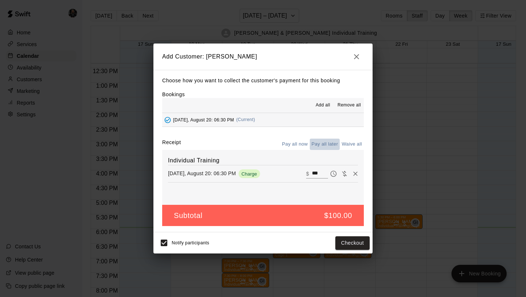
click at [329, 140] on button "Pay all later" at bounding box center [325, 144] width 30 height 11
click at [348, 236] on button "Add customer" at bounding box center [347, 243] width 45 height 14
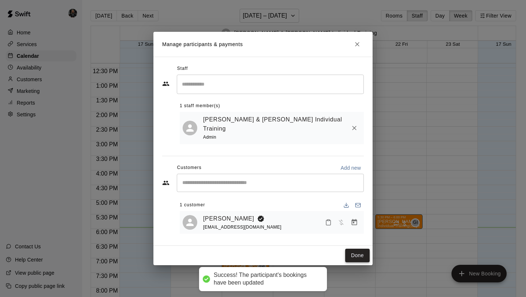
click at [354, 250] on button "Done" at bounding box center [357, 256] width 24 height 14
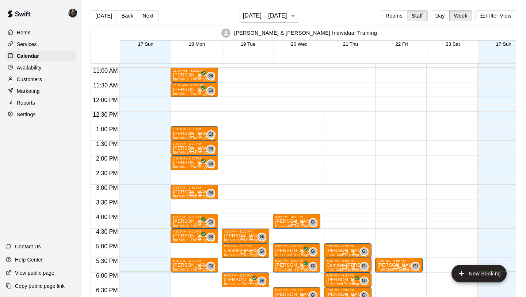
scroll to position [318, 0]
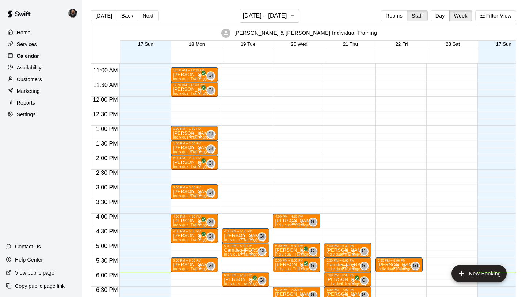
click at [41, 55] on div "Calendar" at bounding box center [41, 55] width 71 height 11
click at [272, 16] on h6 "[DATE] – [DATE]" at bounding box center [265, 16] width 44 height 10
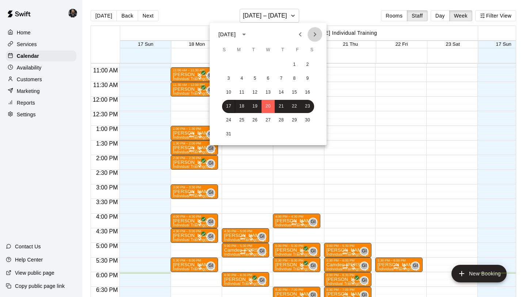
click at [317, 34] on icon "Next month" at bounding box center [315, 34] width 9 height 9
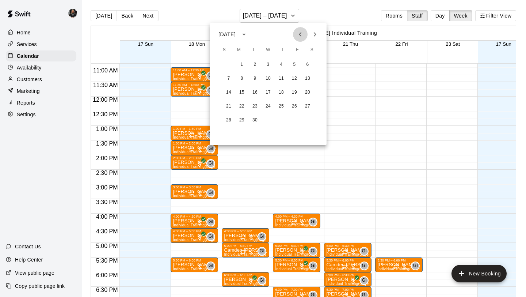
click at [302, 36] on icon "Previous month" at bounding box center [300, 34] width 9 height 9
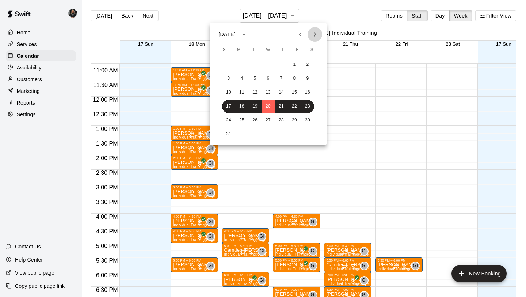
click at [315, 35] on icon "Next month" at bounding box center [315, 34] width 3 height 4
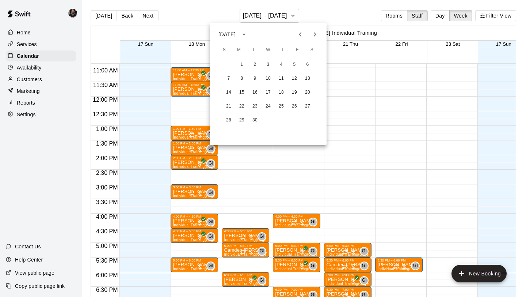
click at [302, 35] on icon "Previous month" at bounding box center [300, 34] width 9 height 9
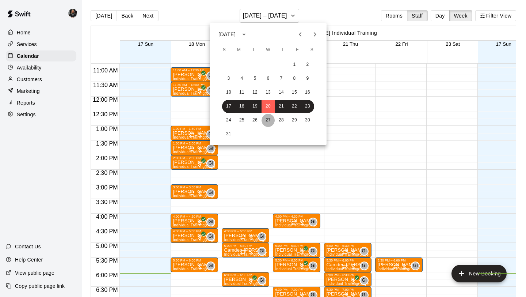
click at [269, 114] on button "27" at bounding box center [268, 120] width 13 height 13
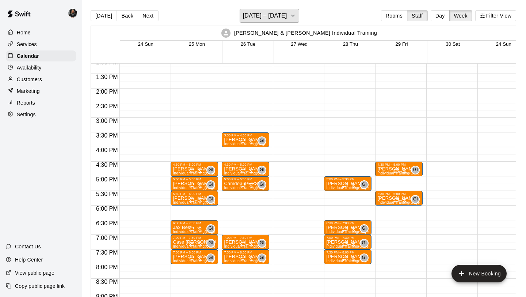
scroll to position [384, 0]
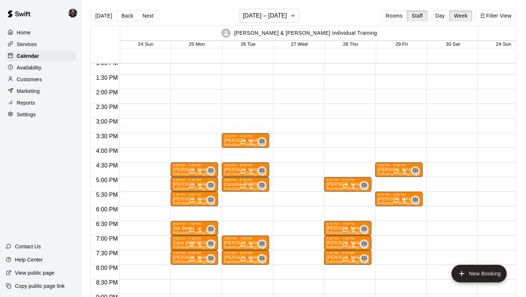
click at [297, 226] on div at bounding box center [297, 31] width 48 height 702
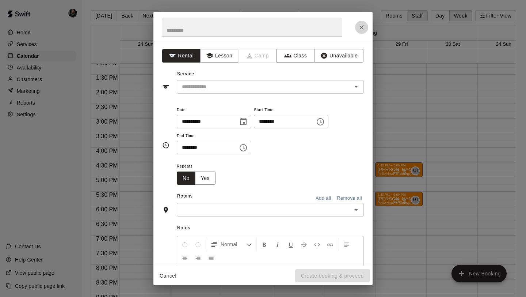
click at [361, 27] on icon "Close" at bounding box center [362, 27] width 4 height 4
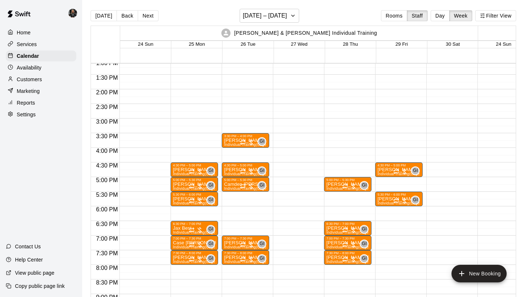
click at [282, 5] on main "[DATE] Back Next [DATE] – [DATE] Rooms Staff Day Week Filter View [PERSON_NAME]…" at bounding box center [304, 154] width 444 height 308
click at [281, 14] on h6 "[DATE] – [DATE]" at bounding box center [265, 16] width 44 height 10
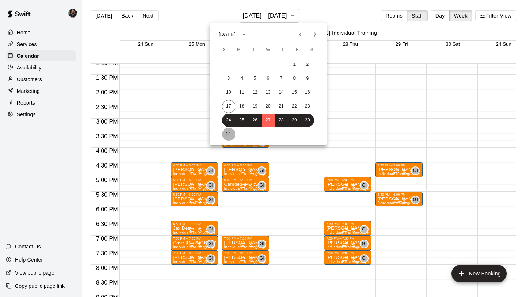
click at [227, 136] on button "31" at bounding box center [228, 134] width 13 height 13
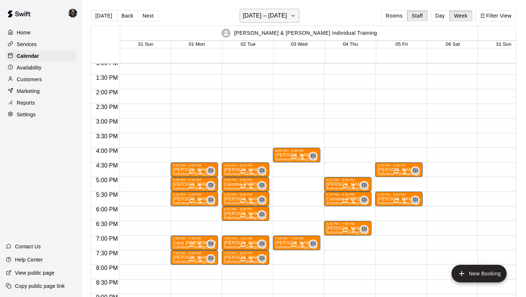
click at [250, 18] on h6 "[DATE] – [DATE]" at bounding box center [265, 16] width 44 height 10
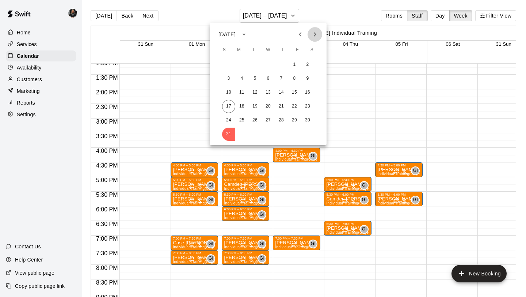
click at [312, 30] on icon "Next month" at bounding box center [315, 34] width 9 height 9
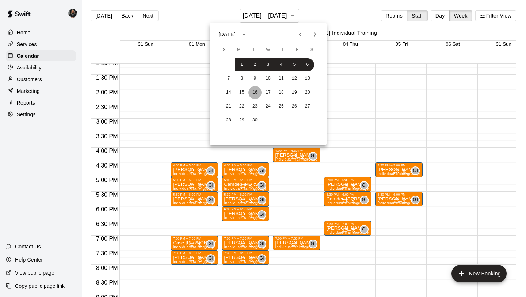
click at [255, 91] on button "16" at bounding box center [255, 92] width 13 height 13
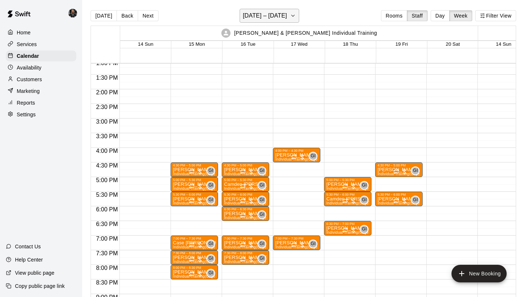
click at [260, 18] on h6 "[DATE] – [DATE]" at bounding box center [265, 16] width 44 height 10
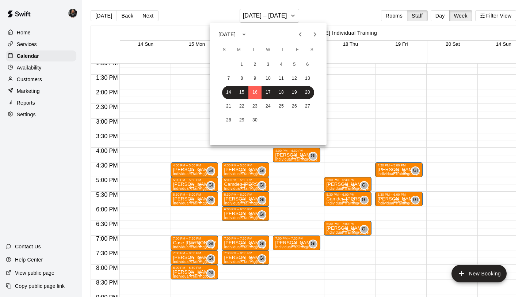
click at [300, 31] on icon "Previous month" at bounding box center [300, 34] width 9 height 9
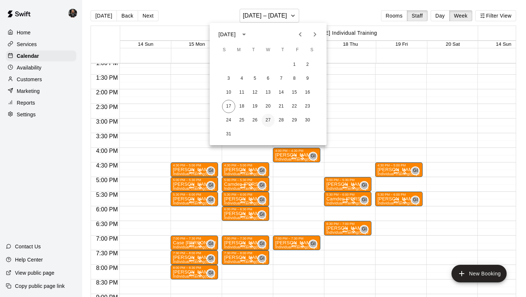
click at [270, 118] on button "27" at bounding box center [268, 120] width 13 height 13
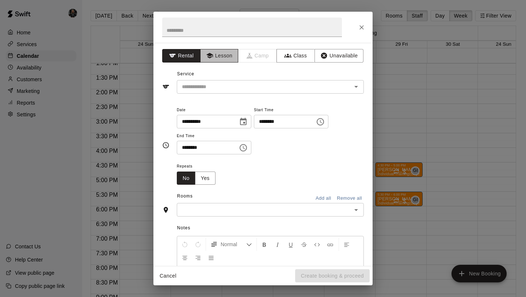
click at [226, 52] on button "Lesson" at bounding box center [219, 56] width 38 height 14
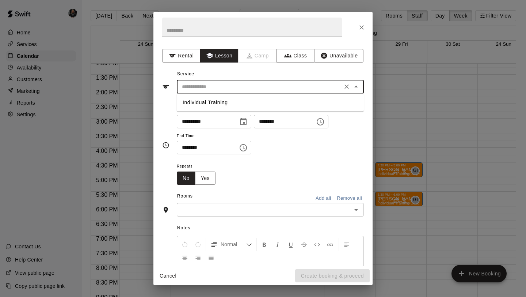
click at [234, 91] on input "text" at bounding box center [259, 86] width 161 height 9
click at [234, 103] on li "Individual Training" at bounding box center [270, 102] width 187 height 12
type input "**********"
click at [202, 177] on button "Yes" at bounding box center [205, 178] width 20 height 14
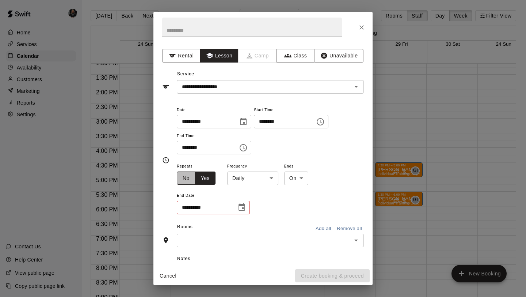
click at [192, 177] on button "No" at bounding box center [186, 178] width 19 height 14
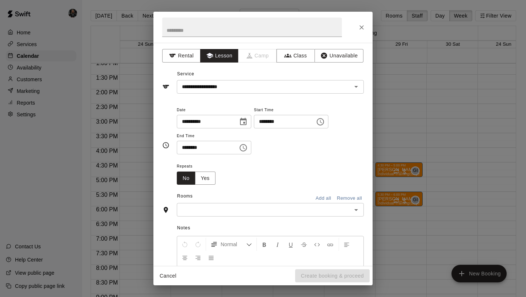
click at [237, 204] on div "​" at bounding box center [270, 210] width 187 height 14
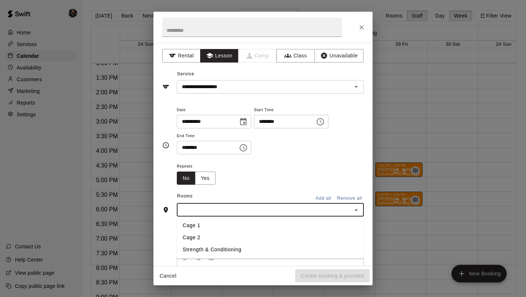
click at [216, 224] on li "Cage 1" at bounding box center [270, 225] width 187 height 12
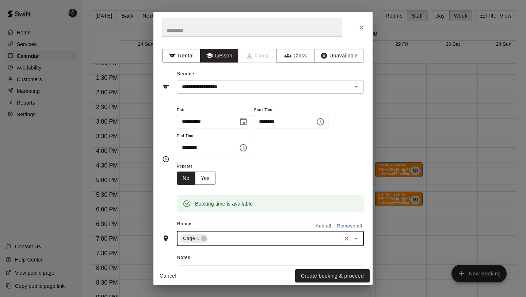
scroll to position [98, 0]
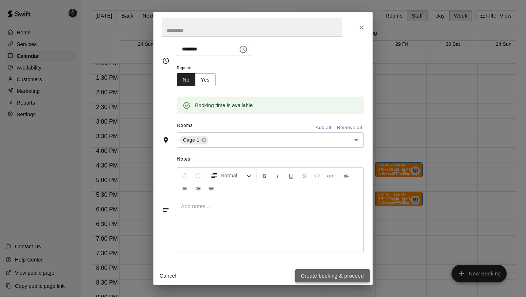
click at [344, 275] on button "Create booking & proceed" at bounding box center [332, 276] width 75 height 14
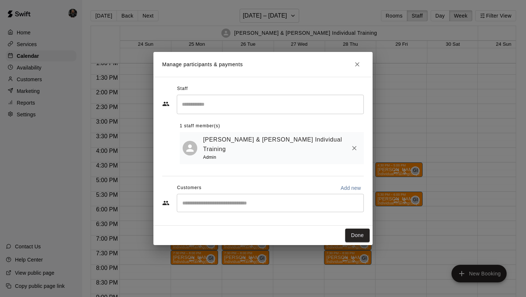
click at [232, 199] on input "Start typing to search customers..." at bounding box center [270, 202] width 181 height 7
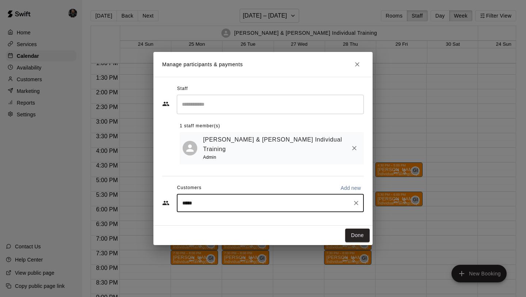
type input "******"
click at [214, 219] on span "[EMAIL_ADDRESS][DOMAIN_NAME]" at bounding box center [236, 219] width 79 height 5
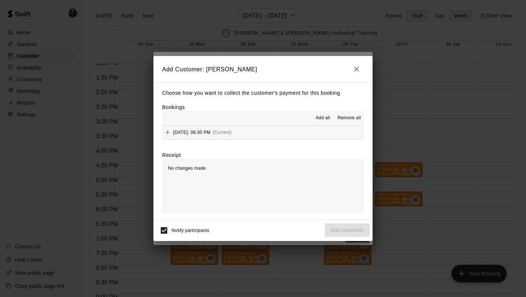
click at [321, 118] on span "Add all" at bounding box center [323, 117] width 15 height 7
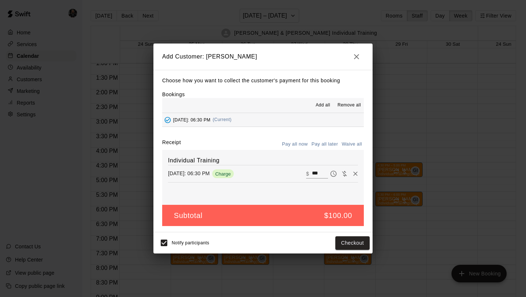
click at [327, 144] on button "Pay all later" at bounding box center [325, 144] width 30 height 11
click at [347, 239] on button "Add customer" at bounding box center [347, 243] width 45 height 14
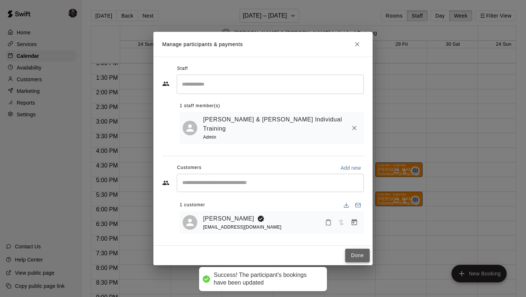
click at [354, 249] on button "Done" at bounding box center [357, 256] width 24 height 14
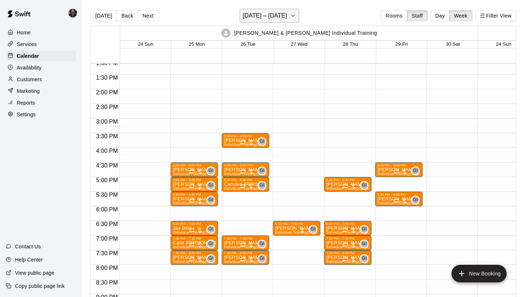
click at [265, 15] on h6 "[DATE] – [DATE]" at bounding box center [265, 16] width 44 height 10
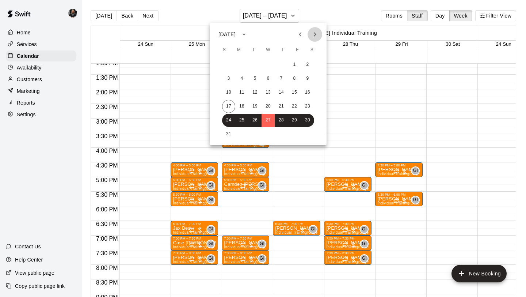
click at [314, 34] on icon "Next month" at bounding box center [315, 34] width 9 height 9
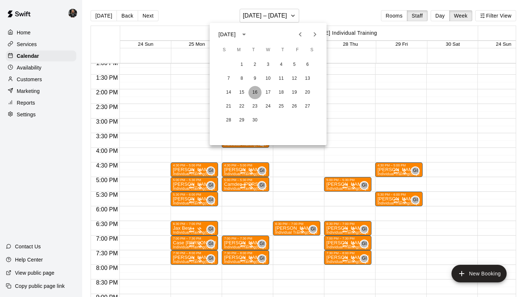
click at [257, 92] on button "16" at bounding box center [255, 92] width 13 height 13
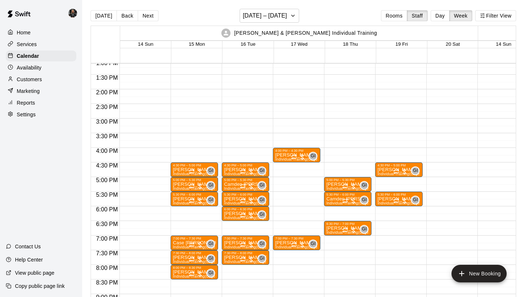
click at [239, 223] on div "4:30 PM – 5:00 PM [PERSON_NAME] Individual Training (Cage 1) GI 0 5:00 PM – 5:3…" at bounding box center [246, 31] width 48 height 702
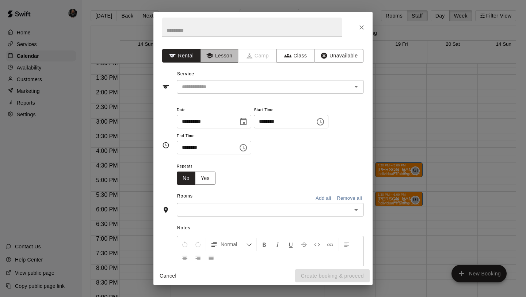
click at [233, 58] on button "Lesson" at bounding box center [219, 56] width 38 height 14
click at [250, 90] on input "text" at bounding box center [259, 86] width 161 height 9
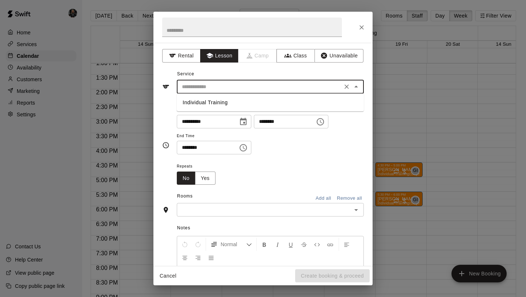
click at [249, 101] on li "Individual Training" at bounding box center [270, 102] width 187 height 12
type input "**********"
click at [202, 177] on button "Yes" at bounding box center [205, 178] width 20 height 14
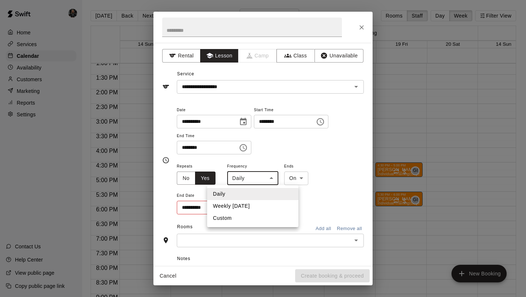
click at [250, 182] on body "Home Services Calendar Availability Customers Marketing Reports Settings Contac…" at bounding box center [263, 154] width 526 height 308
click at [246, 219] on li "Custom" at bounding box center [252, 218] width 91 height 12
type input "******"
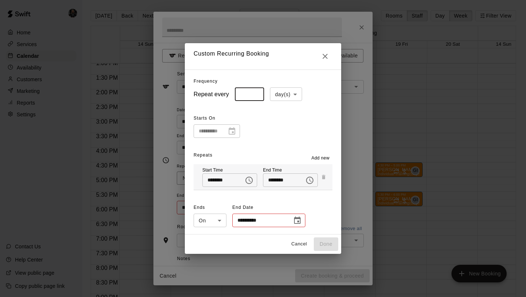
click at [261, 91] on input "*" at bounding box center [249, 94] width 29 height 14
type input "*"
click at [259, 91] on input "*" at bounding box center [249, 94] width 29 height 14
click at [285, 91] on body "Home Services Calendar Availability Customers Marketing Reports Settings Contac…" at bounding box center [263, 154] width 526 height 308
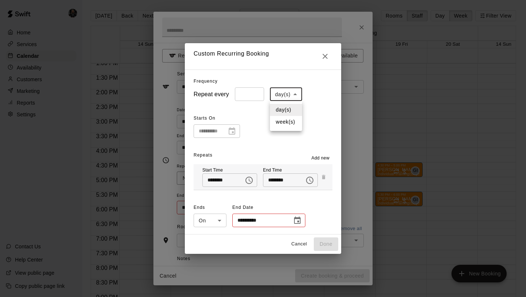
click at [284, 122] on li "week(s)" at bounding box center [286, 122] width 32 height 12
type input "******"
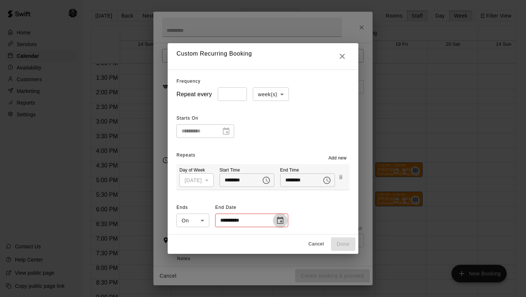
click at [283, 222] on icon "Choose date" at bounding box center [280, 220] width 9 height 9
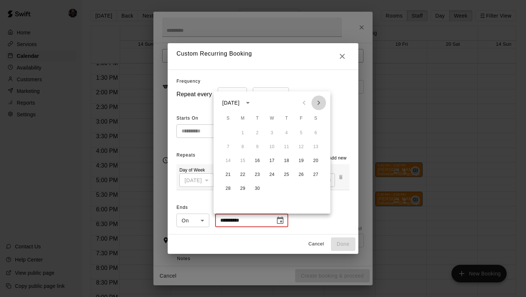
click at [319, 101] on icon "Next month" at bounding box center [319, 102] width 9 height 9
click at [257, 158] on button "16" at bounding box center [257, 160] width 13 height 13
type input "**********"
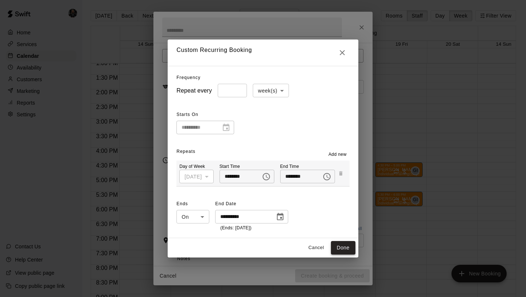
click at [350, 244] on button "Done" at bounding box center [343, 248] width 24 height 14
type input "**********"
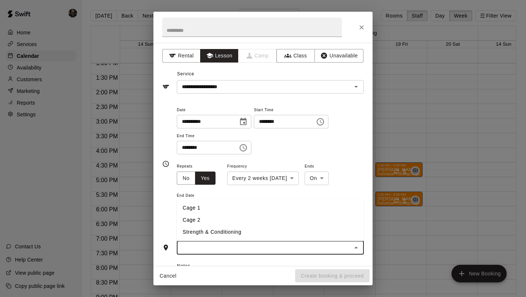
click at [297, 246] on input "text" at bounding box center [264, 247] width 171 height 9
click at [228, 209] on li "Cage 1" at bounding box center [270, 208] width 187 height 12
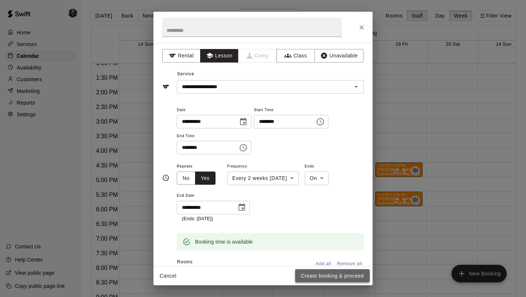
click at [333, 273] on button "Create booking & proceed" at bounding box center [332, 276] width 75 height 14
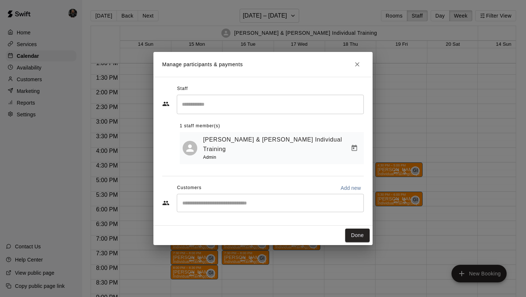
click at [222, 199] on input "Start typing to search customers..." at bounding box center [270, 202] width 181 height 7
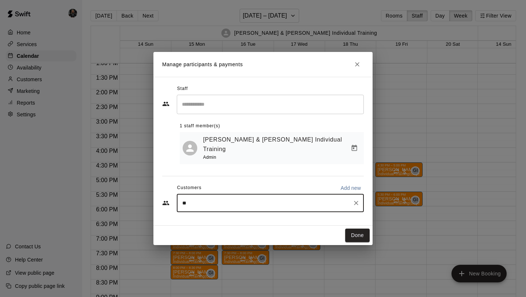
type input "***"
click at [227, 215] on p "[PERSON_NAME]" at bounding box center [219, 212] width 45 height 8
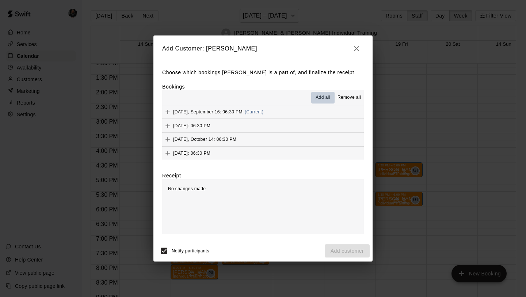
click at [323, 99] on span "Add all" at bounding box center [323, 97] width 15 height 7
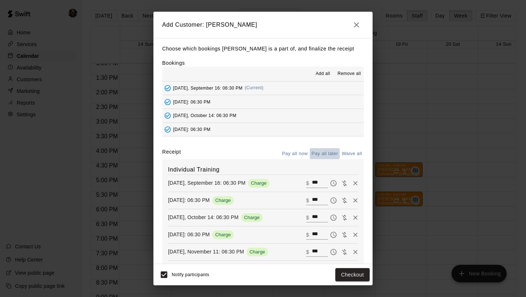
click at [330, 156] on button "Pay all later" at bounding box center [325, 153] width 30 height 11
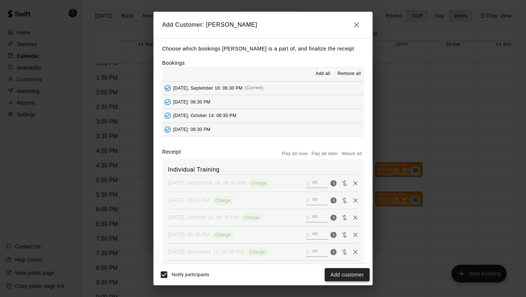
click at [338, 274] on button "Add customer" at bounding box center [347, 275] width 45 height 14
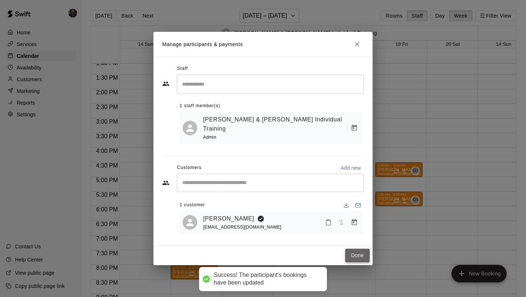
click at [356, 253] on button "Done" at bounding box center [357, 256] width 24 height 14
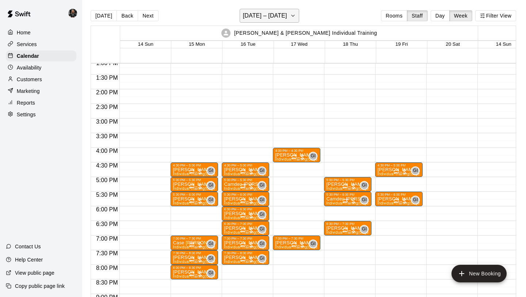
click at [275, 17] on h6 "[DATE] – [DATE]" at bounding box center [265, 16] width 44 height 10
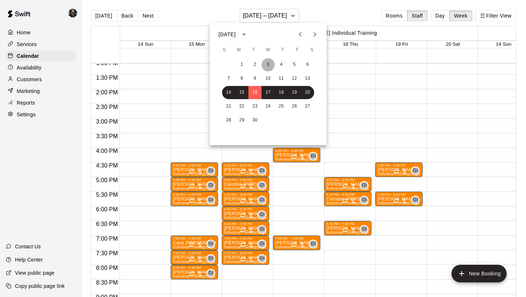
click at [267, 64] on button "3" at bounding box center [268, 64] width 13 height 13
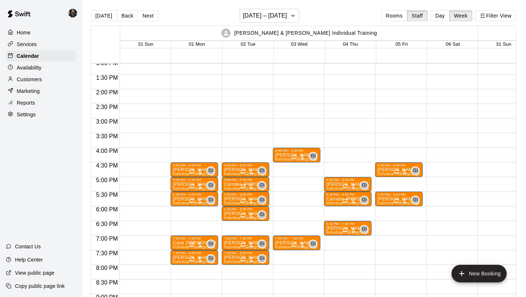
click at [293, 210] on div "4:00 PM – 4:30 PM [PERSON_NAME] Individual Training (Cage 1) GI 0 7:00 PM – 7:3…" at bounding box center [297, 31] width 48 height 702
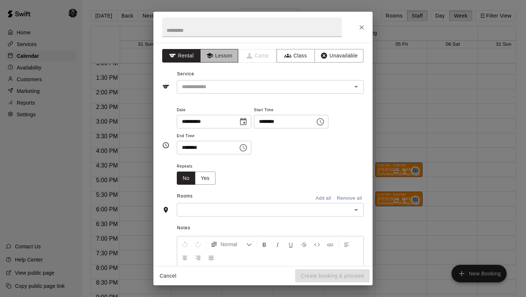
click at [209, 60] on button "Lesson" at bounding box center [219, 56] width 38 height 14
click at [218, 88] on input "text" at bounding box center [259, 86] width 161 height 9
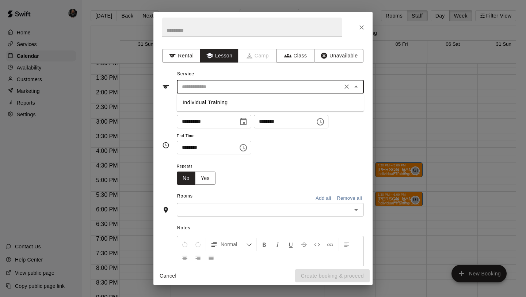
click at [218, 103] on li "Individual Training" at bounding box center [270, 102] width 187 height 12
type input "**********"
click at [214, 210] on input "text" at bounding box center [264, 209] width 171 height 9
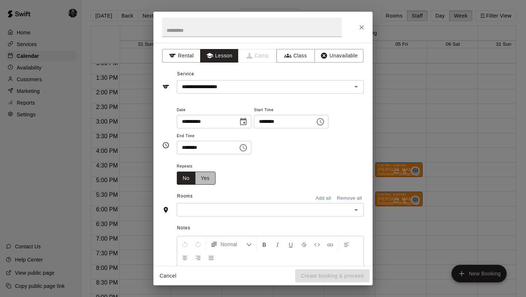
click at [200, 176] on button "Yes" at bounding box center [205, 178] width 20 height 14
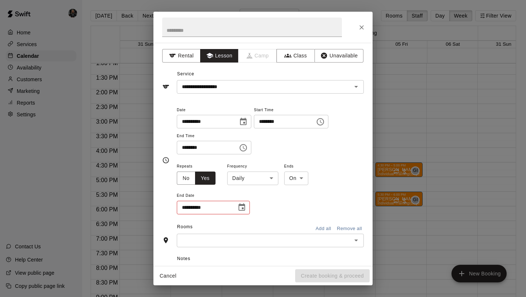
click at [251, 177] on body "Home Services Calendar Availability Customers Marketing Reports Settings Contac…" at bounding box center [263, 154] width 526 height 308
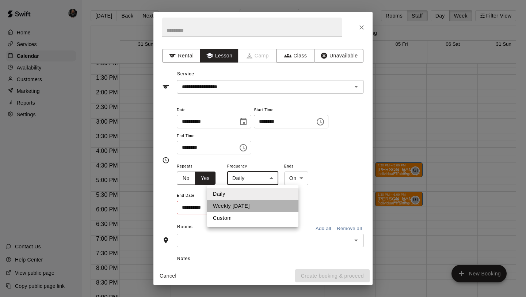
click at [255, 207] on li "Weekly [DATE]" at bounding box center [252, 206] width 91 height 12
type input "******"
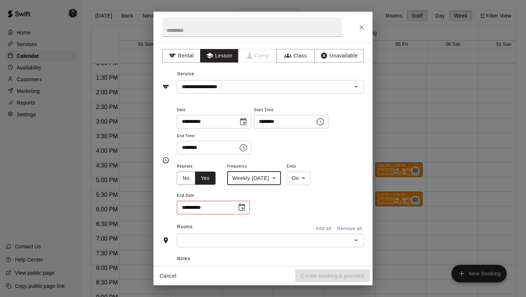
click at [244, 207] on icon "Choose date" at bounding box center [242, 207] width 9 height 9
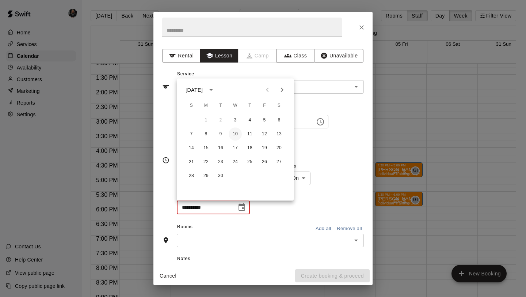
click at [236, 133] on button "10" at bounding box center [235, 134] width 13 height 13
type input "**********"
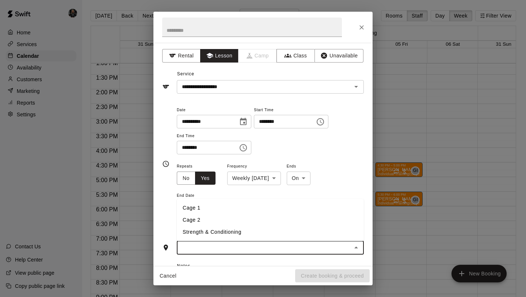
click at [273, 243] on input "text" at bounding box center [264, 247] width 171 height 9
click at [222, 211] on li "Cage 1" at bounding box center [270, 208] width 187 height 12
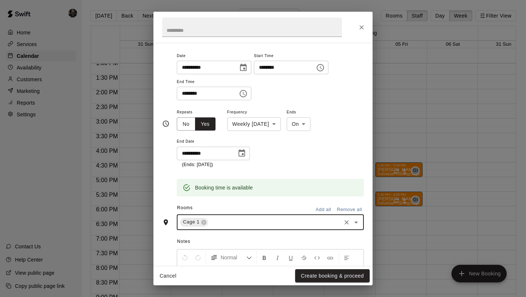
scroll to position [136, 0]
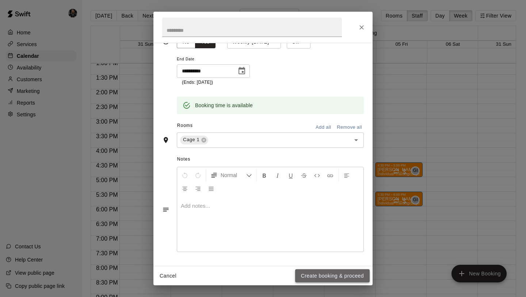
click at [311, 275] on button "Create booking & proceed" at bounding box center [332, 276] width 75 height 14
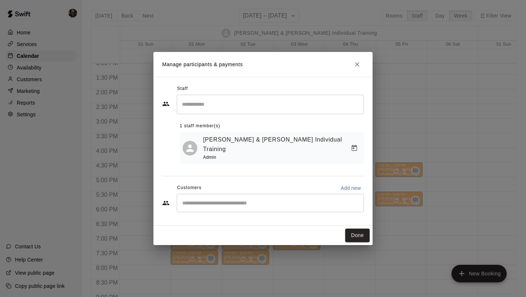
click at [244, 203] on div "​" at bounding box center [270, 203] width 187 height 18
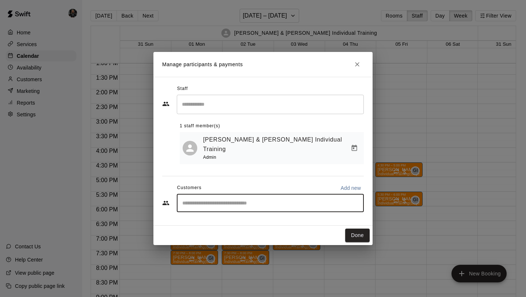
click at [242, 199] on input "Start typing to search customers..." at bounding box center [270, 202] width 181 height 7
type input "****"
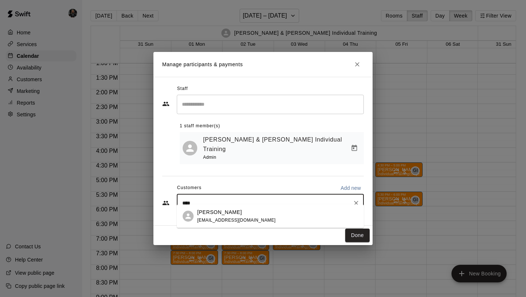
click at [232, 207] on div "[PERSON_NAME] [PERSON_NAME][EMAIL_ADDRESS][DOMAIN_NAME]" at bounding box center [270, 215] width 187 height 23
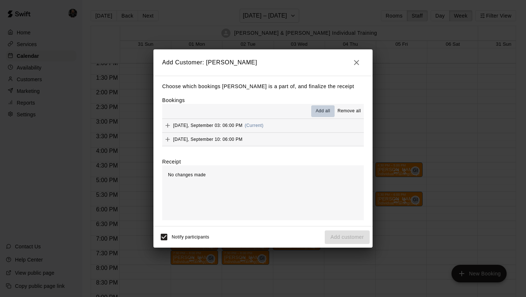
click at [321, 108] on span "Add all" at bounding box center [323, 110] width 15 height 7
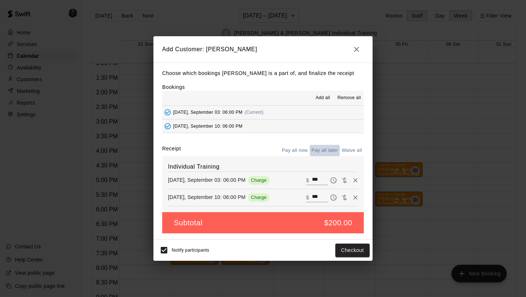
click at [325, 150] on button "Pay all later" at bounding box center [325, 150] width 30 height 11
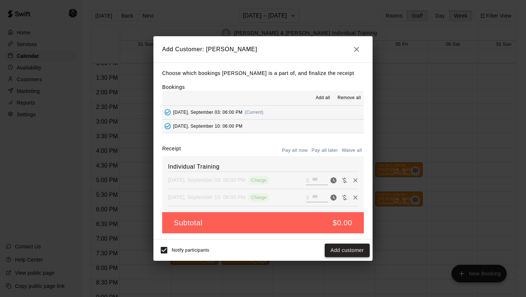
click at [342, 254] on button "Add customer" at bounding box center [347, 250] width 45 height 14
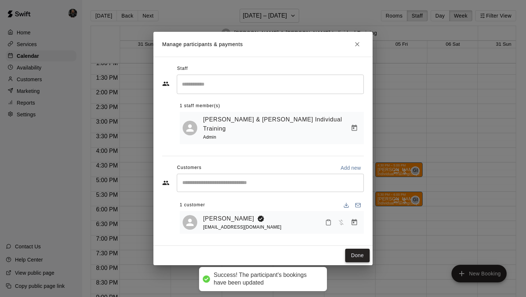
click at [358, 251] on button "Done" at bounding box center [357, 256] width 24 height 14
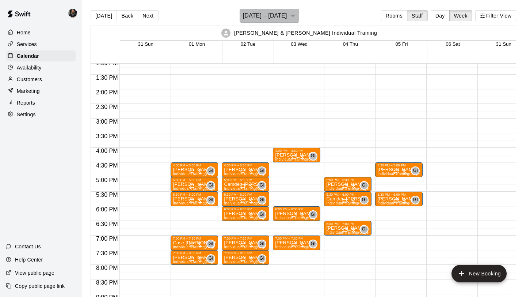
click at [278, 14] on h6 "[DATE] – [DATE]" at bounding box center [265, 16] width 44 height 10
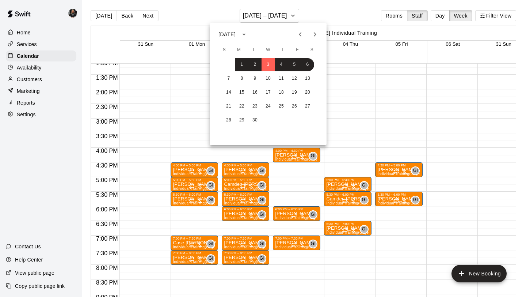
click at [300, 38] on icon "Previous month" at bounding box center [300, 34] width 9 height 9
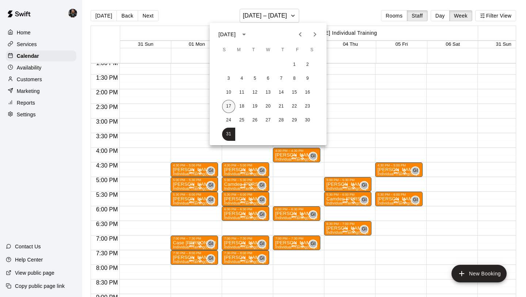
click at [230, 105] on button "17" at bounding box center [228, 106] width 13 height 13
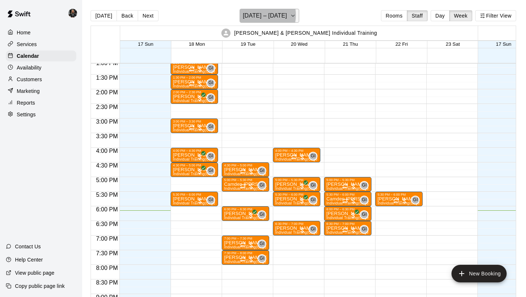
click at [254, 15] on h6 "[DATE] – [DATE]" at bounding box center [265, 16] width 44 height 10
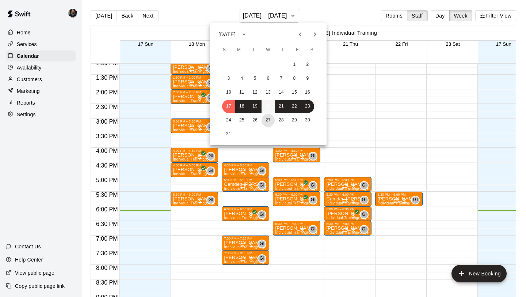
drag, startPoint x: 269, startPoint y: 121, endPoint x: 265, endPoint y: 102, distance: 18.7
click at [269, 121] on button "27" at bounding box center [268, 120] width 13 height 13
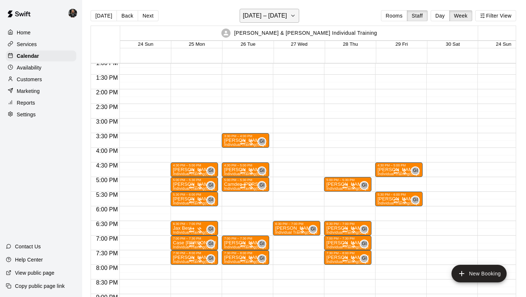
click at [280, 20] on h6 "[DATE] – [DATE]" at bounding box center [265, 16] width 44 height 10
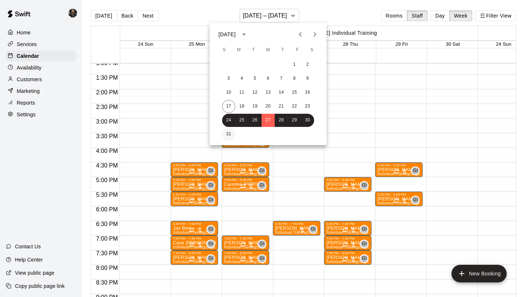
click at [225, 133] on button "31" at bounding box center [228, 134] width 13 height 13
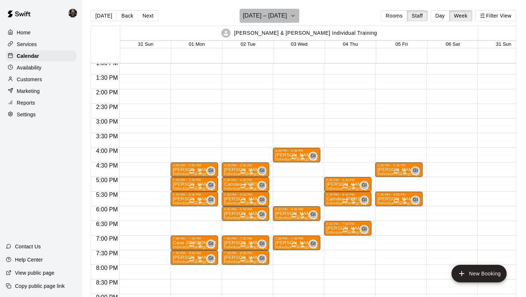
click at [274, 17] on h6 "[DATE] – [DATE]" at bounding box center [265, 16] width 44 height 10
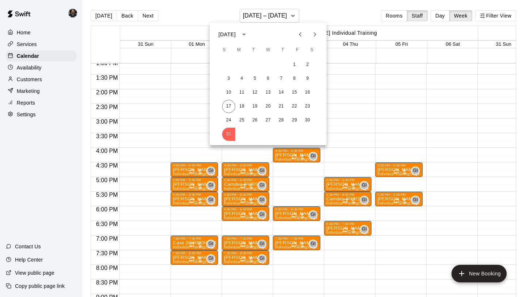
click at [315, 33] on icon "Next month" at bounding box center [315, 34] width 3 height 4
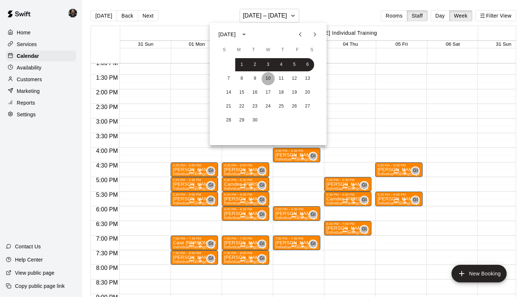
click at [268, 81] on button "10" at bounding box center [268, 78] width 13 height 13
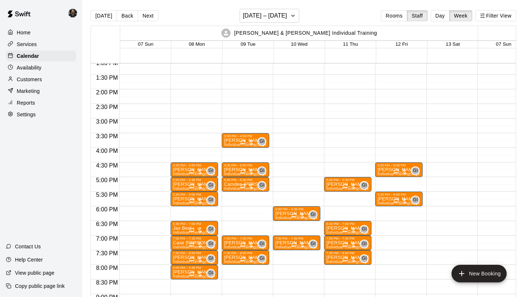
click at [273, 26] on div "[PERSON_NAME] & [PERSON_NAME] Individual Training 07 Sun 08 Mon 09 Tue 10 Wed 1…" at bounding box center [304, 166] width 426 height 280
click at [274, 17] on h6 "[DATE] – [DATE]" at bounding box center [265, 16] width 44 height 10
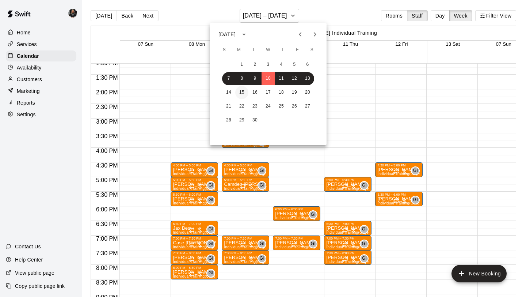
click at [242, 91] on button "15" at bounding box center [241, 92] width 13 height 13
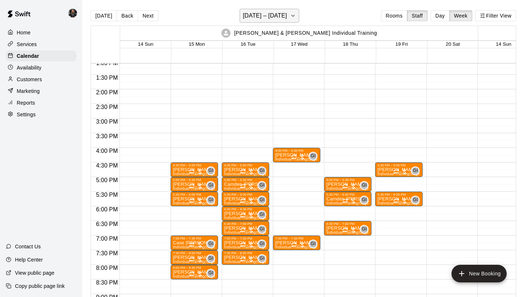
click at [256, 14] on h6 "[DATE] – [DATE]" at bounding box center [265, 16] width 44 height 10
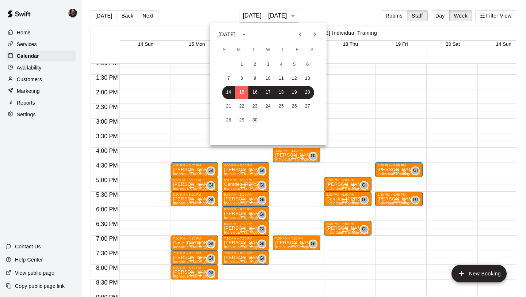
click at [296, 34] on icon "Previous month" at bounding box center [300, 34] width 9 height 9
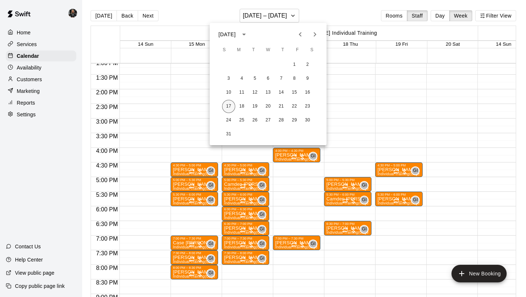
click at [230, 106] on button "17" at bounding box center [228, 106] width 13 height 13
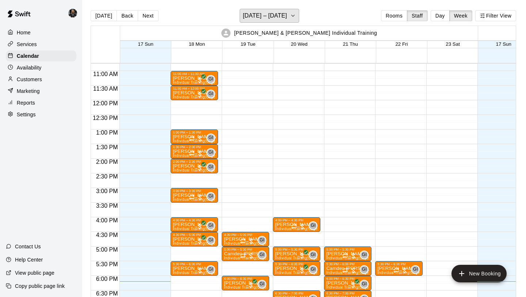
scroll to position [314, 0]
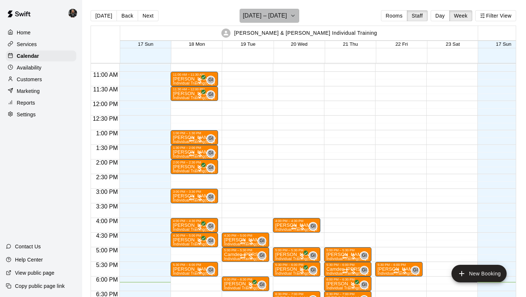
click at [284, 13] on button "[DATE] – [DATE]" at bounding box center [270, 16] width 60 height 14
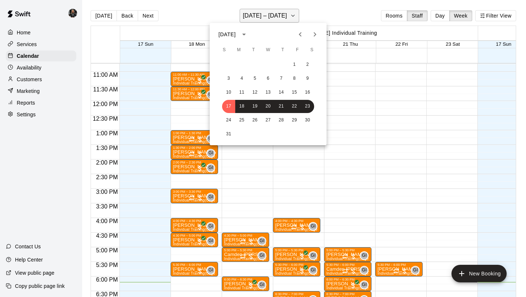
click at [284, 13] on div at bounding box center [263, 148] width 526 height 297
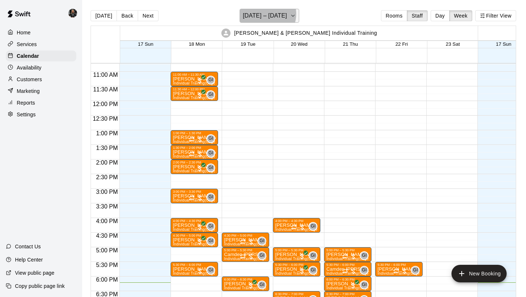
click at [265, 14] on h6 "[DATE] – [DATE]" at bounding box center [265, 16] width 44 height 10
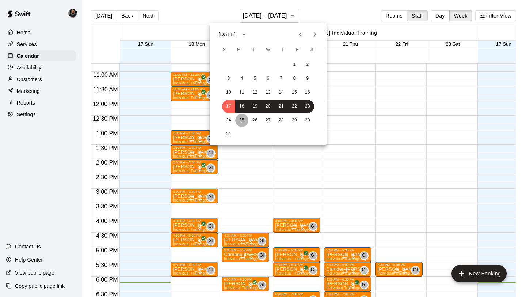
click at [244, 117] on button "25" at bounding box center [241, 120] width 13 height 13
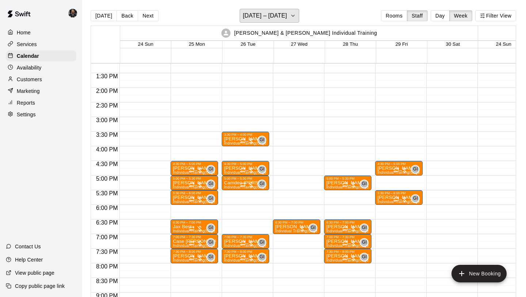
scroll to position [0, 0]
click at [265, 13] on h6 "[DATE] – [DATE]" at bounding box center [265, 16] width 44 height 10
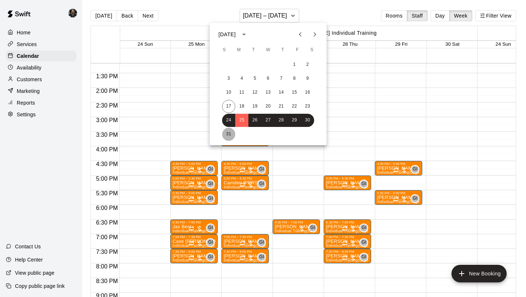
click at [226, 132] on button "31" at bounding box center [228, 134] width 13 height 13
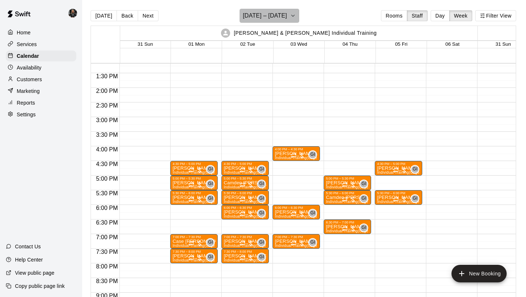
click at [270, 18] on h6 "[DATE] – [DATE]" at bounding box center [265, 16] width 44 height 10
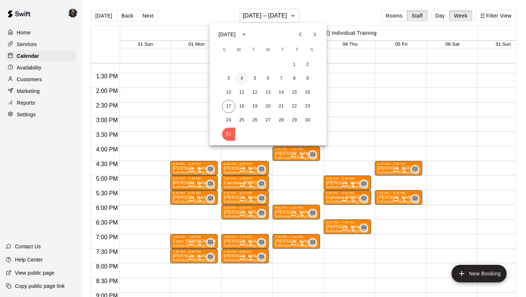
click at [247, 77] on button "4" at bounding box center [241, 78] width 13 height 13
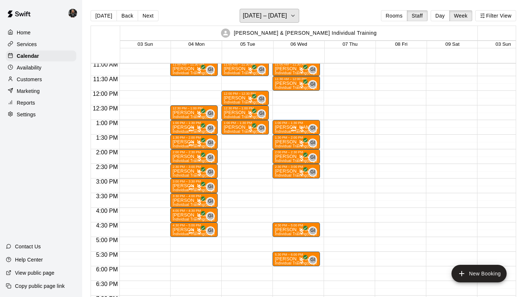
scroll to position [311, 0]
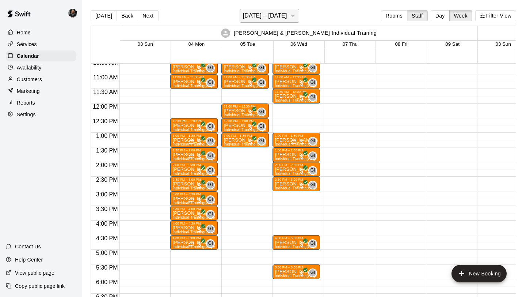
click at [262, 20] on h6 "[DATE] – [DATE]" at bounding box center [265, 16] width 44 height 10
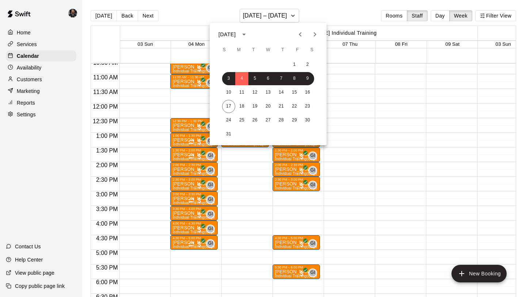
click at [312, 33] on icon "Next month" at bounding box center [315, 34] width 9 height 9
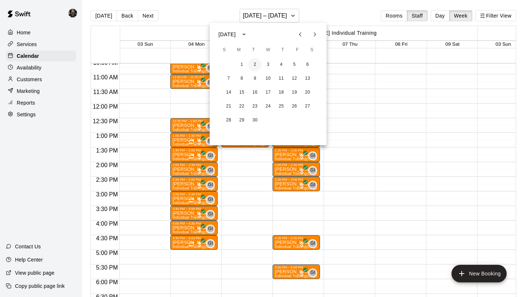
click at [255, 62] on button "2" at bounding box center [255, 64] width 13 height 13
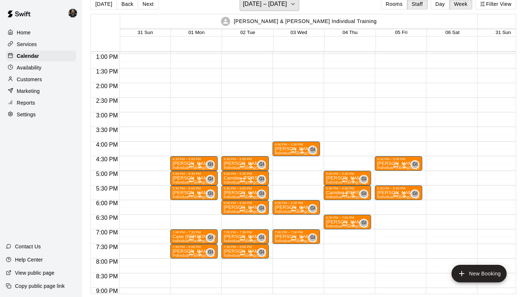
scroll to position [380, 0]
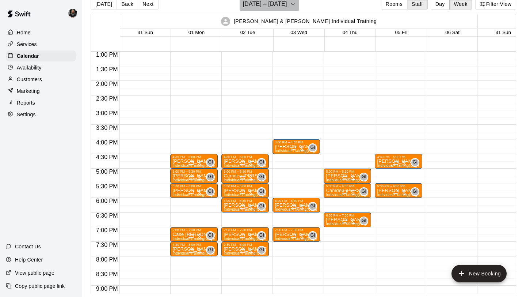
click at [258, 10] on button "[DATE] – [DATE]" at bounding box center [270, 4] width 60 height 14
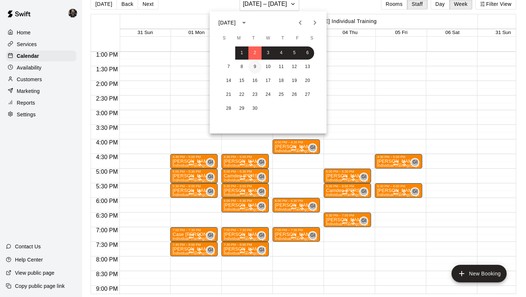
click at [255, 63] on button "9" at bounding box center [255, 66] width 13 height 13
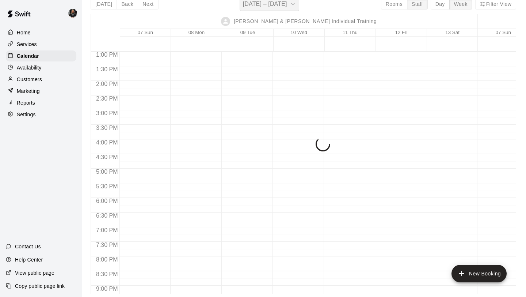
scroll to position [9, 0]
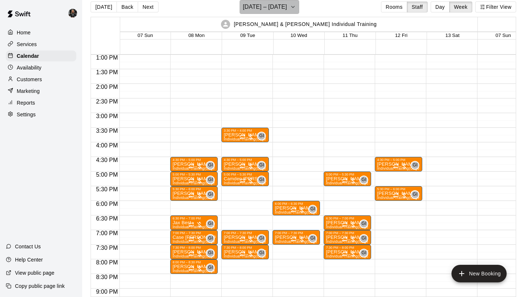
click at [263, 8] on h6 "[DATE] – [DATE]" at bounding box center [265, 7] width 44 height 10
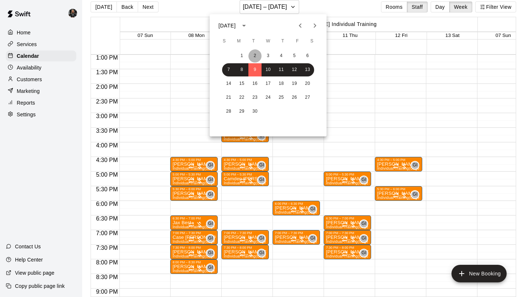
click at [253, 53] on button "2" at bounding box center [255, 55] width 13 height 13
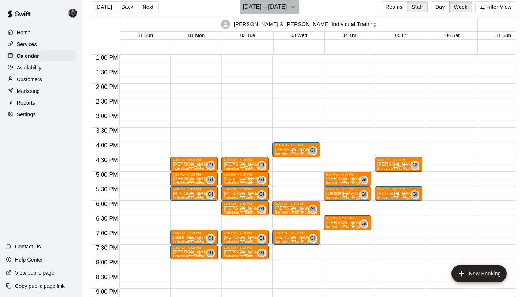
click at [259, 5] on h6 "[DATE] – [DATE]" at bounding box center [265, 7] width 44 height 10
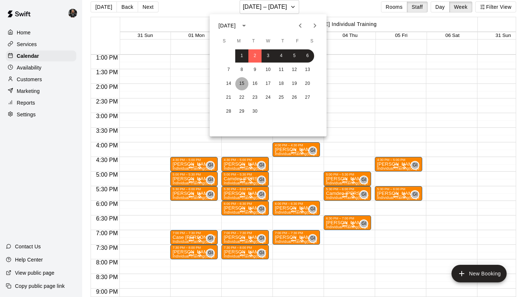
click at [242, 84] on button "15" at bounding box center [241, 83] width 13 height 13
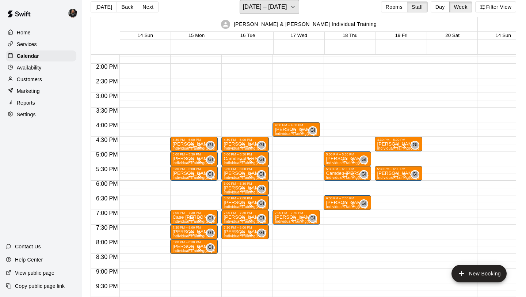
scroll to position [402, 0]
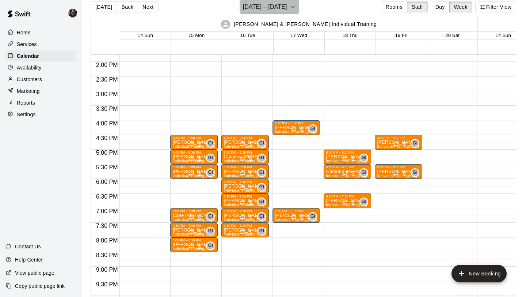
click at [253, 6] on h6 "[DATE] – [DATE]" at bounding box center [265, 7] width 44 height 10
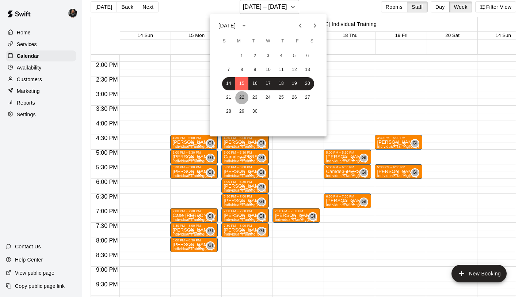
click at [239, 98] on button "22" at bounding box center [241, 97] width 13 height 13
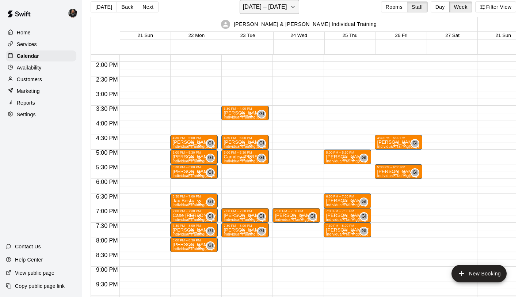
click at [262, 5] on h6 "[DATE] – [DATE]" at bounding box center [265, 7] width 44 height 10
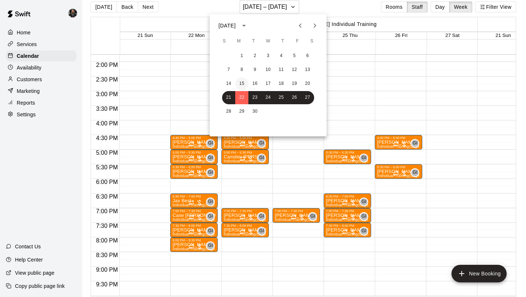
click at [242, 79] on button "15" at bounding box center [241, 83] width 13 height 13
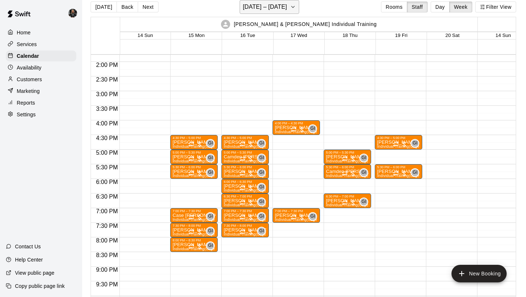
click at [245, 4] on h6 "[DATE] – [DATE]" at bounding box center [265, 7] width 44 height 10
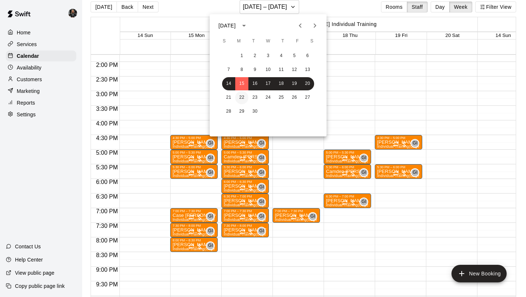
click at [243, 97] on button "22" at bounding box center [241, 97] width 13 height 13
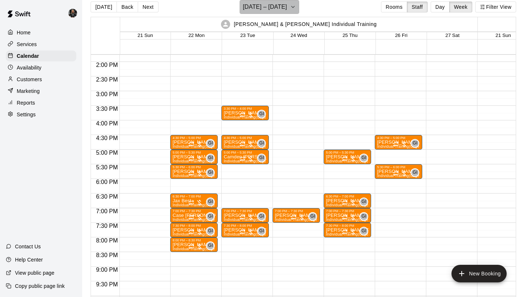
click at [262, 8] on h6 "[DATE] – [DATE]" at bounding box center [265, 7] width 44 height 10
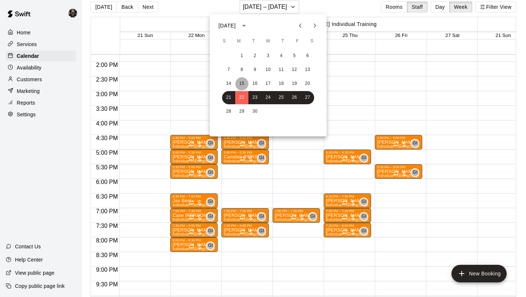
click at [244, 82] on button "15" at bounding box center [241, 83] width 13 height 13
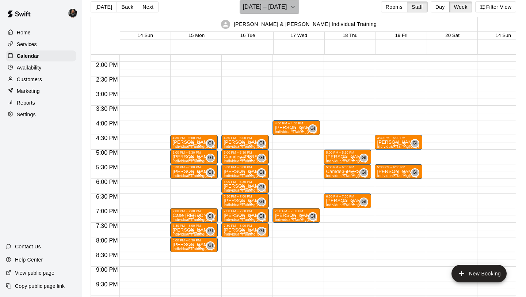
click at [259, 9] on h6 "[DATE] – [DATE]" at bounding box center [265, 7] width 44 height 10
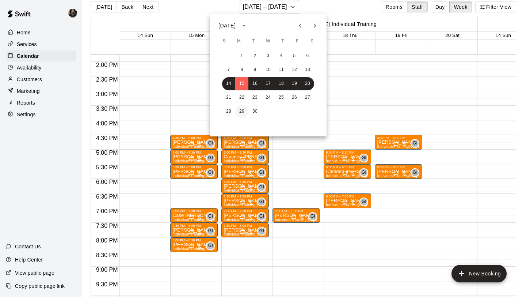
click at [241, 109] on button "29" at bounding box center [241, 111] width 13 height 13
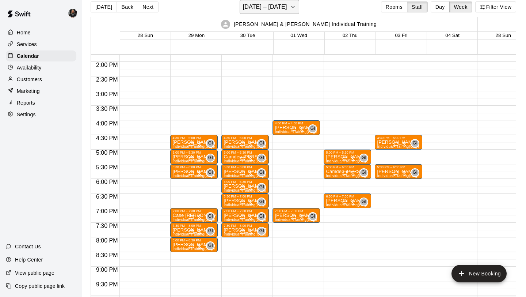
click at [254, 11] on h6 "[DATE] – [DATE]" at bounding box center [265, 7] width 44 height 10
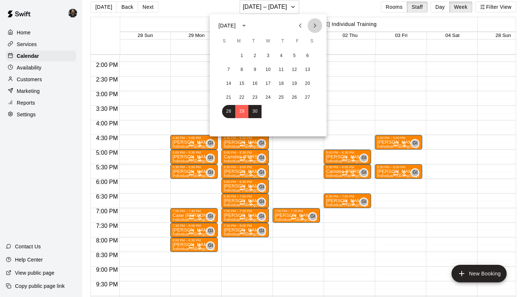
click at [318, 23] on icon "Next month" at bounding box center [315, 25] width 9 height 9
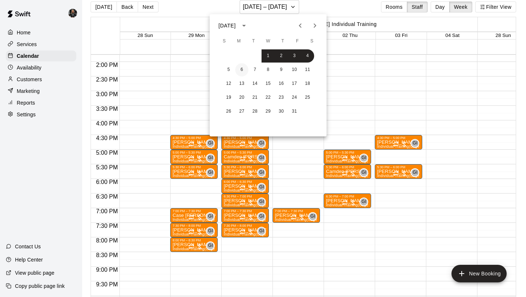
click at [239, 71] on button "6" at bounding box center [241, 69] width 13 height 13
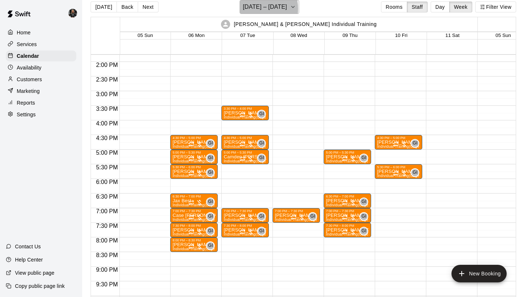
click at [257, 9] on h6 "[DATE] – [DATE]" at bounding box center [265, 7] width 44 height 10
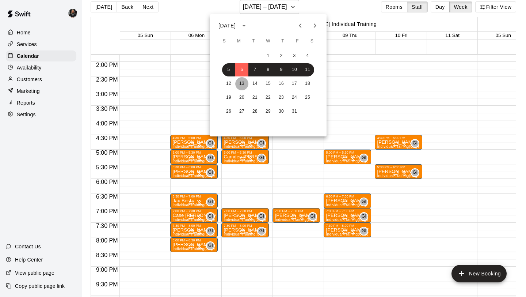
click at [242, 85] on button "13" at bounding box center [241, 83] width 13 height 13
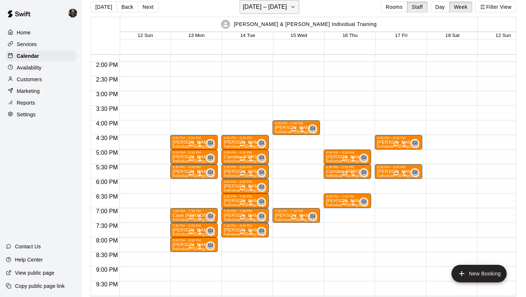
click at [250, 7] on h6 "[DATE] – [DATE]" at bounding box center [265, 7] width 44 height 10
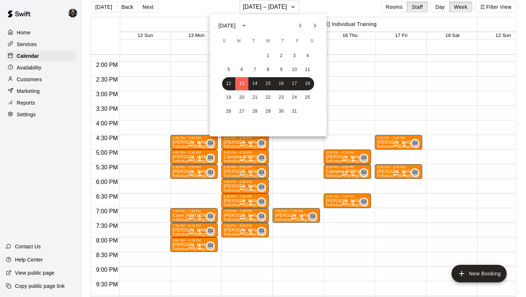
click at [195, 78] on div at bounding box center [263, 148] width 526 height 297
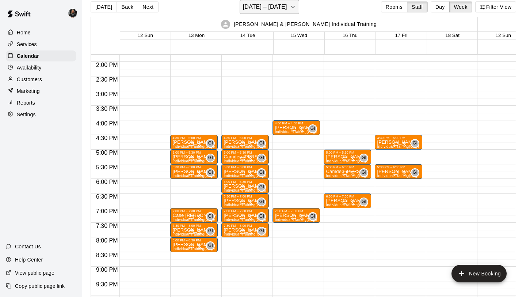
click at [255, 4] on h6 "[DATE] – [DATE]" at bounding box center [265, 7] width 44 height 10
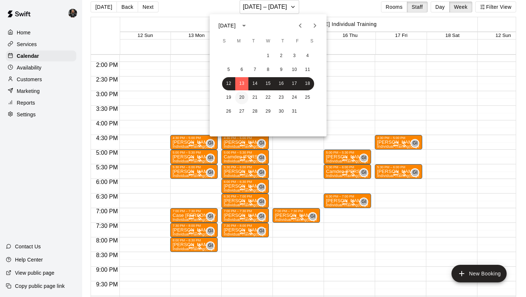
click at [241, 98] on button "20" at bounding box center [241, 97] width 13 height 13
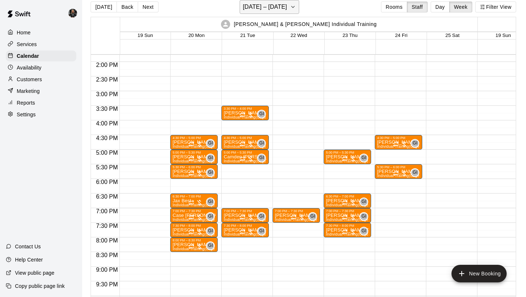
click at [261, 7] on h6 "[DATE] – [DATE]" at bounding box center [265, 7] width 44 height 10
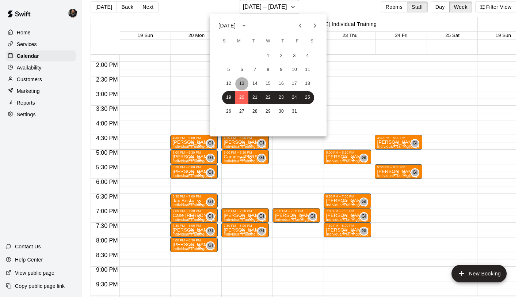
click at [241, 81] on button "13" at bounding box center [241, 83] width 13 height 13
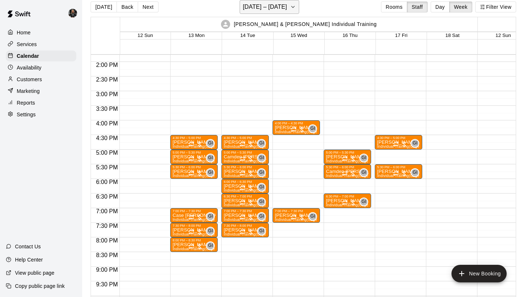
click at [262, 9] on h6 "[DATE] – [DATE]" at bounding box center [265, 7] width 44 height 10
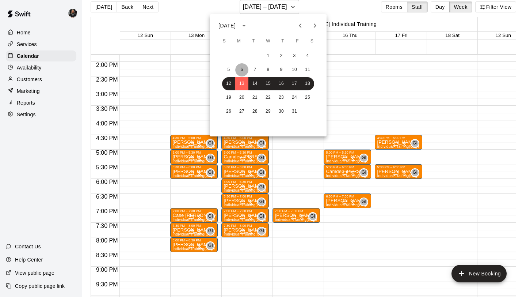
click at [245, 68] on button "6" at bounding box center [241, 69] width 13 height 13
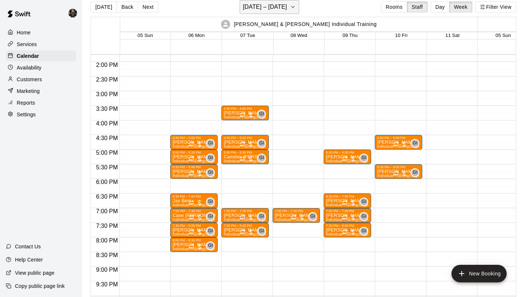
click at [255, 7] on h6 "[DATE] – [DATE]" at bounding box center [265, 7] width 44 height 10
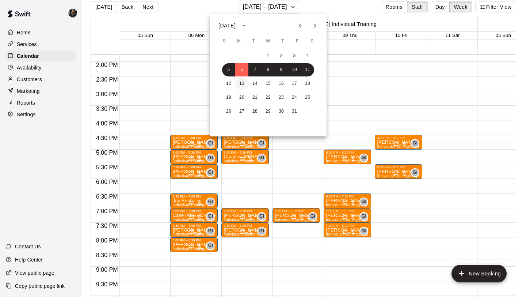
click at [242, 87] on button "13" at bounding box center [241, 83] width 13 height 13
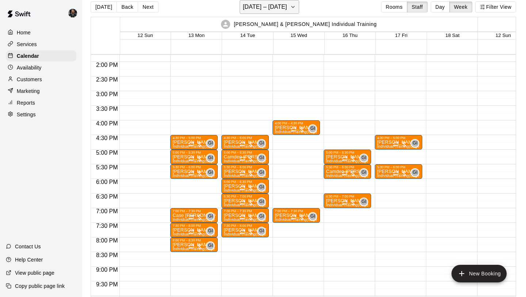
click at [266, 10] on h6 "[DATE] – [DATE]" at bounding box center [265, 7] width 44 height 10
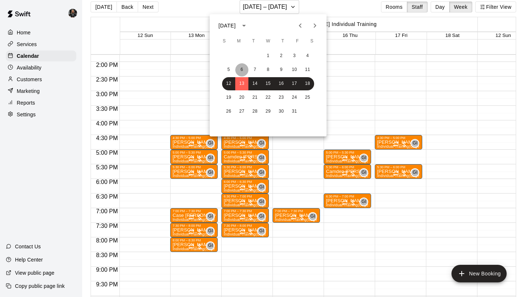
click at [239, 67] on button "6" at bounding box center [241, 69] width 13 height 13
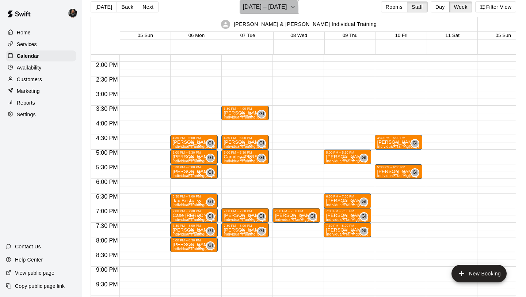
click at [262, 9] on h6 "[DATE] – [DATE]" at bounding box center [265, 7] width 44 height 10
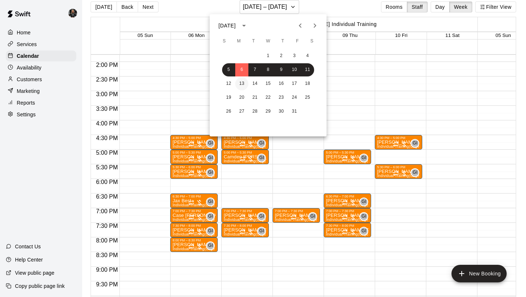
click at [241, 84] on button "13" at bounding box center [241, 83] width 13 height 13
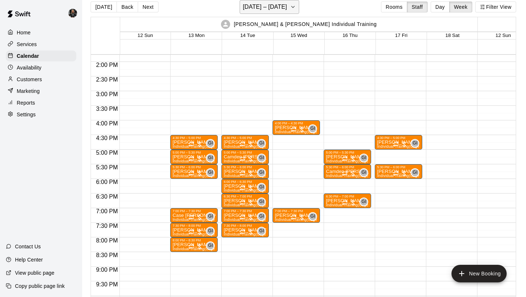
click at [254, 11] on h6 "[DATE] – [DATE]" at bounding box center [265, 7] width 44 height 10
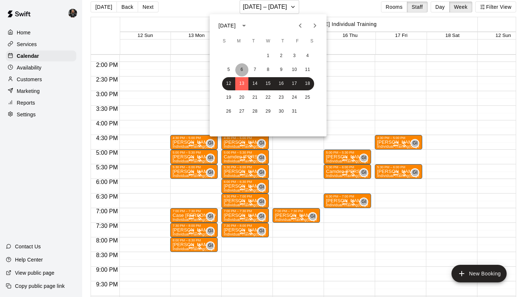
click at [243, 68] on button "6" at bounding box center [241, 69] width 13 height 13
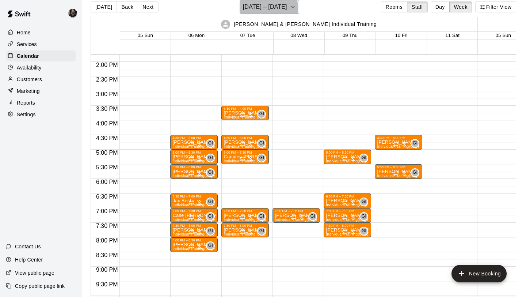
click at [258, 8] on h6 "[DATE] – [DATE]" at bounding box center [265, 7] width 44 height 10
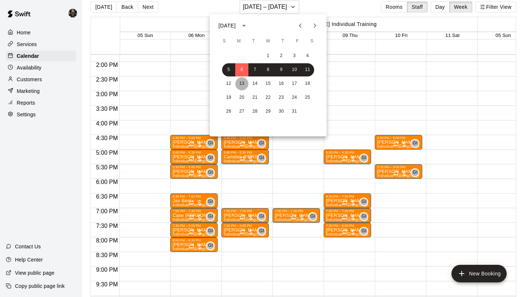
click at [242, 84] on button "13" at bounding box center [241, 83] width 13 height 13
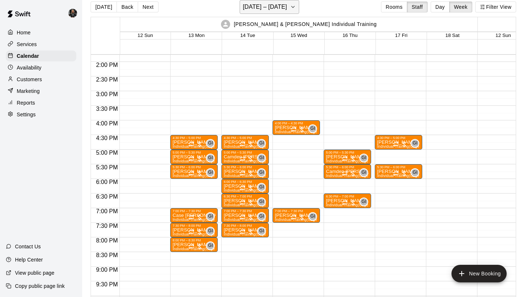
click at [259, 6] on h6 "[DATE] – [DATE]" at bounding box center [265, 7] width 44 height 10
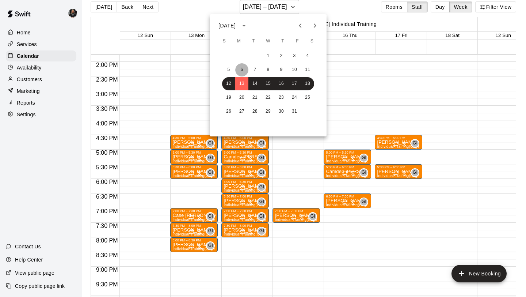
click at [242, 66] on button "6" at bounding box center [241, 69] width 13 height 13
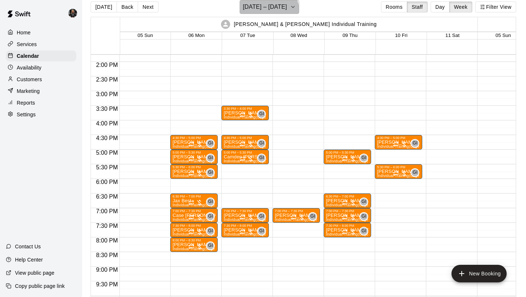
click at [266, 12] on button "[DATE] – [DATE]" at bounding box center [270, 7] width 60 height 14
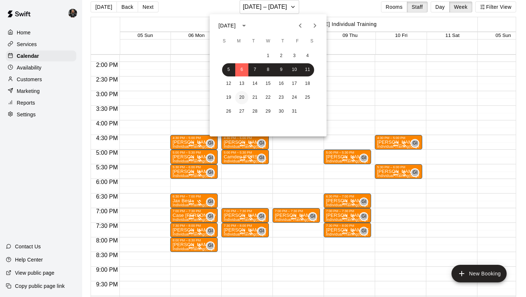
click at [241, 95] on button "20" at bounding box center [241, 97] width 13 height 13
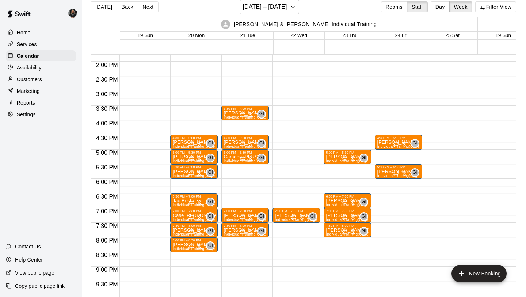
drag, startPoint x: 241, startPoint y: 96, endPoint x: 241, endPoint y: 48, distance: 49.0
click at [241, 48] on div "[PERSON_NAME] & [PERSON_NAME] Individual Training 19 Sun 20 Mon 21 Tue 22 Wed 2…" at bounding box center [304, 157] width 426 height 280
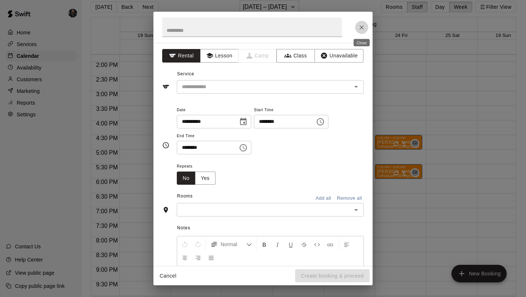
click at [365, 29] on icon "Close" at bounding box center [361, 27] width 7 height 7
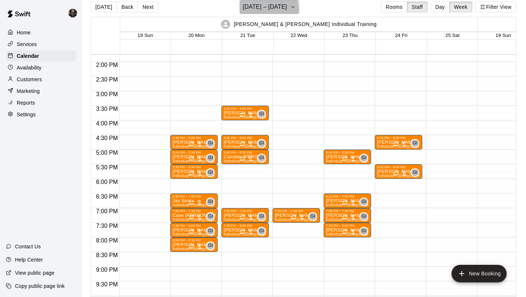
click at [250, 10] on h6 "[DATE] – [DATE]" at bounding box center [265, 7] width 44 height 10
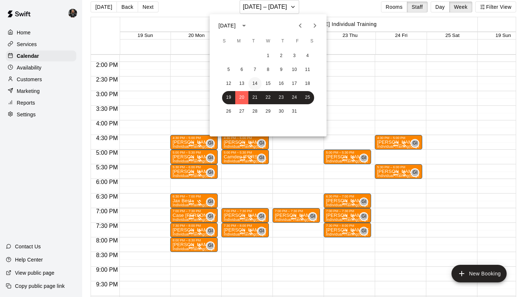
click at [257, 85] on button "14" at bounding box center [255, 83] width 13 height 13
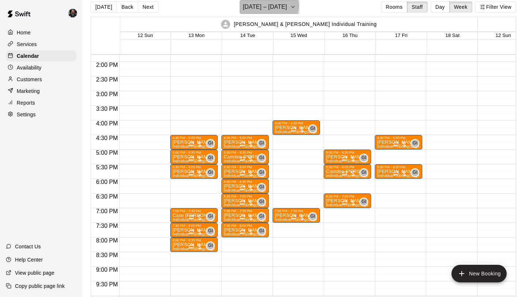
click at [266, 6] on h6 "[DATE] – [DATE]" at bounding box center [265, 7] width 44 height 10
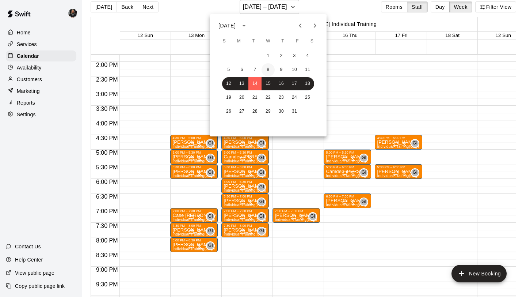
click at [263, 68] on button "8" at bounding box center [268, 69] width 13 height 13
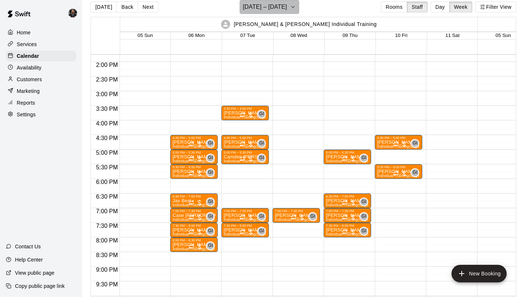
click at [273, 10] on h6 "[DATE] – [DATE]" at bounding box center [265, 7] width 44 height 10
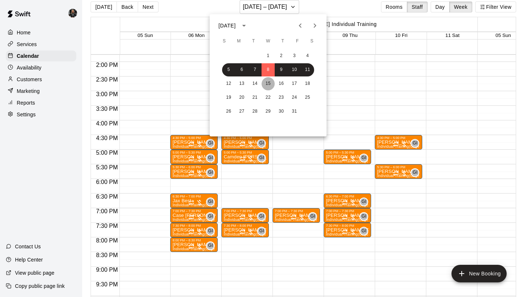
click at [268, 80] on button "15" at bounding box center [268, 83] width 13 height 13
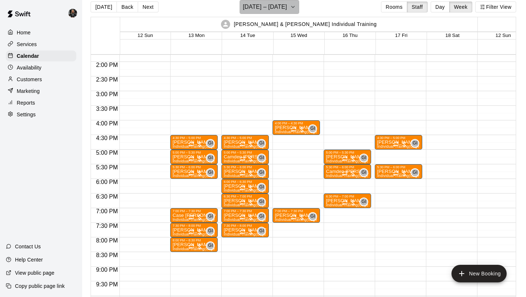
click at [272, 11] on h6 "[DATE] – [DATE]" at bounding box center [265, 7] width 44 height 10
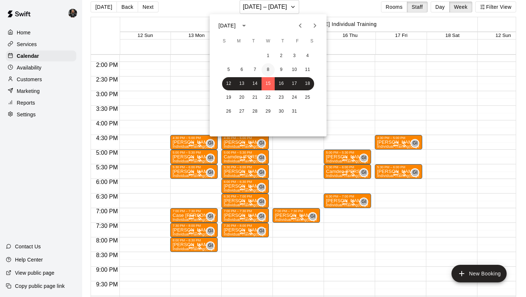
click at [270, 67] on button "8" at bounding box center [268, 69] width 13 height 13
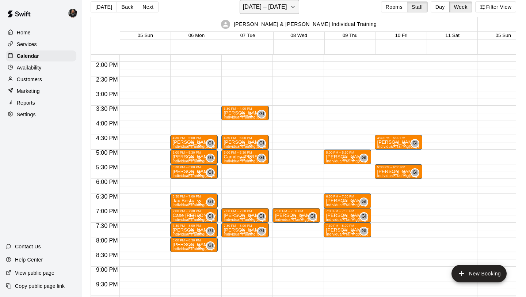
click at [267, 7] on h6 "[DATE] – [DATE]" at bounding box center [265, 7] width 44 height 10
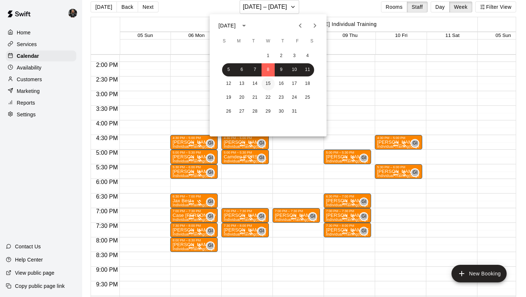
click at [267, 81] on button "15" at bounding box center [268, 83] width 13 height 13
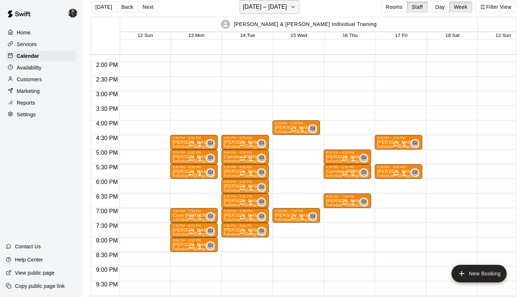
click at [245, 7] on h6 "[DATE] – [DATE]" at bounding box center [265, 7] width 44 height 10
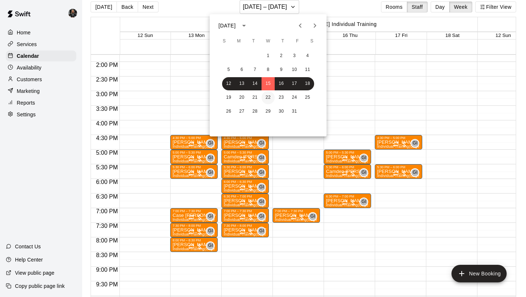
click at [266, 95] on button "22" at bounding box center [268, 97] width 13 height 13
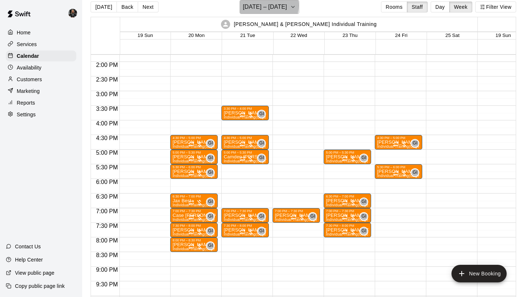
click at [266, 5] on h6 "[DATE] – [DATE]" at bounding box center [265, 7] width 44 height 10
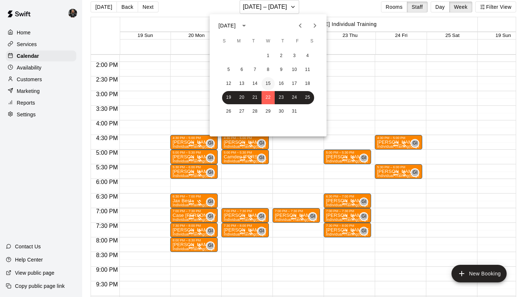
click at [268, 87] on button "15" at bounding box center [268, 83] width 13 height 13
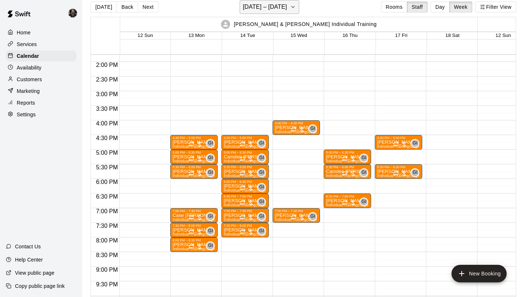
click at [276, 9] on h6 "[DATE] – [DATE]" at bounding box center [265, 7] width 44 height 10
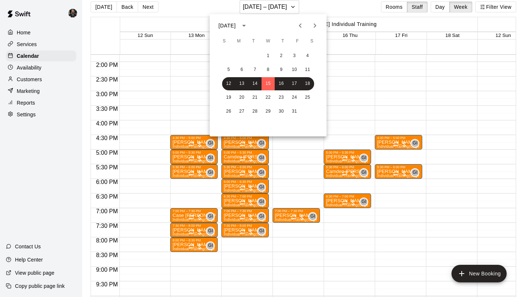
click at [303, 27] on icon "Previous month" at bounding box center [300, 25] width 9 height 9
click at [300, 29] on icon "Previous month" at bounding box center [300, 25] width 9 height 9
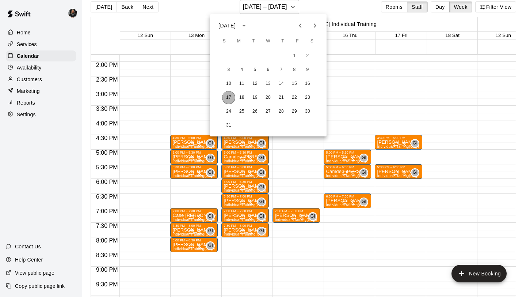
click at [230, 98] on button "17" at bounding box center [228, 97] width 13 height 13
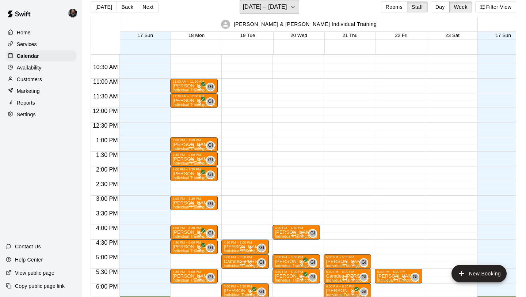
scroll to position [297, 0]
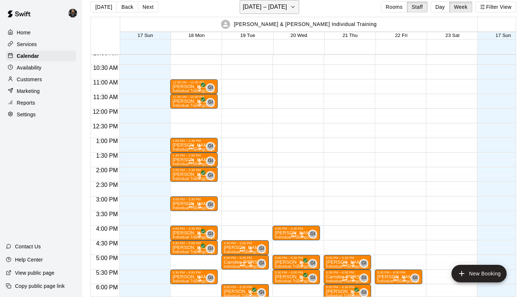
click at [245, 4] on h6 "[DATE] – [DATE]" at bounding box center [265, 7] width 44 height 10
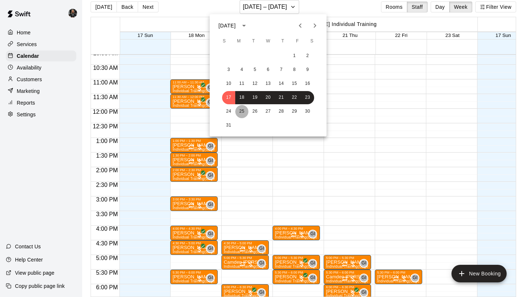
click at [245, 110] on button "25" at bounding box center [241, 111] width 13 height 13
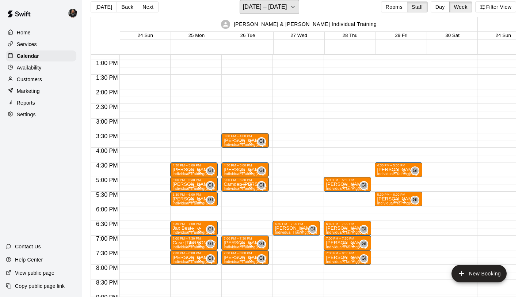
scroll to position [374, 0]
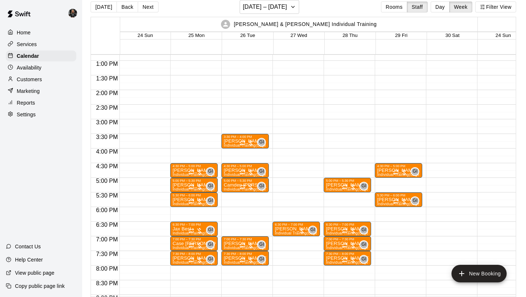
click at [268, 15] on div "[DATE] Back Next [DATE] – [DATE] Rooms Staff Day Week Filter View" at bounding box center [304, 8] width 426 height 17
click at [268, 10] on h6 "[DATE] – [DATE]" at bounding box center [265, 7] width 44 height 10
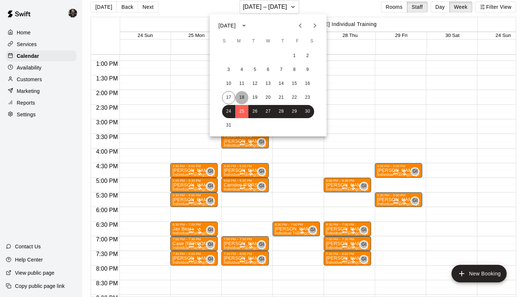
click at [236, 97] on button "18" at bounding box center [241, 97] width 13 height 13
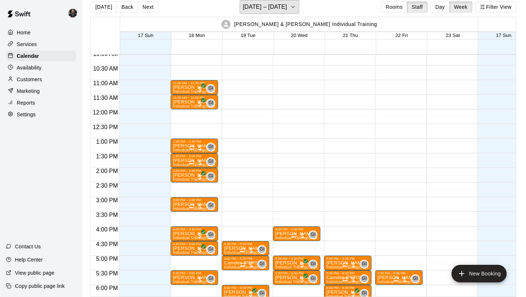
scroll to position [296, 0]
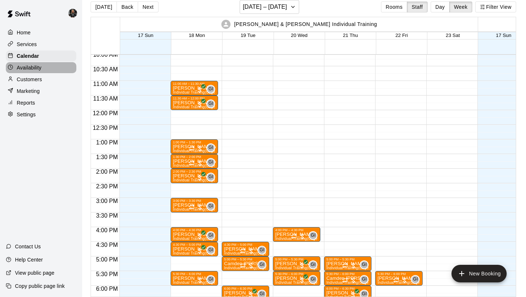
click at [39, 62] on div "Availability" at bounding box center [41, 67] width 71 height 11
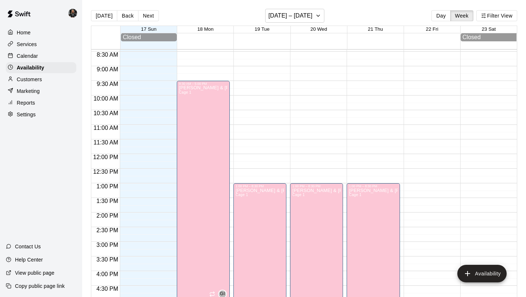
scroll to position [253, 0]
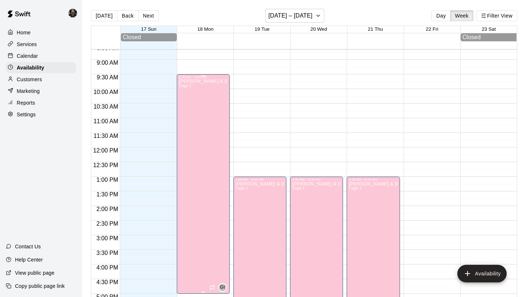
click at [217, 121] on div "[PERSON_NAME] & [PERSON_NAME] Individual Training Cage 1" at bounding box center [203, 227] width 49 height 297
click at [186, 84] on icon "edit" at bounding box center [186, 87] width 9 height 9
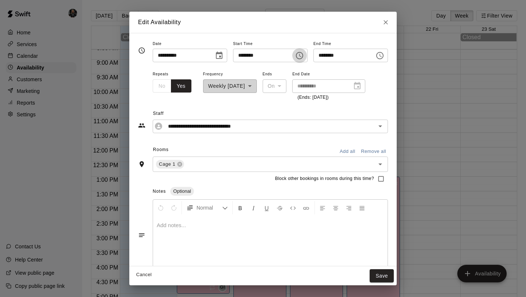
click at [304, 53] on icon "Choose time, selected time is 9:30 AM" at bounding box center [299, 55] width 9 height 9
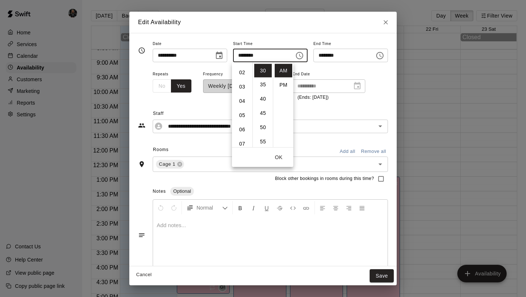
scroll to position [0, 0]
click at [242, 72] on li "12" at bounding box center [243, 71] width 18 height 14
click at [261, 69] on li "00" at bounding box center [263, 71] width 18 height 14
click at [282, 82] on li "PM" at bounding box center [284, 85] width 18 height 14
type input "********"
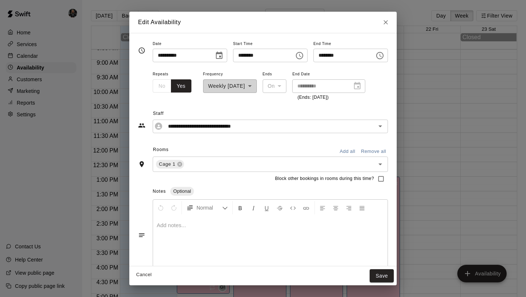
scroll to position [13, 0]
click at [384, 57] on icon "Choose time, selected time is 5:00 PM" at bounding box center [380, 55] width 9 height 9
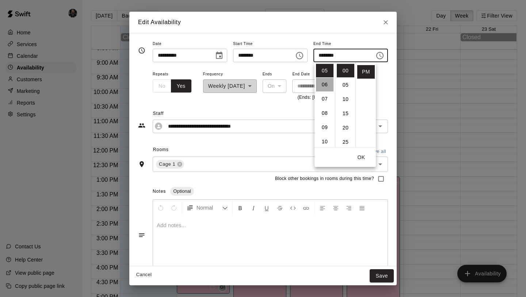
click at [326, 83] on li "06" at bounding box center [325, 85] width 18 height 14
click at [346, 118] on li "30" at bounding box center [346, 117] width 18 height 14
click at [364, 161] on button "OK" at bounding box center [361, 158] width 23 height 14
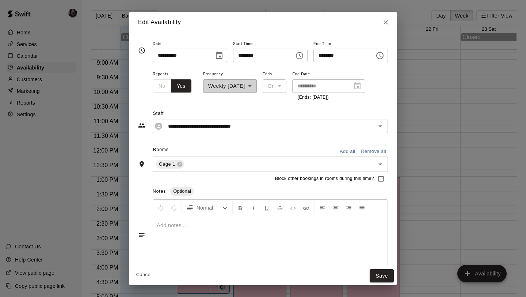
click at [382, 55] on icon "Choose time, selected time is 6:30 PM" at bounding box center [381, 55] width 2 height 3
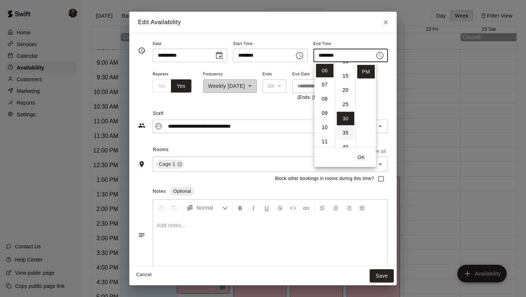
scroll to position [0, 0]
click at [344, 79] on li "05" at bounding box center [346, 85] width 18 height 14
click at [347, 64] on li "00" at bounding box center [346, 71] width 18 height 14
type input "********"
click at [385, 277] on button "Save" at bounding box center [382, 276] width 24 height 14
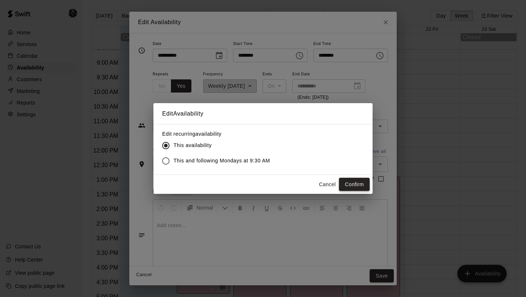
click at [352, 185] on button "Confirm" at bounding box center [354, 185] width 31 height 14
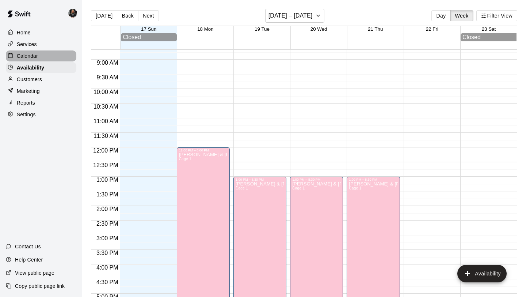
click at [29, 52] on p "Calendar" at bounding box center [27, 55] width 21 height 7
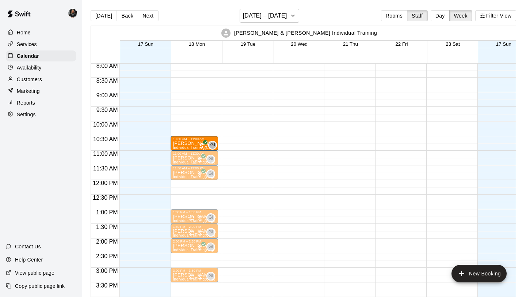
scroll to position [234, 0]
drag, startPoint x: 184, startPoint y: 115, endPoint x: 189, endPoint y: 187, distance: 71.4
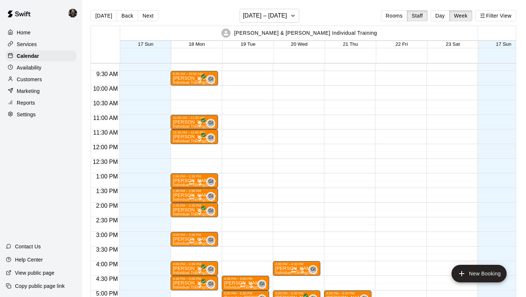
scroll to position [272, 0]
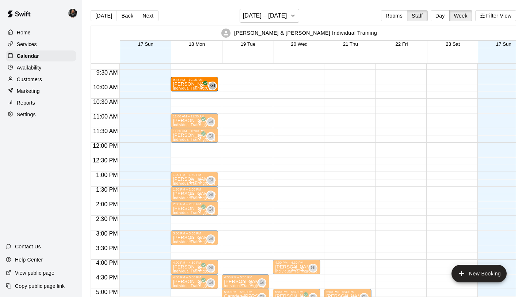
drag, startPoint x: 186, startPoint y: 77, endPoint x: 217, endPoint y: 88, distance: 32.9
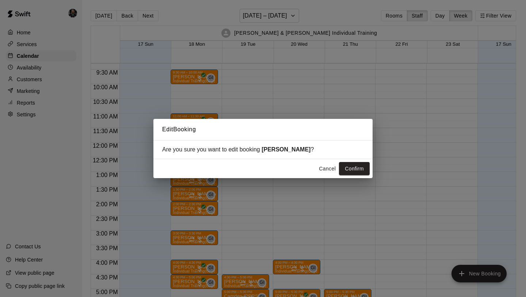
click at [329, 173] on button "Cancel" at bounding box center [327, 169] width 23 height 14
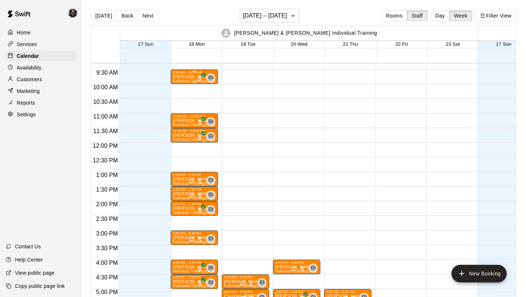
click at [187, 79] on div "[PERSON_NAME] Individual Training (Cage 1)" at bounding box center [194, 222] width 43 height 297
click at [183, 82] on icon "edit" at bounding box center [180, 81] width 9 height 9
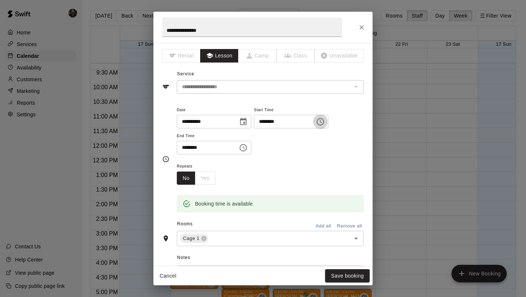
click at [328, 121] on button "Choose time, selected time is 9:30 AM" at bounding box center [320, 121] width 15 height 15
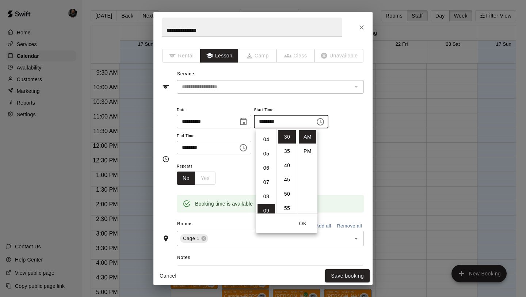
scroll to position [52, 0]
click at [266, 169] on li "06" at bounding box center [267, 170] width 18 height 14
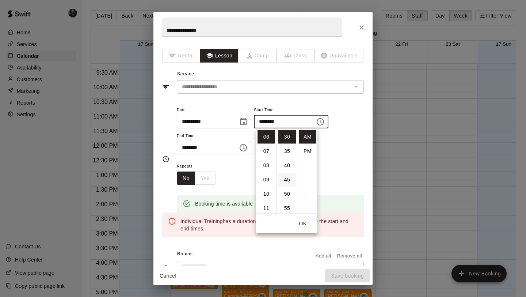
scroll to position [0, 0]
click at [289, 137] on li "00" at bounding box center [288, 137] width 18 height 14
type input "********"
click at [341, 161] on div "**********" at bounding box center [270, 133] width 187 height 57
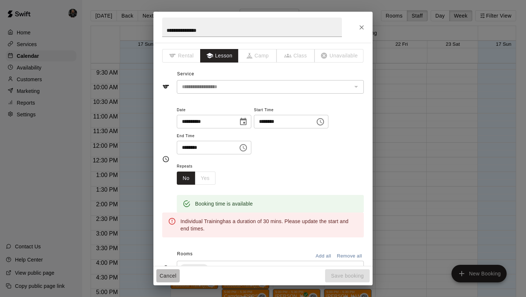
click at [163, 274] on button "Cancel" at bounding box center [167, 276] width 23 height 14
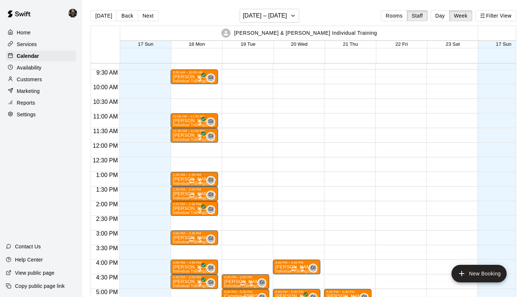
click at [47, 70] on div "Availability" at bounding box center [41, 67] width 71 height 11
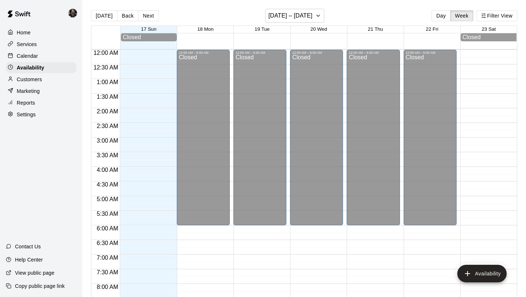
scroll to position [446, 0]
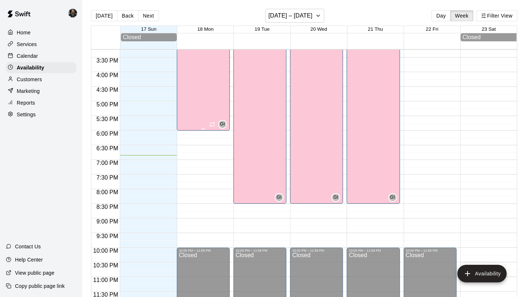
click at [219, 112] on div "[PERSON_NAME] & [PERSON_NAME] Individual Training Cage 1" at bounding box center [203, 108] width 49 height 297
click at [189, 13] on icon "edit" at bounding box center [186, 13] width 9 height 9
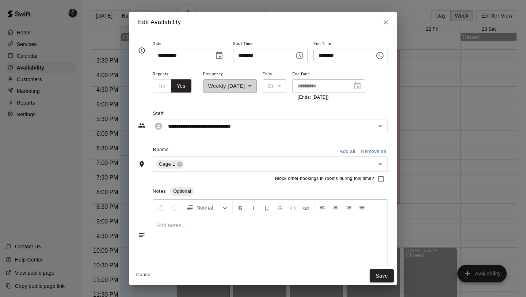
click at [383, 58] on icon "Choose time, selected time is 6:00 PM" at bounding box center [380, 55] width 9 height 9
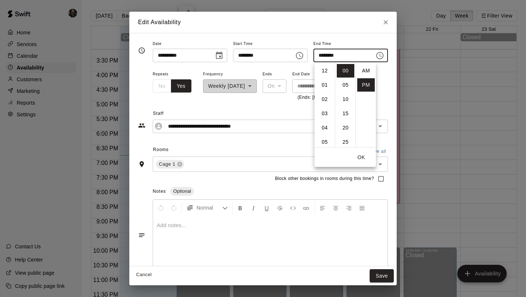
scroll to position [13, 0]
click at [347, 110] on li "30" at bounding box center [346, 108] width 18 height 14
type input "********"
click at [361, 152] on button "OK" at bounding box center [361, 158] width 23 height 14
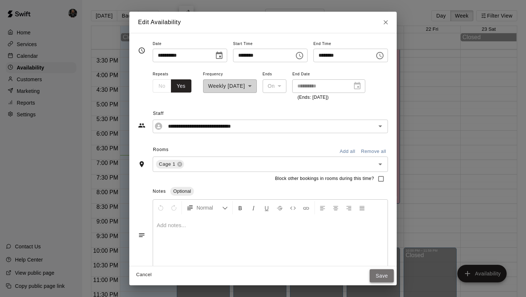
click at [379, 277] on button "Save" at bounding box center [382, 276] width 24 height 14
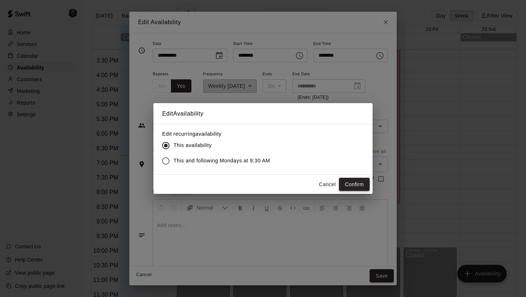
click at [352, 181] on button "Confirm" at bounding box center [354, 185] width 31 height 14
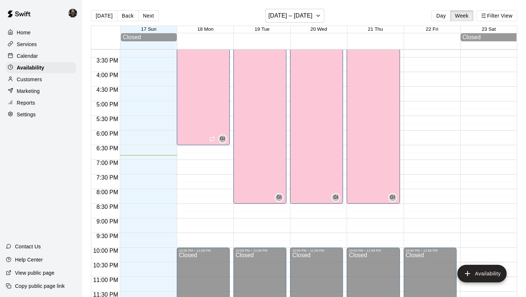
scroll to position [437, 0]
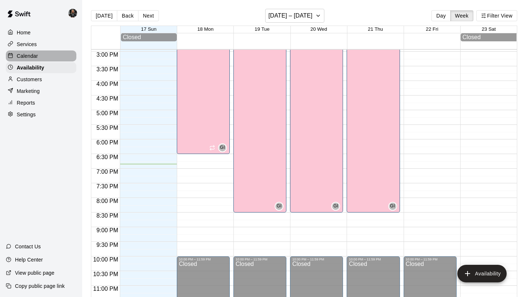
click at [57, 56] on div "Calendar" at bounding box center [41, 55] width 71 height 11
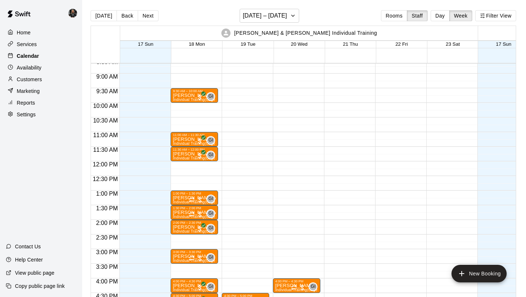
scroll to position [253, 0]
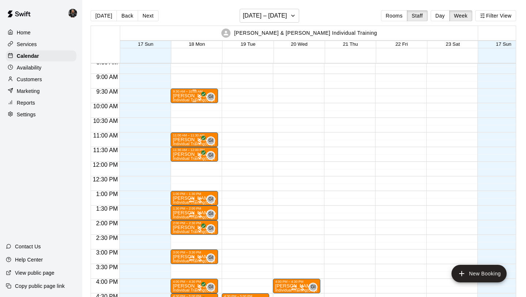
click at [188, 102] on span "Individual Training (Cage 1)" at bounding box center [196, 100] width 47 height 4
click at [181, 107] on icon "edit" at bounding box center [180, 106] width 9 height 9
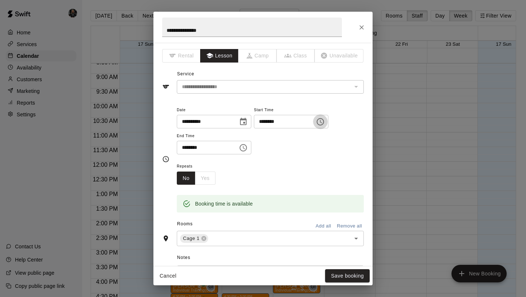
click at [322, 122] on icon "Choose time, selected time is 9:30 AM" at bounding box center [321, 121] width 2 height 3
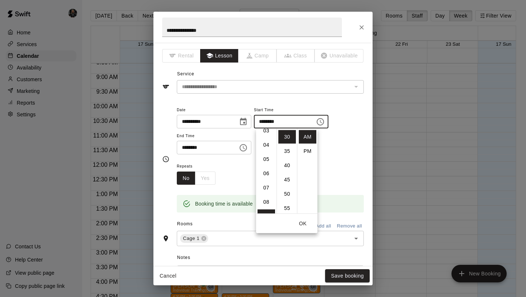
scroll to position [49, 0]
click at [265, 176] on li "06" at bounding box center [267, 174] width 18 height 14
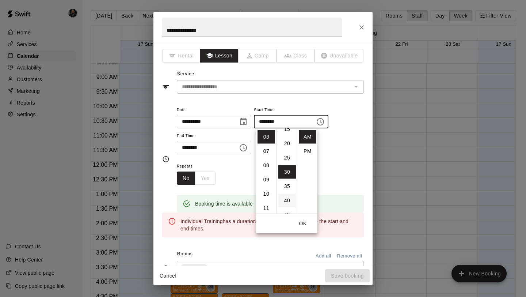
scroll to position [0, 0]
click at [287, 134] on li "00" at bounding box center [288, 137] width 18 height 14
click at [309, 147] on li "PM" at bounding box center [308, 151] width 18 height 14
type input "********"
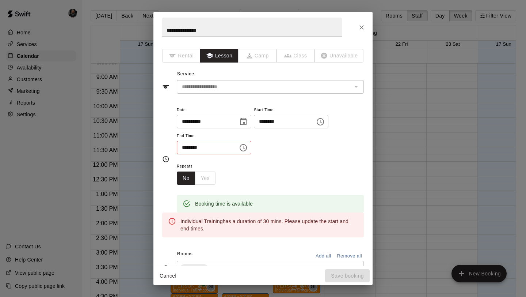
click at [248, 149] on icon "Choose time, selected time is 10:00 AM" at bounding box center [243, 147] width 9 height 9
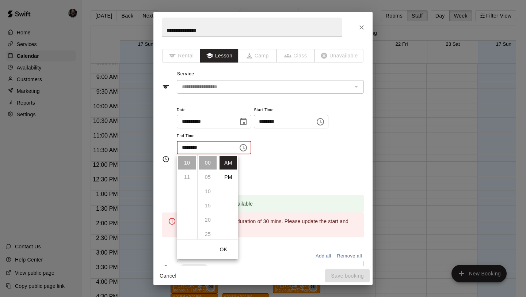
scroll to position [0, 0]
click at [228, 174] on li "PM" at bounding box center [229, 177] width 18 height 14
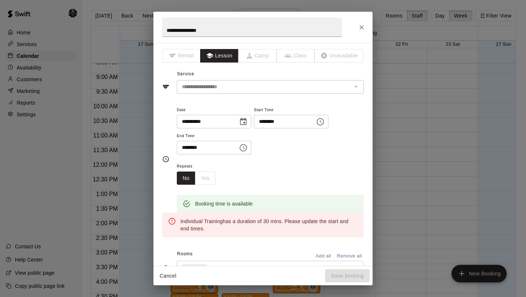
click at [246, 149] on icon "Choose time, selected time is 10:00 PM" at bounding box center [243, 147] width 9 height 9
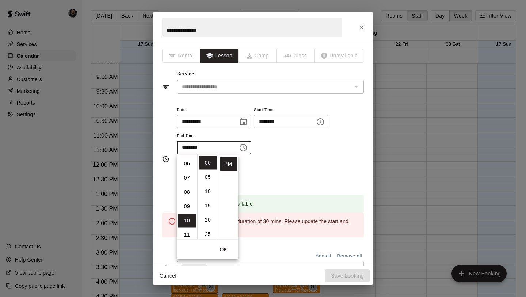
scroll to position [82, 0]
click at [187, 181] on li "07" at bounding box center [187, 181] width 18 height 14
click at [268, 199] on div "Booking time is available" at bounding box center [270, 204] width 187 height 18
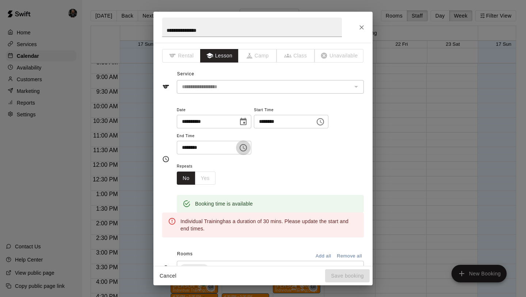
click at [243, 151] on icon "Choose time, selected time is 7:00 PM" at bounding box center [243, 147] width 9 height 9
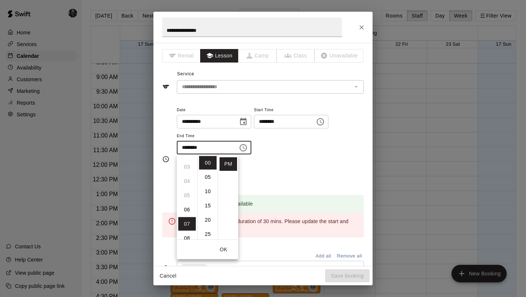
scroll to position [38, 0]
click at [186, 210] on li "06" at bounding box center [187, 211] width 18 height 14
click at [207, 204] on li "30" at bounding box center [208, 205] width 18 height 14
type input "********"
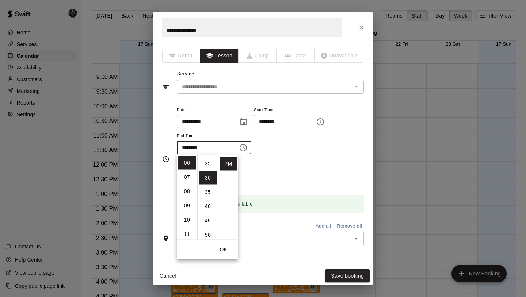
scroll to position [86, 0]
click at [308, 171] on div "Repeats No Yes" at bounding box center [270, 173] width 187 height 23
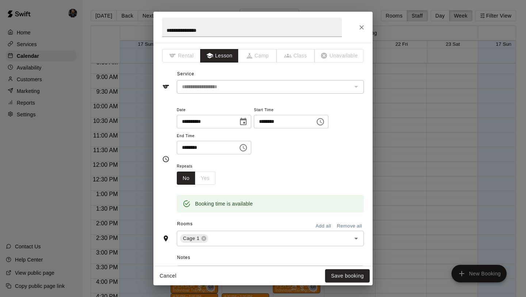
click at [325, 119] on icon "Choose time, selected time is 6:00 PM" at bounding box center [320, 121] width 9 height 9
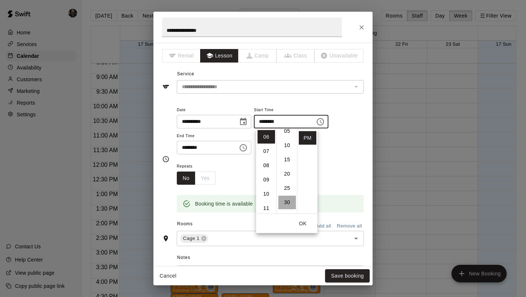
click at [289, 202] on li "30" at bounding box center [288, 203] width 18 height 14
type input "********"
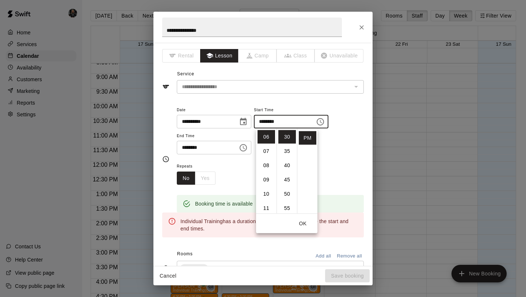
click at [245, 147] on icon "Choose time, selected time is 6:30 PM" at bounding box center [244, 147] width 2 height 3
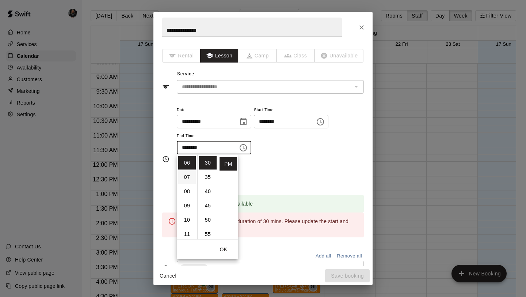
click at [187, 174] on li "07" at bounding box center [187, 177] width 18 height 14
click at [210, 161] on li "00" at bounding box center [208, 163] width 18 height 14
type input "********"
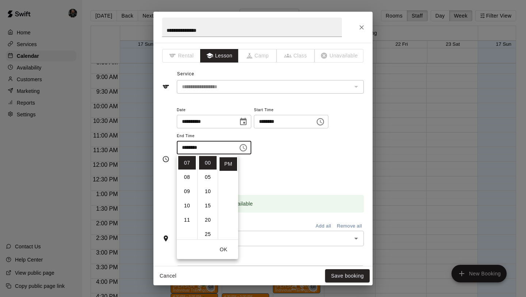
click at [302, 178] on div "Repeats No Yes" at bounding box center [270, 173] width 187 height 23
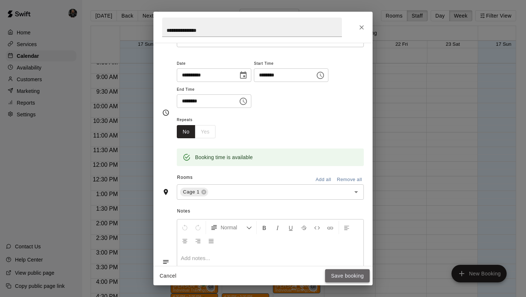
click at [344, 274] on button "Save booking" at bounding box center [347, 276] width 45 height 14
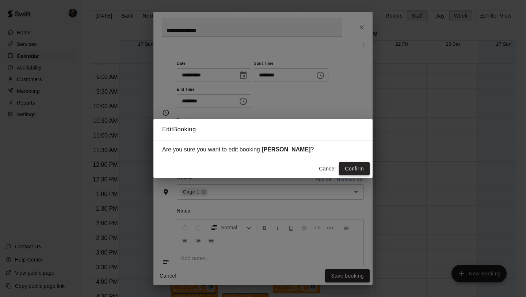
click at [349, 170] on button "Confirm" at bounding box center [354, 169] width 31 height 14
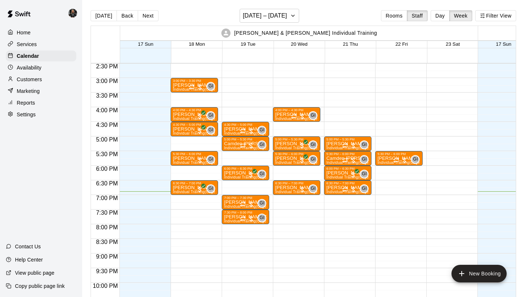
scroll to position [461, 0]
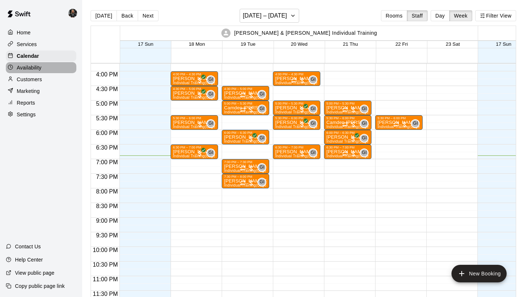
click at [38, 72] on div "Availability" at bounding box center [41, 67] width 71 height 11
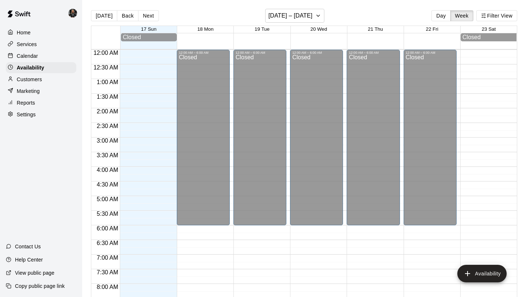
scroll to position [446, 0]
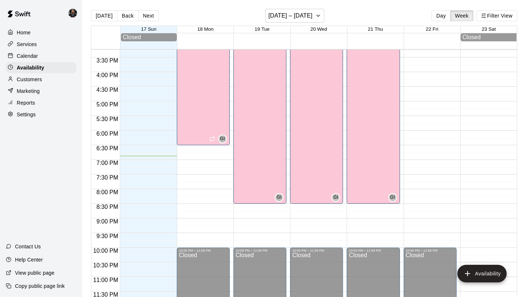
click at [23, 55] on p "Calendar" at bounding box center [27, 55] width 21 height 7
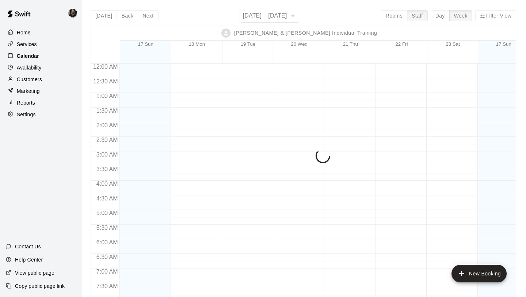
scroll to position [461, 0]
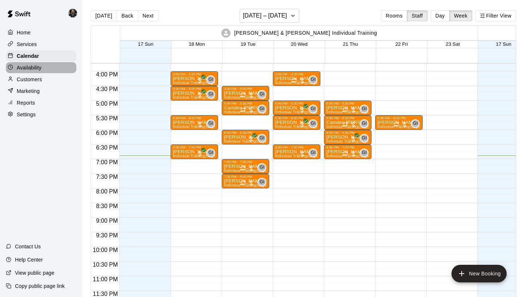
click at [36, 68] on p "Availability" at bounding box center [29, 67] width 25 height 7
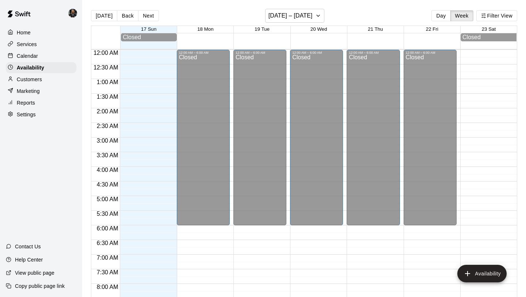
scroll to position [446, 0]
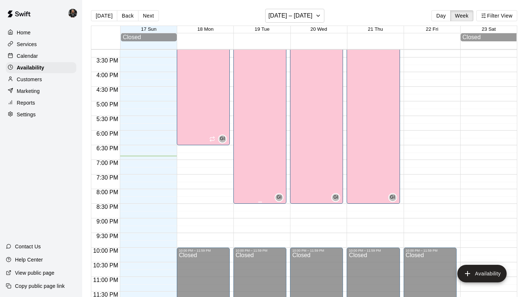
click at [256, 134] on div "[PERSON_NAME] & [PERSON_NAME] Individual Training Cage 1" at bounding box center [260, 137] width 49 height 297
click at [244, 15] on icon "edit" at bounding box center [243, 13] width 9 height 9
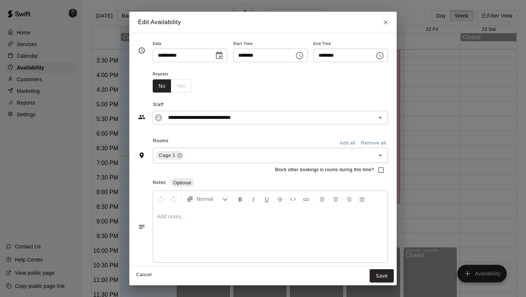
click at [384, 54] on icon "Choose time, selected time is 8:30 PM" at bounding box center [380, 55] width 9 height 9
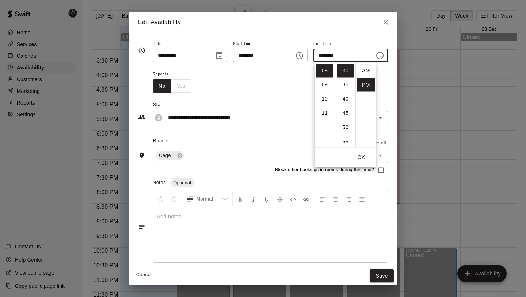
scroll to position [13, 0]
click at [328, 83] on li "09" at bounding box center [325, 85] width 18 height 14
type input "********"
click at [363, 161] on button "OK" at bounding box center [361, 158] width 23 height 14
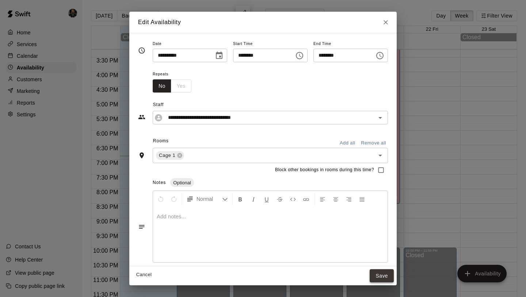
click at [378, 271] on button "Save" at bounding box center [382, 276] width 24 height 14
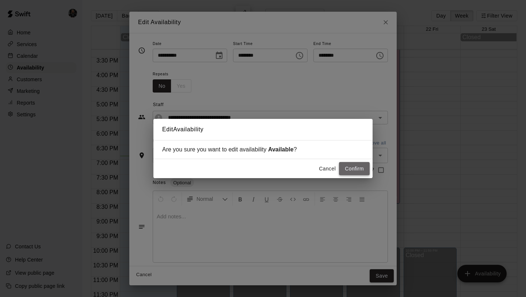
click at [350, 164] on button "Confirm" at bounding box center [354, 169] width 31 height 14
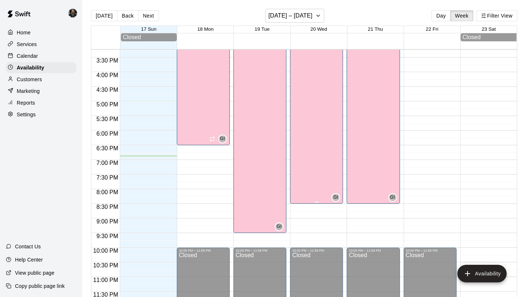
click at [323, 151] on div "[PERSON_NAME] & [PERSON_NAME] Individual Training Cage 1" at bounding box center [316, 137] width 49 height 297
click at [301, 8] on button "edit" at bounding box center [300, 13] width 15 height 15
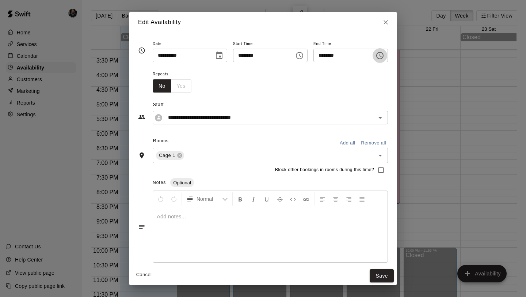
click at [382, 54] on icon "Choose time, selected time is 8:30 PM" at bounding box center [381, 55] width 2 height 3
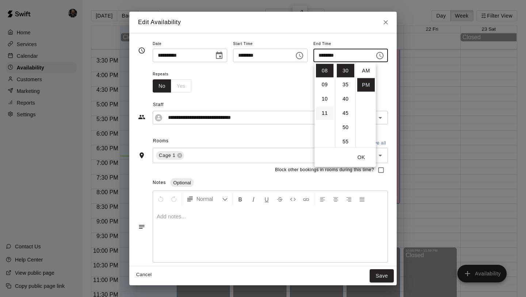
scroll to position [13, 0]
click at [325, 84] on li "09" at bounding box center [325, 85] width 18 height 14
type input "********"
click at [360, 157] on button "OK" at bounding box center [361, 158] width 23 height 14
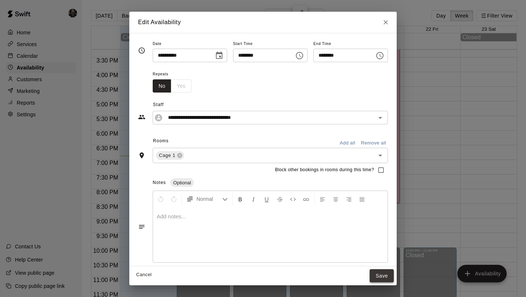
click at [386, 275] on button "Save" at bounding box center [382, 276] width 24 height 14
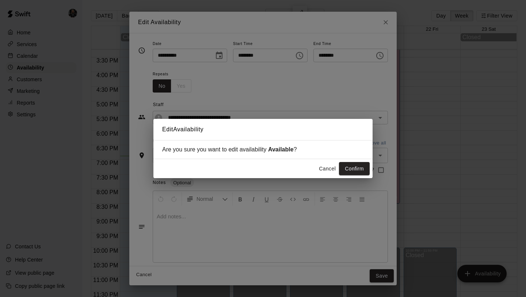
click at [351, 163] on button "Confirm" at bounding box center [354, 169] width 31 height 14
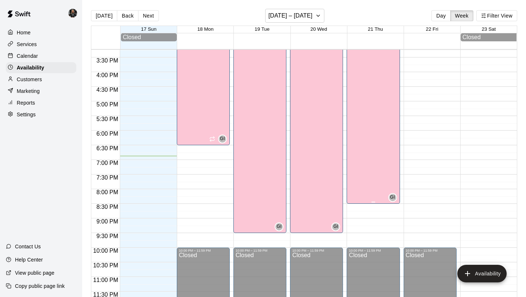
click at [370, 162] on div "[PERSON_NAME] & [PERSON_NAME] Individual Training Cage 1" at bounding box center [373, 137] width 49 height 297
click at [358, 10] on icon "edit" at bounding box center [356, 13] width 9 height 9
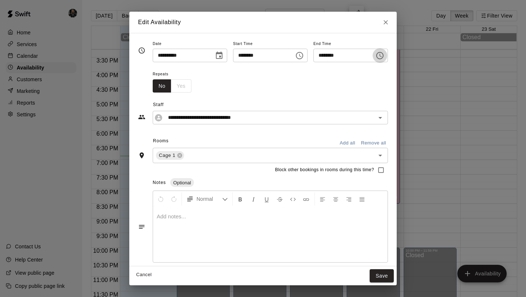
click at [381, 56] on icon "Choose time, selected time is 8:30 PM" at bounding box center [380, 55] width 9 height 9
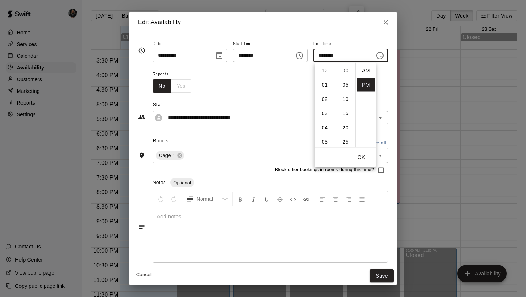
scroll to position [13, 0]
click at [331, 87] on li "09" at bounding box center [325, 85] width 18 height 14
type input "********"
click at [365, 158] on button "OK" at bounding box center [361, 158] width 23 height 14
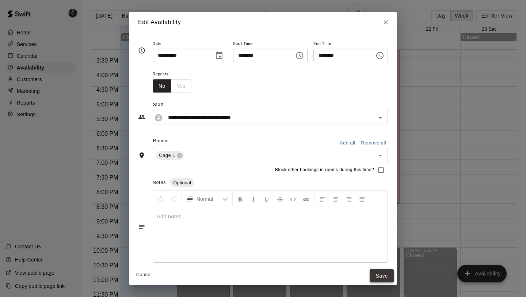
click at [389, 274] on button "Save" at bounding box center [382, 276] width 24 height 14
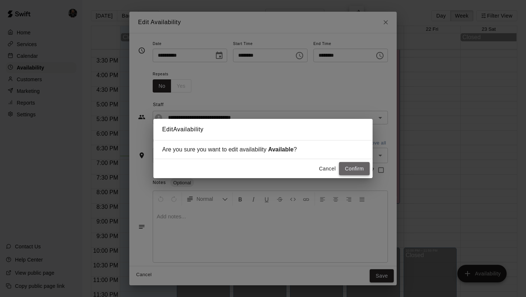
click at [361, 169] on button "Confirm" at bounding box center [354, 169] width 31 height 14
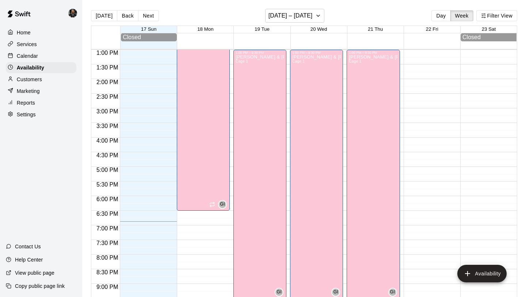
scroll to position [378, 0]
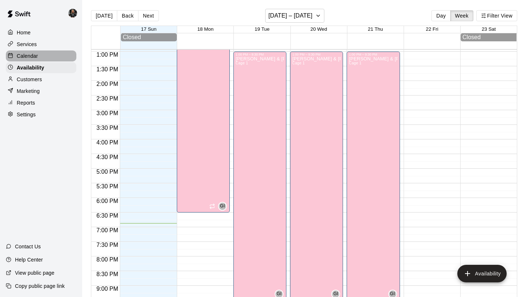
click at [43, 56] on div "Calendar" at bounding box center [41, 55] width 71 height 11
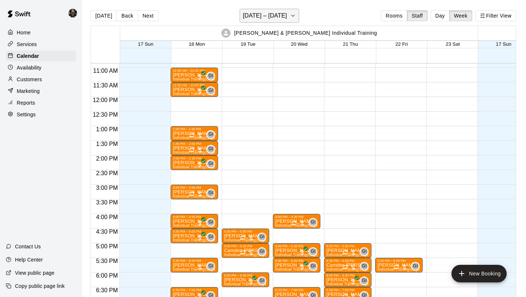
click at [261, 19] on h6 "[DATE] – [DATE]" at bounding box center [265, 16] width 44 height 10
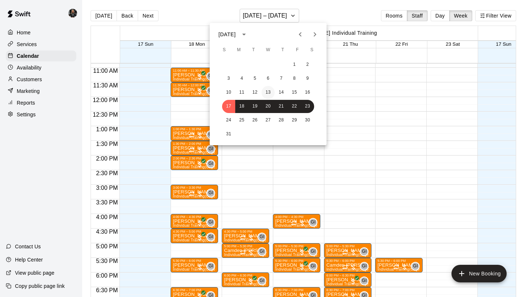
click at [267, 91] on button "13" at bounding box center [268, 92] width 13 height 13
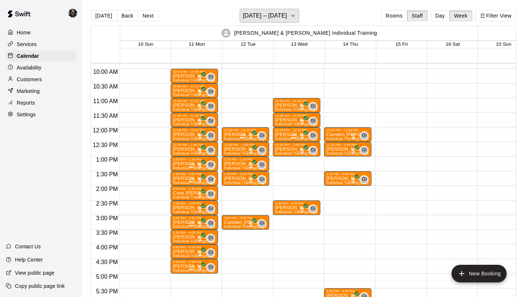
scroll to position [288, 0]
